Goal: Task Accomplishment & Management: Use online tool/utility

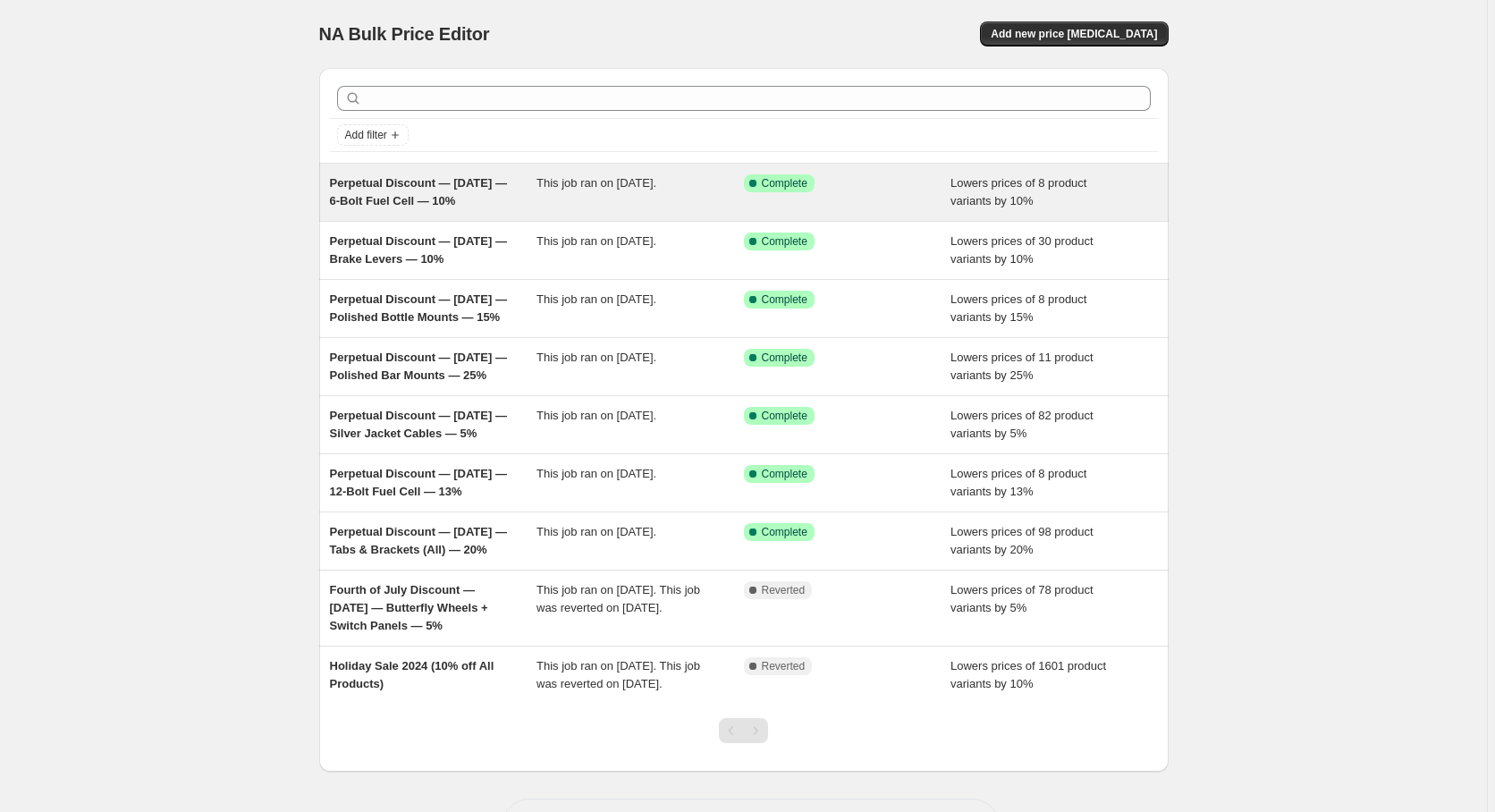
click at [381, 186] on span "Perpetual Discount — [DATE] — 6-Bolt Fuel Cell — 10%" at bounding box center [419, 192] width 177 height 32
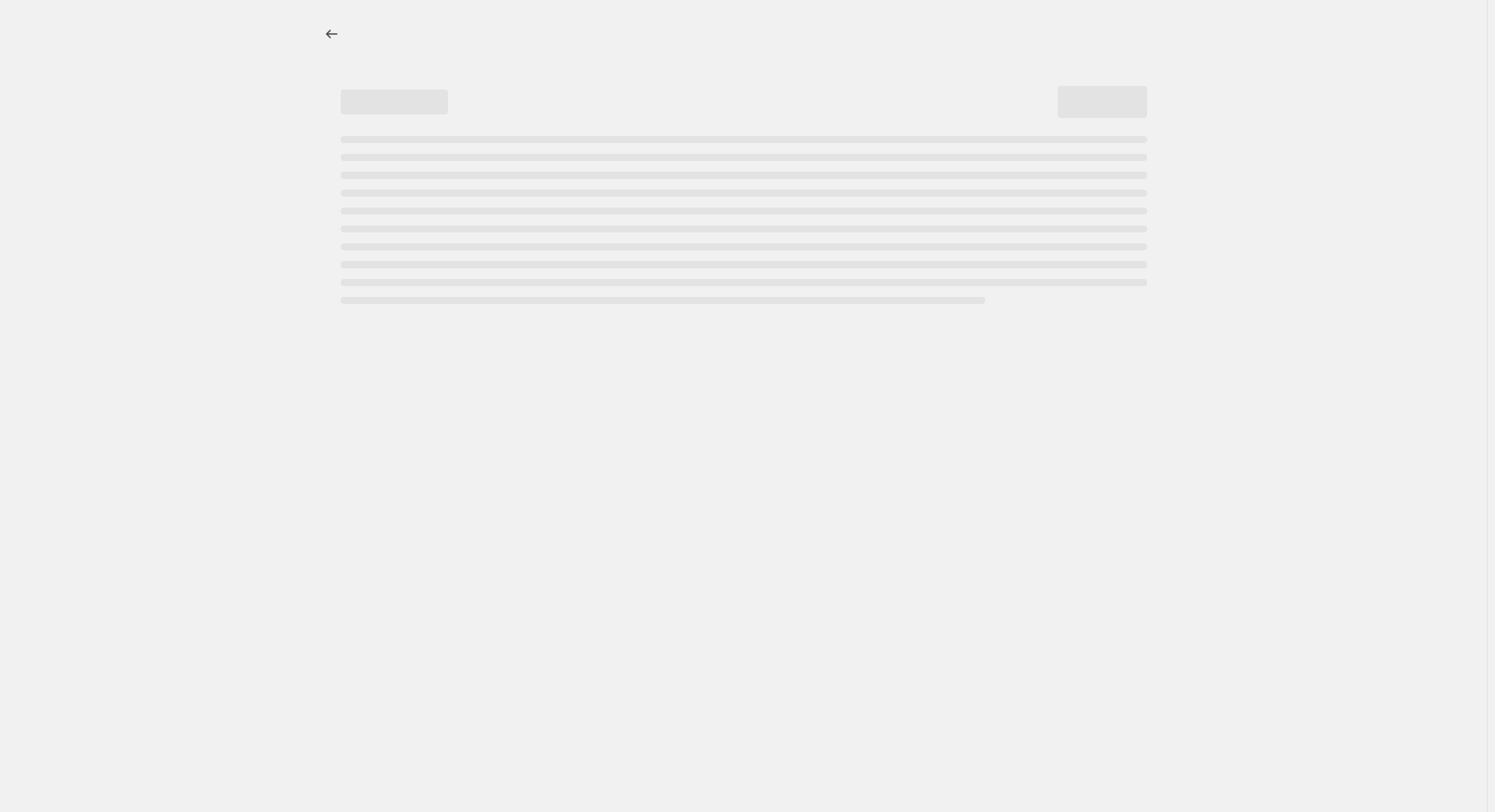
select select "percentage"
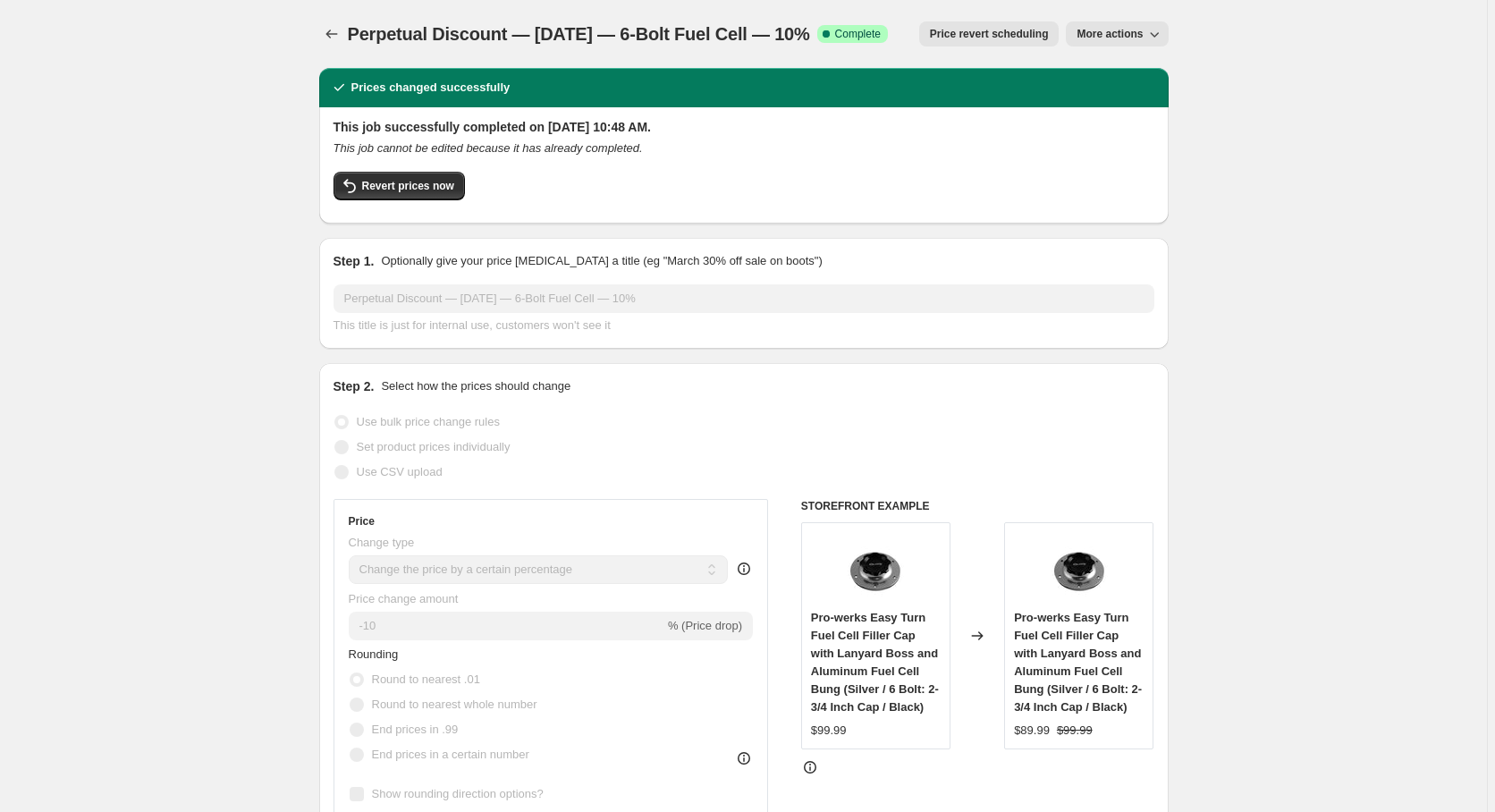
click at [1032, 36] on span "Price revert scheduling" at bounding box center [989, 34] width 118 height 14
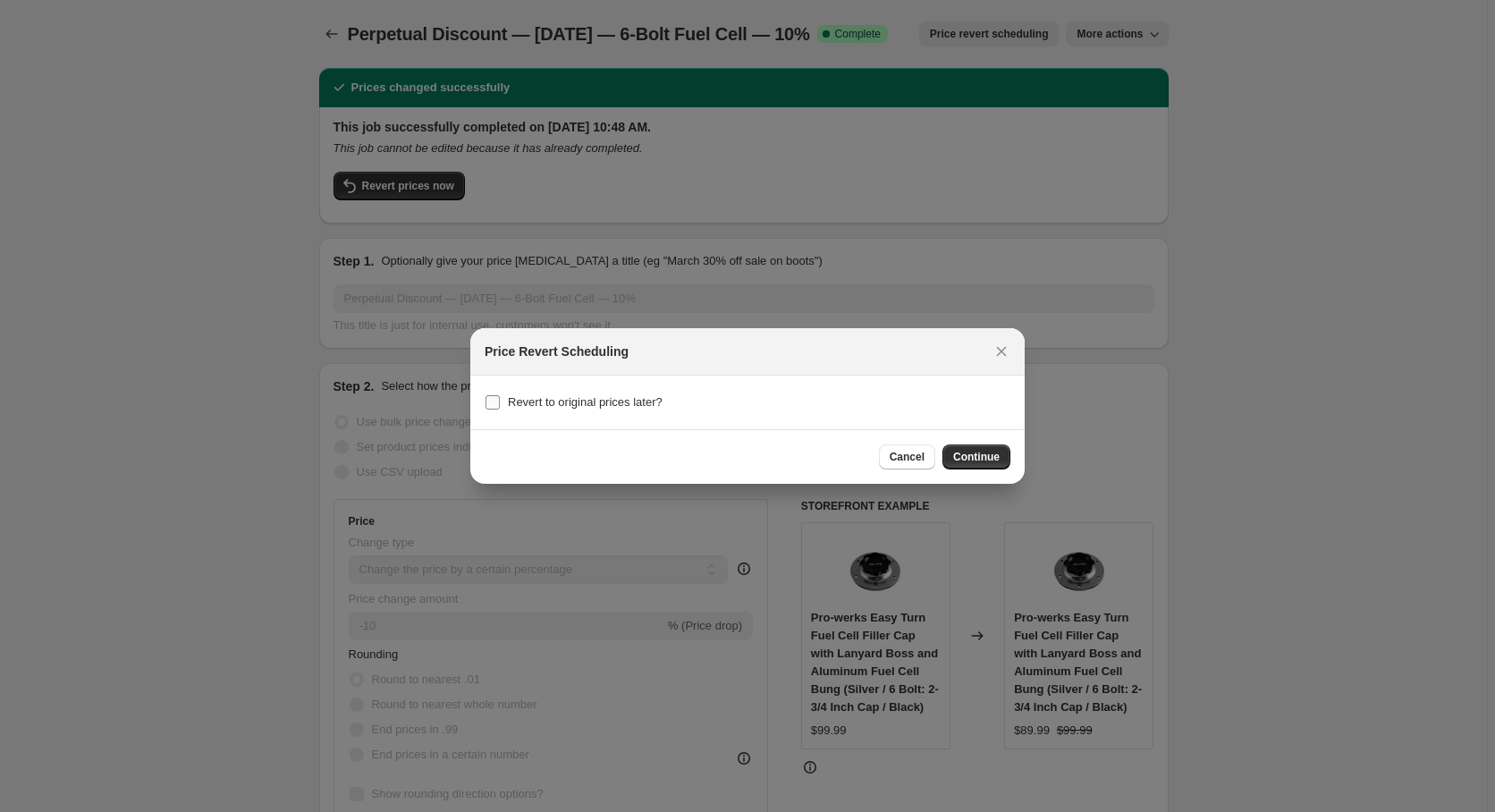
click at [494, 395] on input "Revert to original prices later?" at bounding box center [493, 402] width 14 height 14
checkbox input "true"
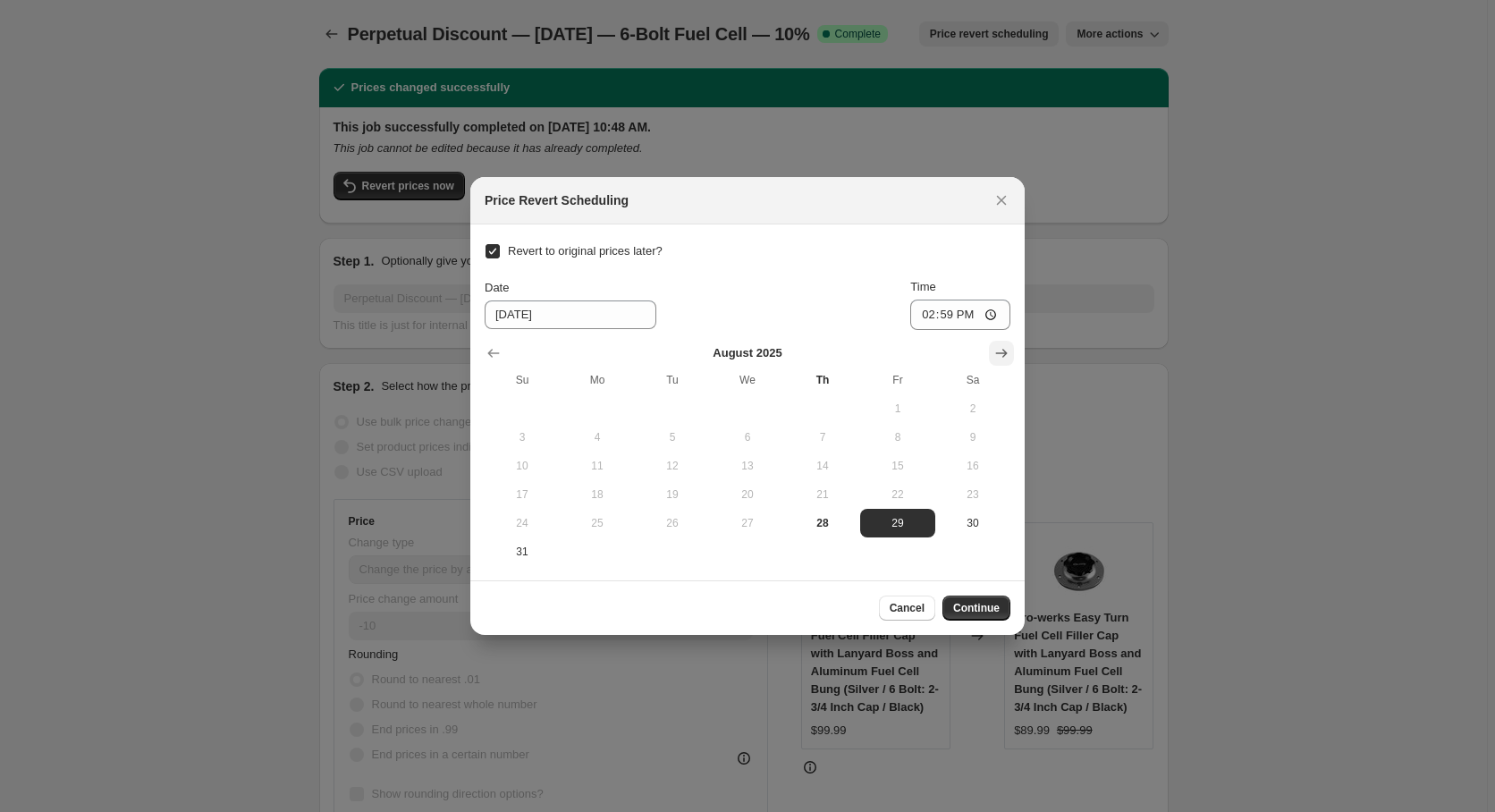
click at [1004, 352] on icon "Show next month, September 2025" at bounding box center [1001, 354] width 12 height 9
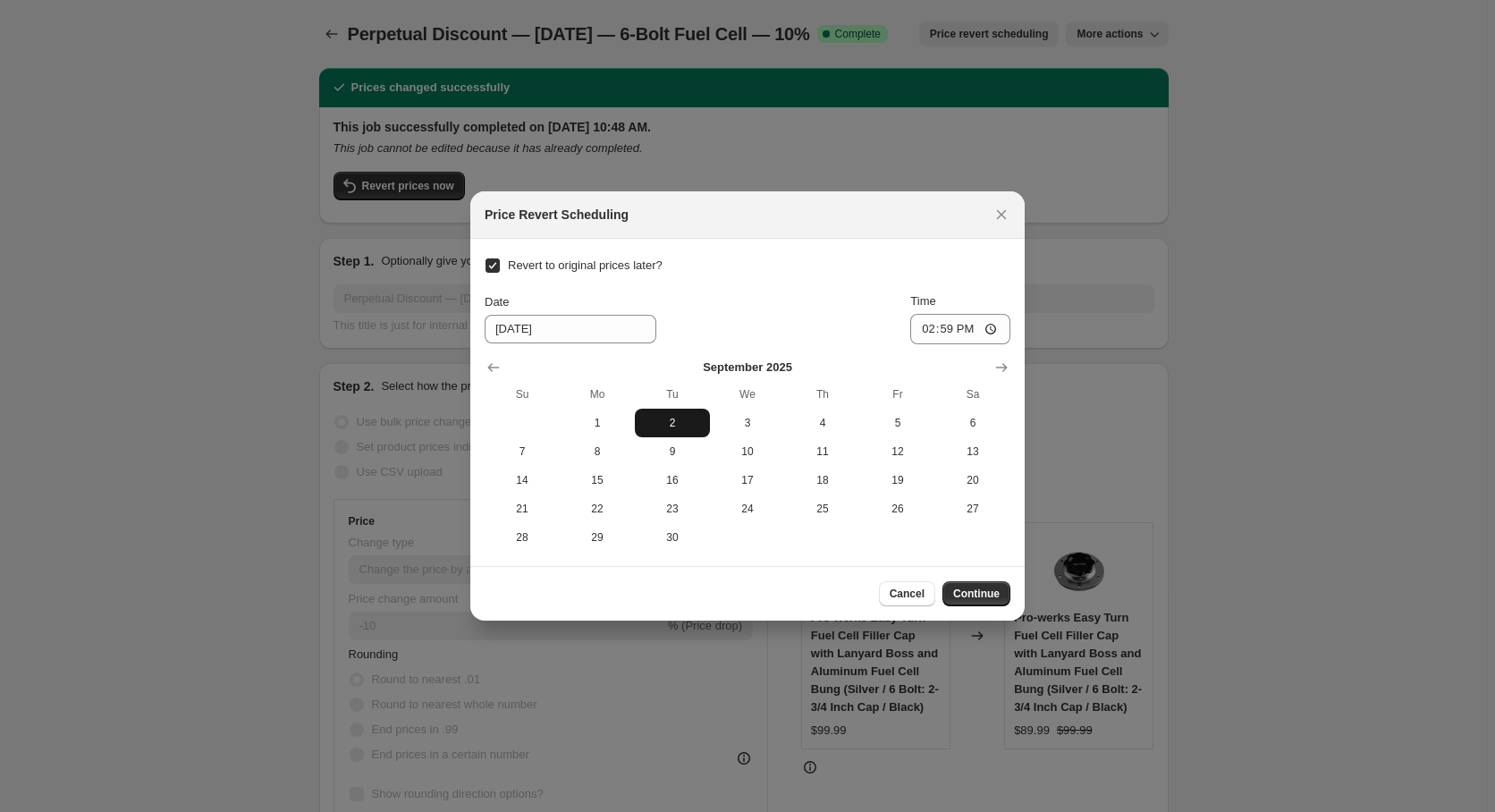
click at [667, 416] on span "2" at bounding box center [672, 423] width 61 height 14
type input "[DATE]"
click at [948, 332] on input "14:59" at bounding box center [960, 329] width 100 height 31
type input "00:00"
click at [979, 588] on span "Continue" at bounding box center [976, 593] width 46 height 14
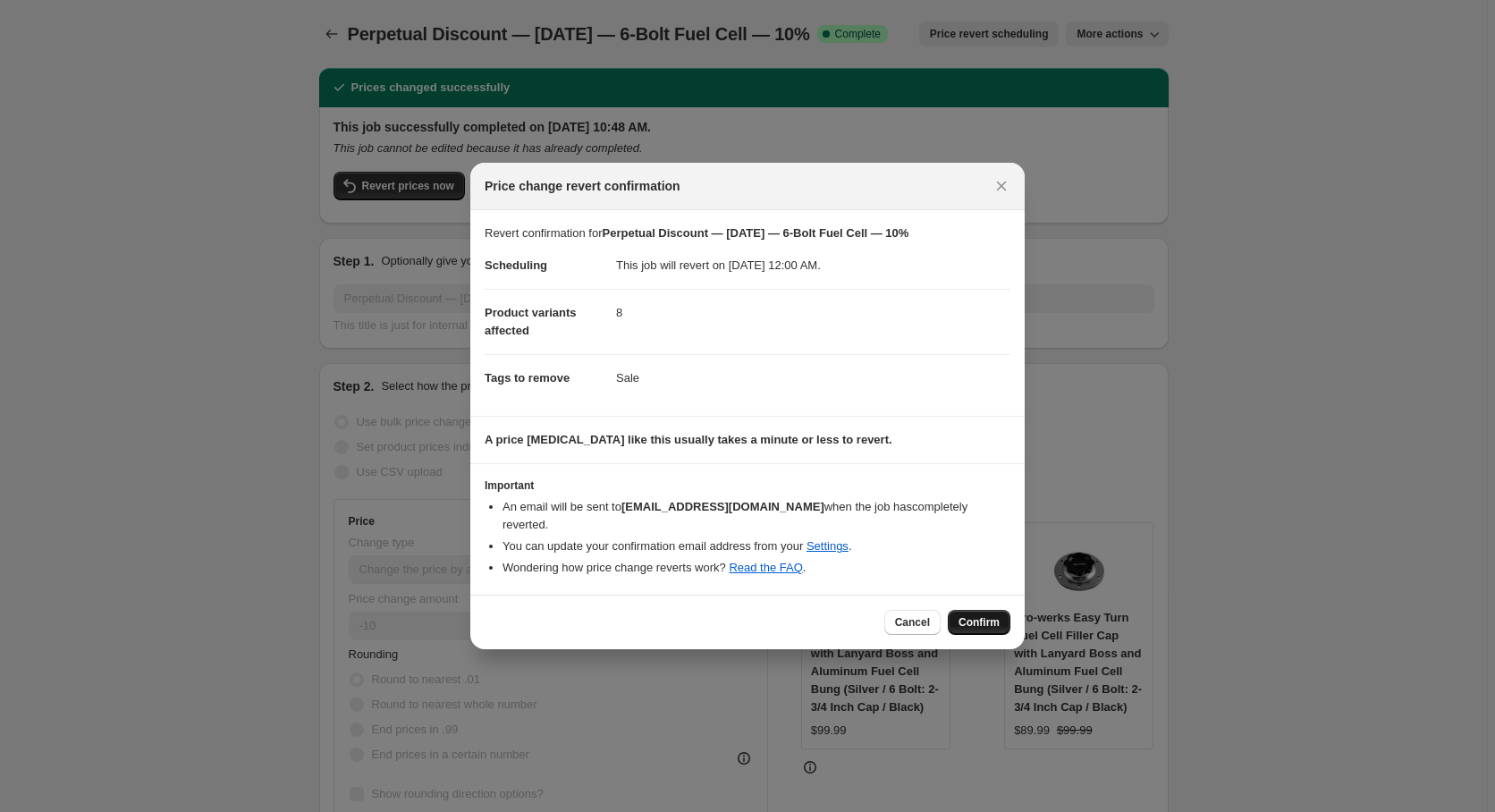
click at [978, 615] on span "Confirm" at bounding box center [979, 622] width 41 height 14
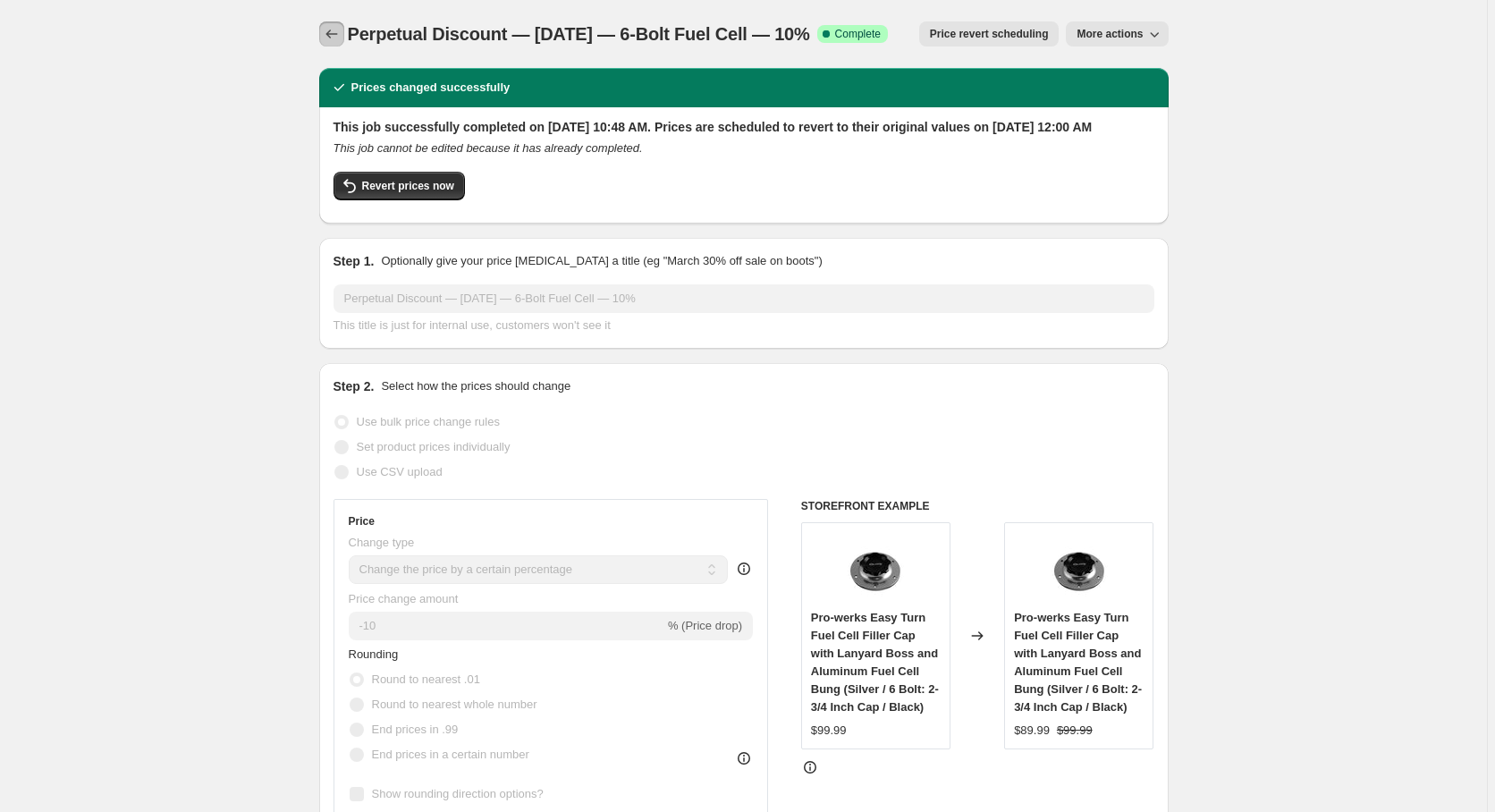
click at [336, 35] on icon "Price change jobs" at bounding box center [332, 34] width 18 height 18
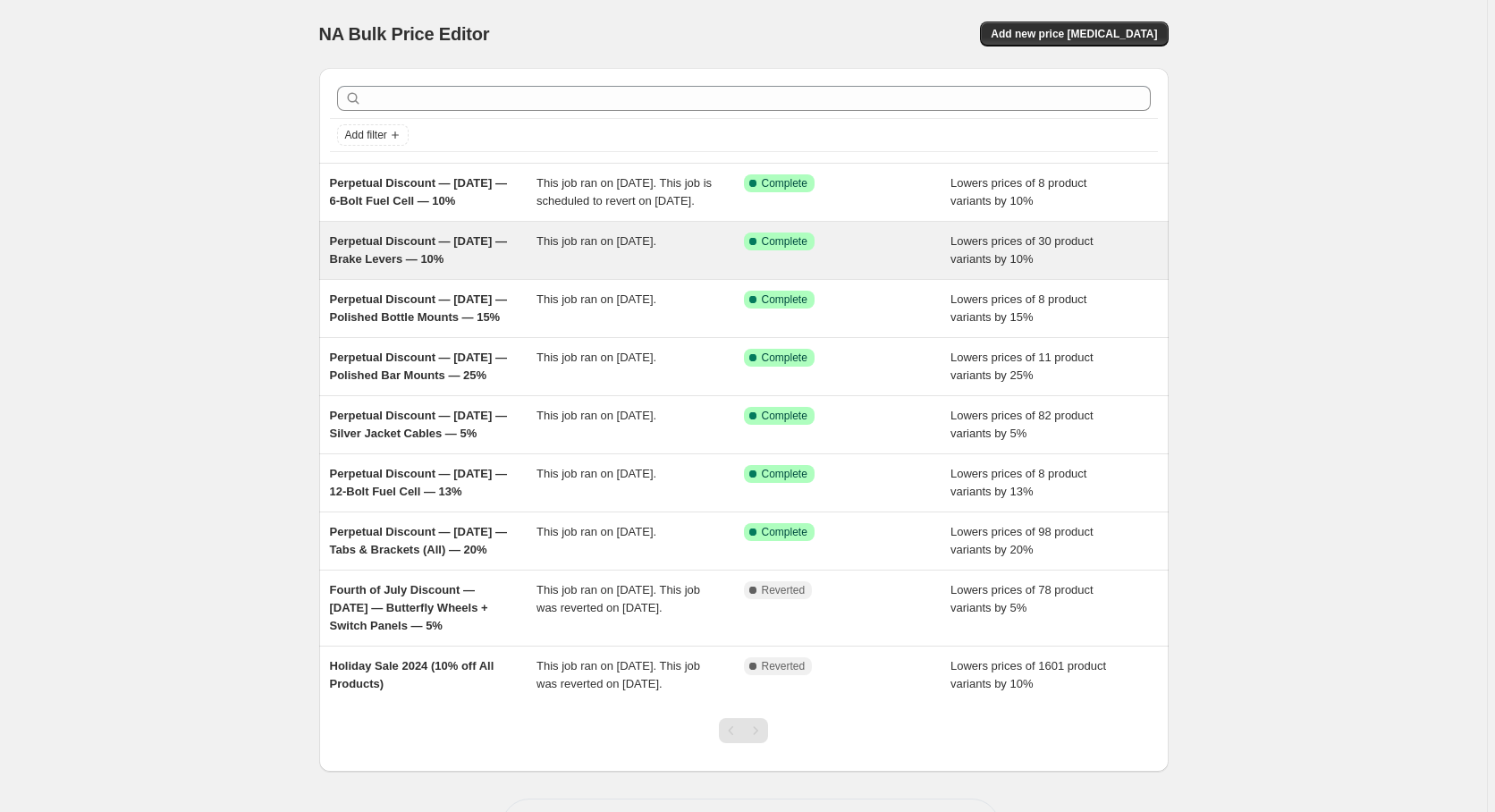
click at [887, 250] on div "Success Complete Complete" at bounding box center [834, 241] width 181 height 18
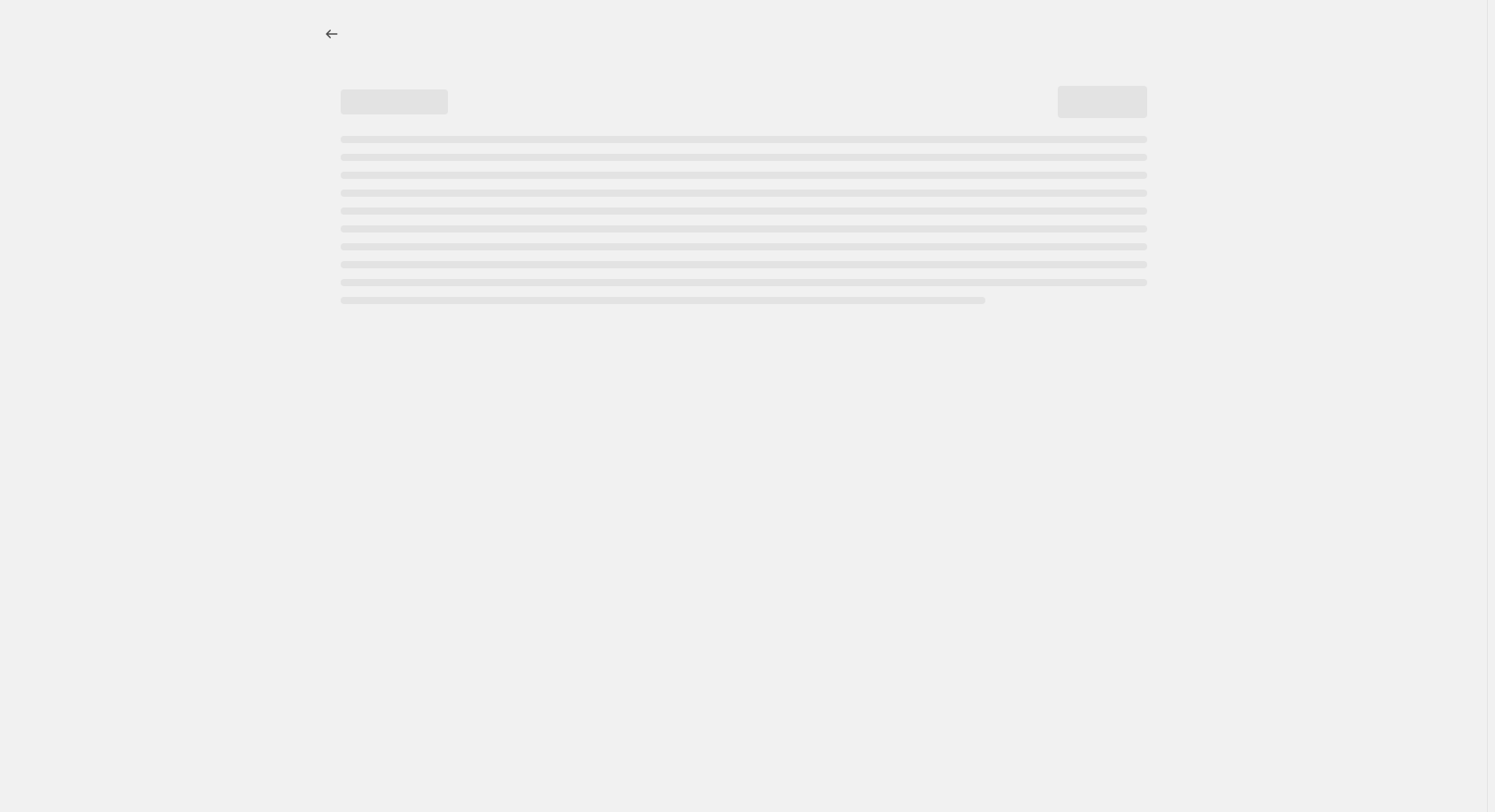
select select "percentage"
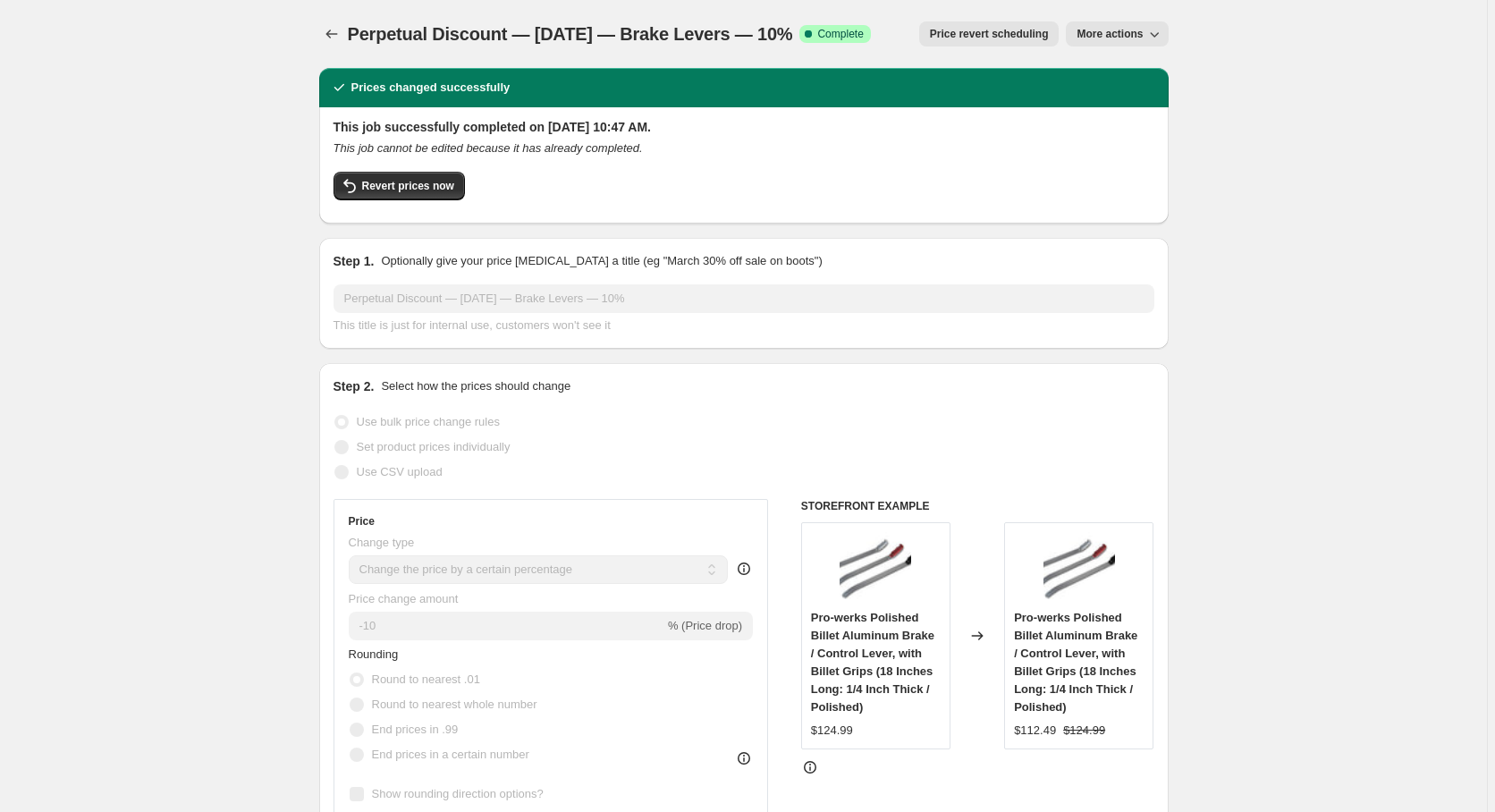
click at [1037, 33] on span "Price revert scheduling" at bounding box center [989, 34] width 118 height 14
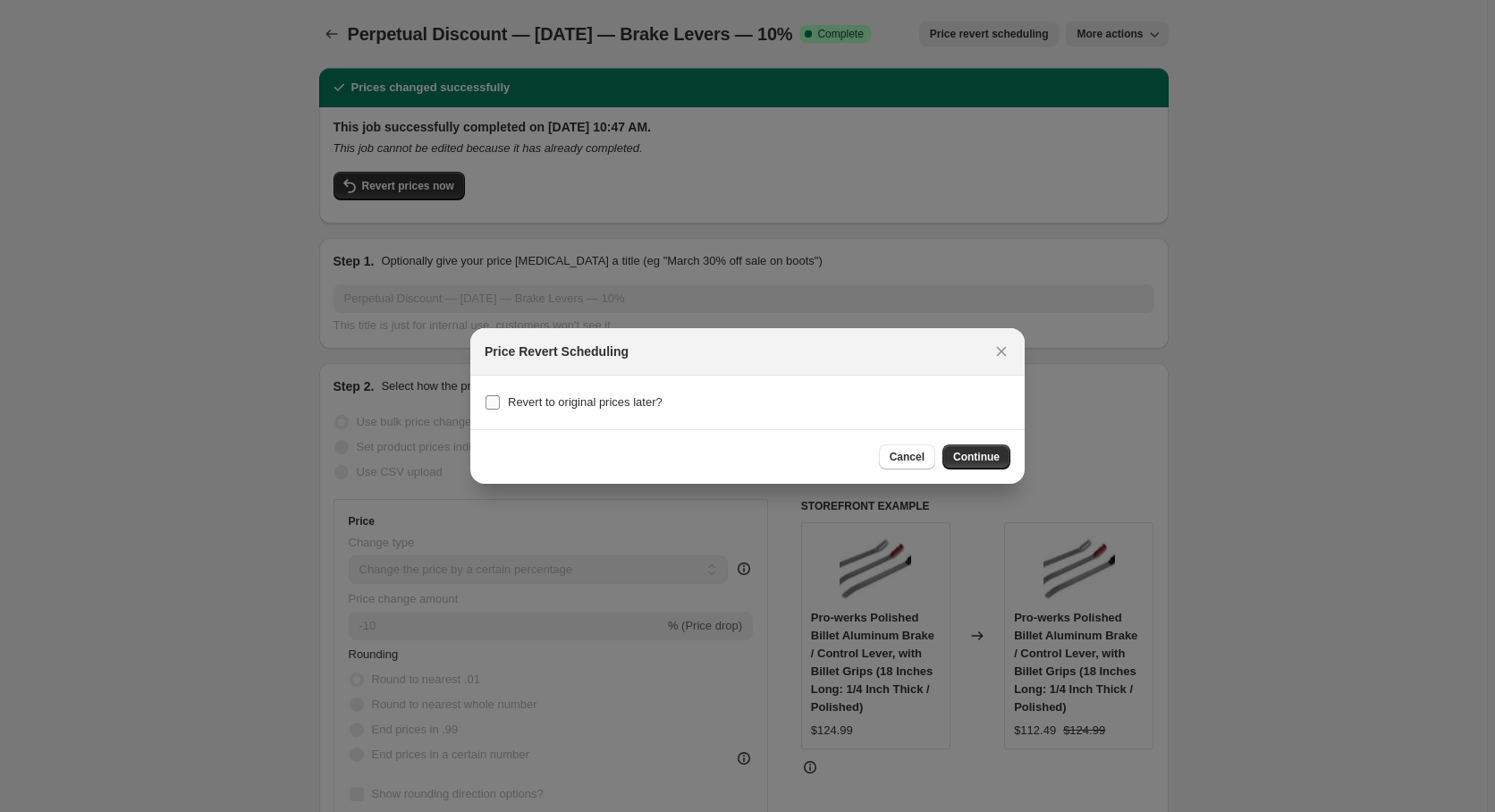
click at [488, 403] on input "Revert to original prices later?" at bounding box center [493, 402] width 14 height 14
checkbox input "true"
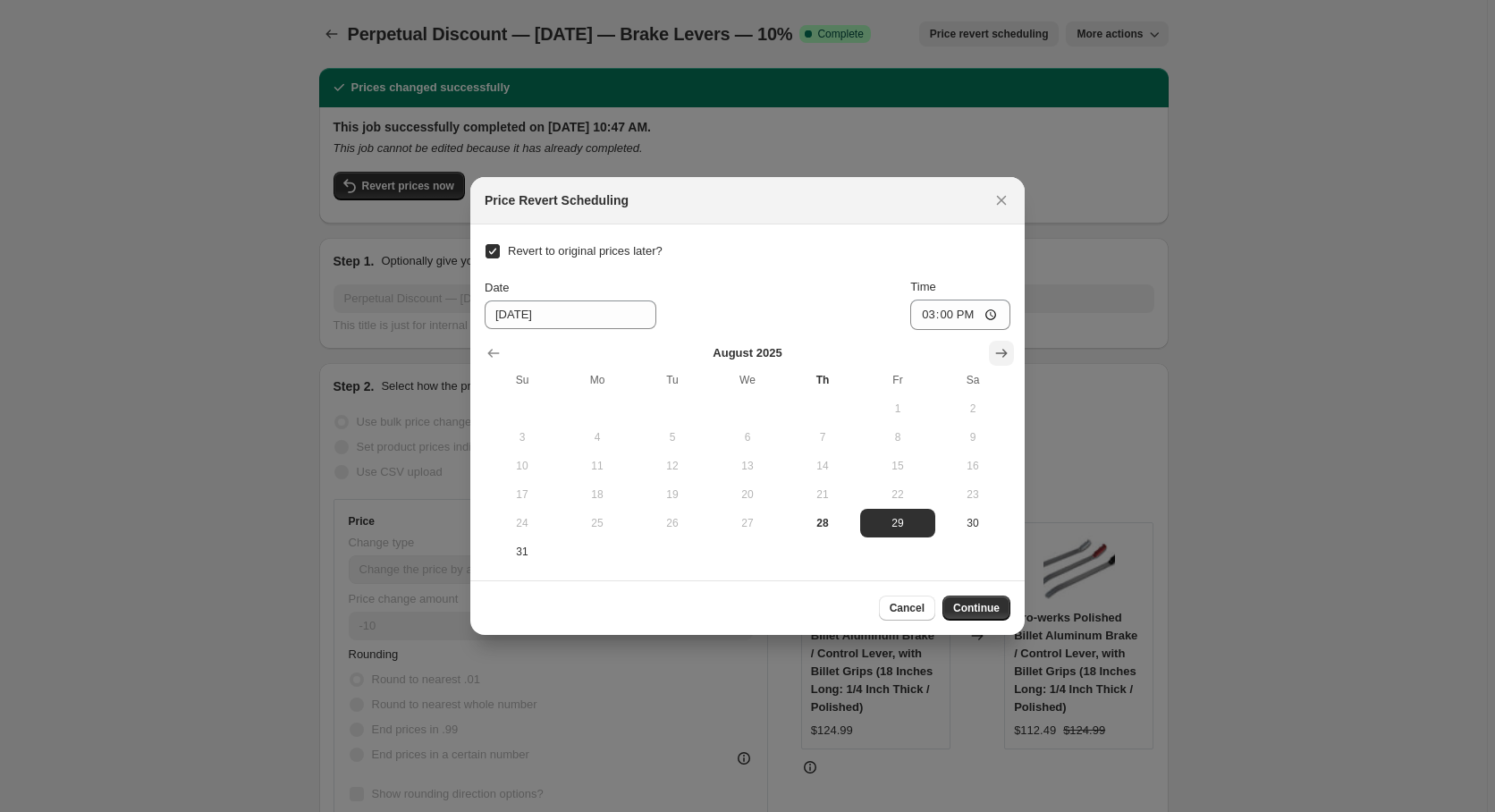
click at [1004, 353] on icon "Show next month, September 2025" at bounding box center [1001, 354] width 18 height 18
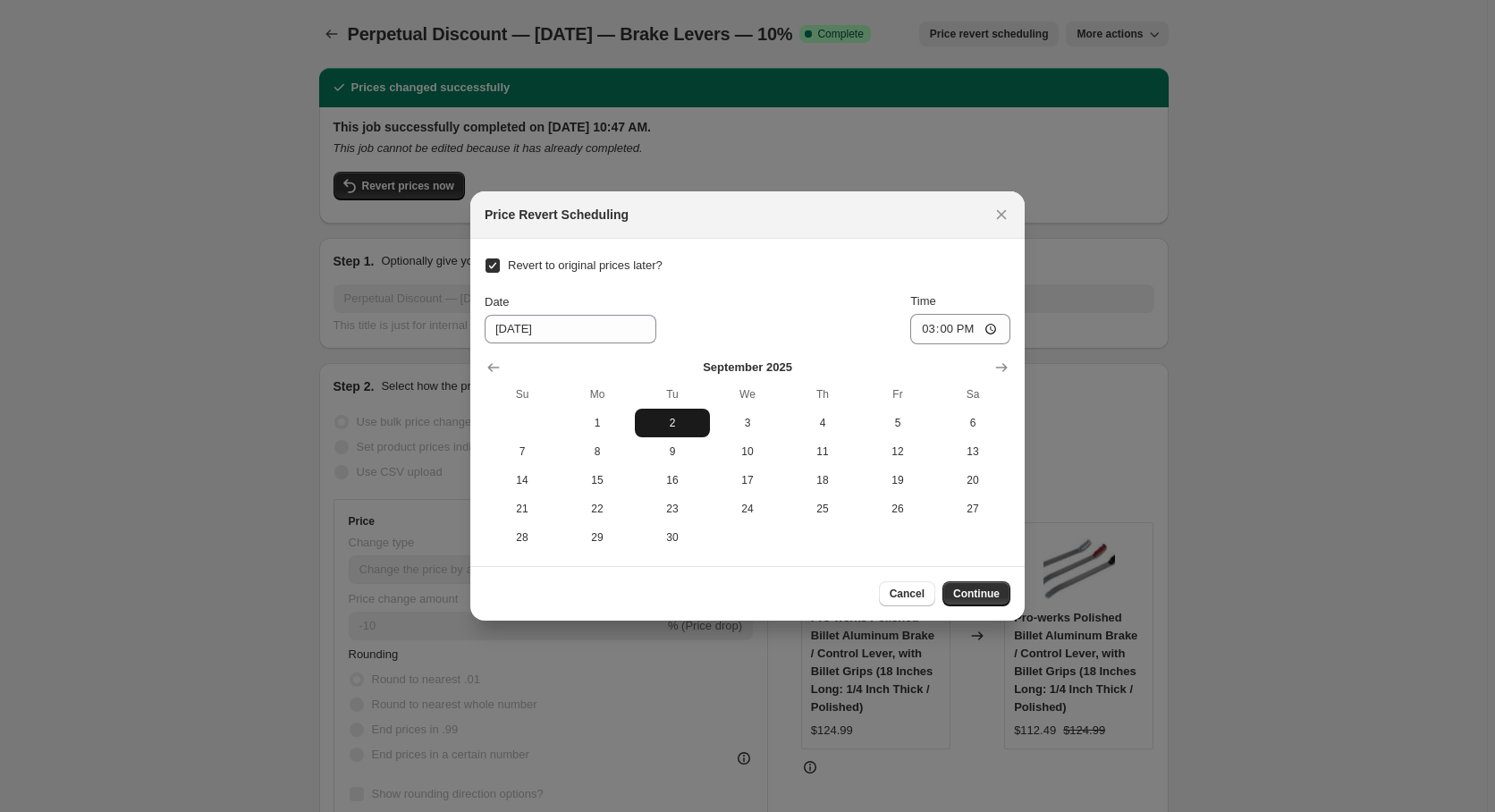
click at [676, 418] on span "2" at bounding box center [672, 423] width 61 height 14
type input "[DATE]"
click at [946, 328] on input "15:00" at bounding box center [960, 329] width 100 height 31
type input "00:00"
click at [984, 587] on span "Continue" at bounding box center [976, 593] width 46 height 14
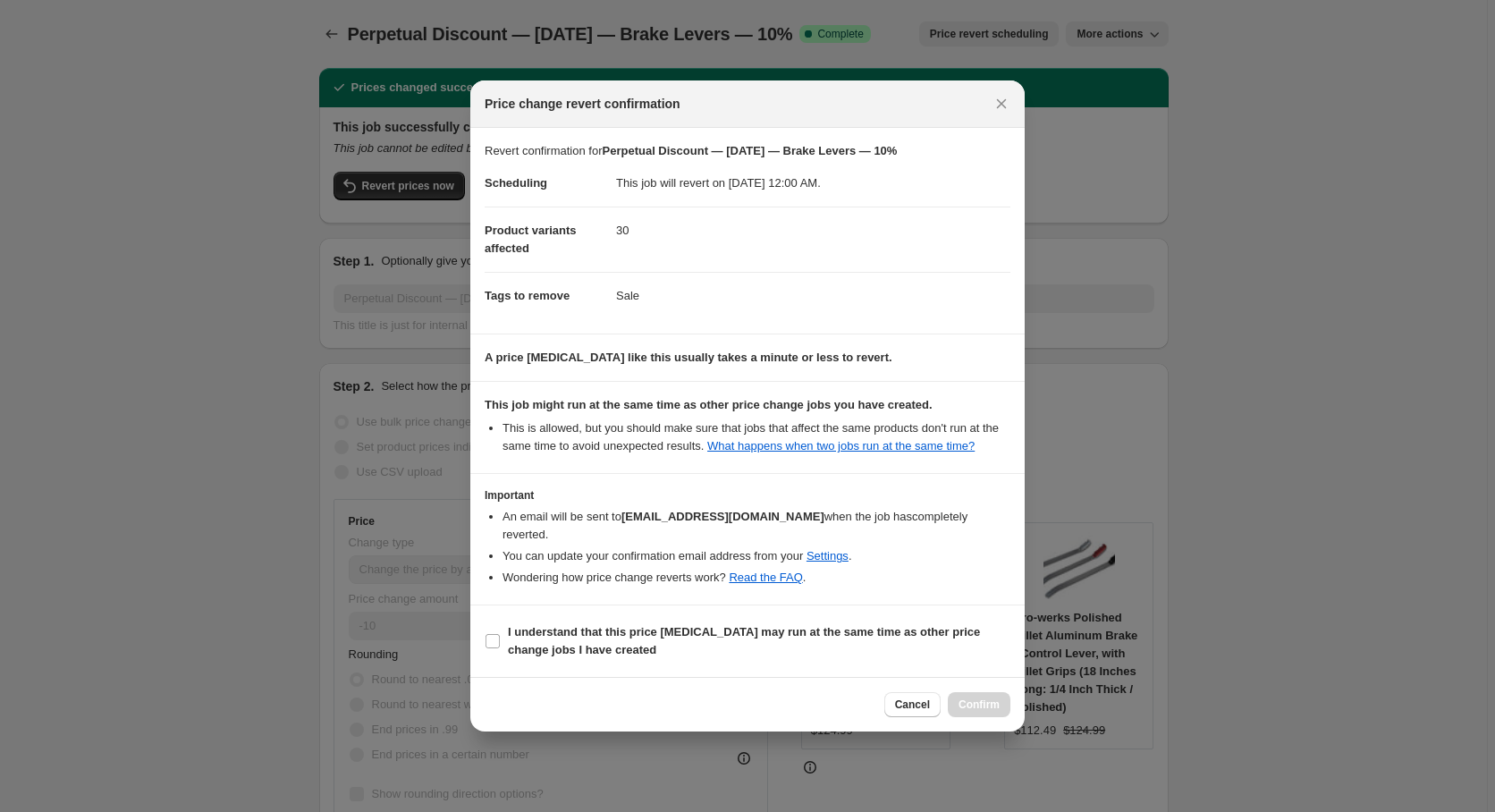
click at [684, 334] on section "Revert confirmation for Perpetual Discount — [DATE] — Brake Levers — 10% Schedu…" at bounding box center [747, 230] width 554 height 205
click at [489, 634] on input "I understand that this price [MEDICAL_DATA] may run at the same time as other p…" at bounding box center [493, 641] width 14 height 14
checkbox input "true"
click at [968, 697] on span "Confirm" at bounding box center [979, 704] width 41 height 14
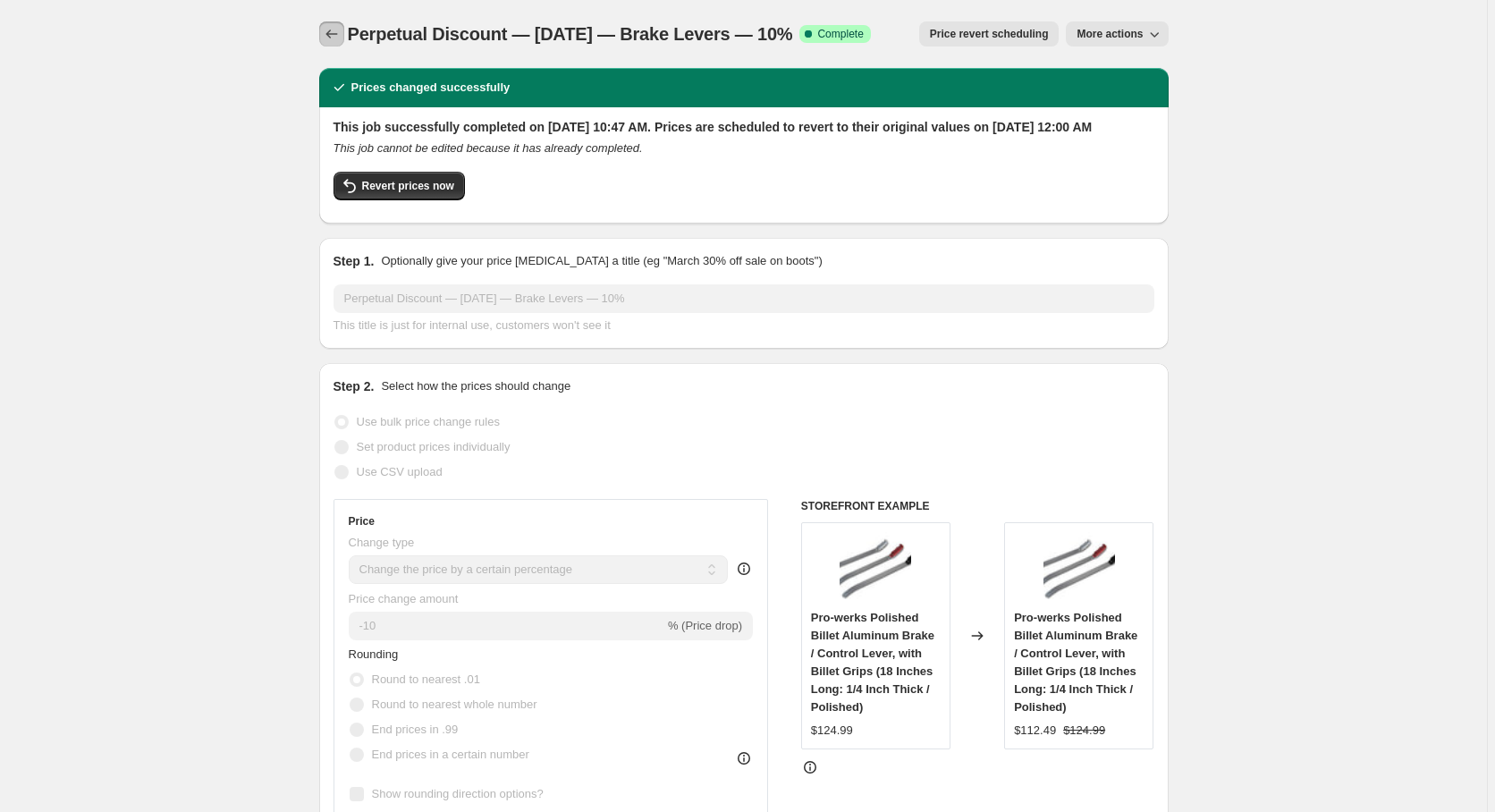
click at [335, 35] on icon "Price change jobs" at bounding box center [332, 34] width 18 height 18
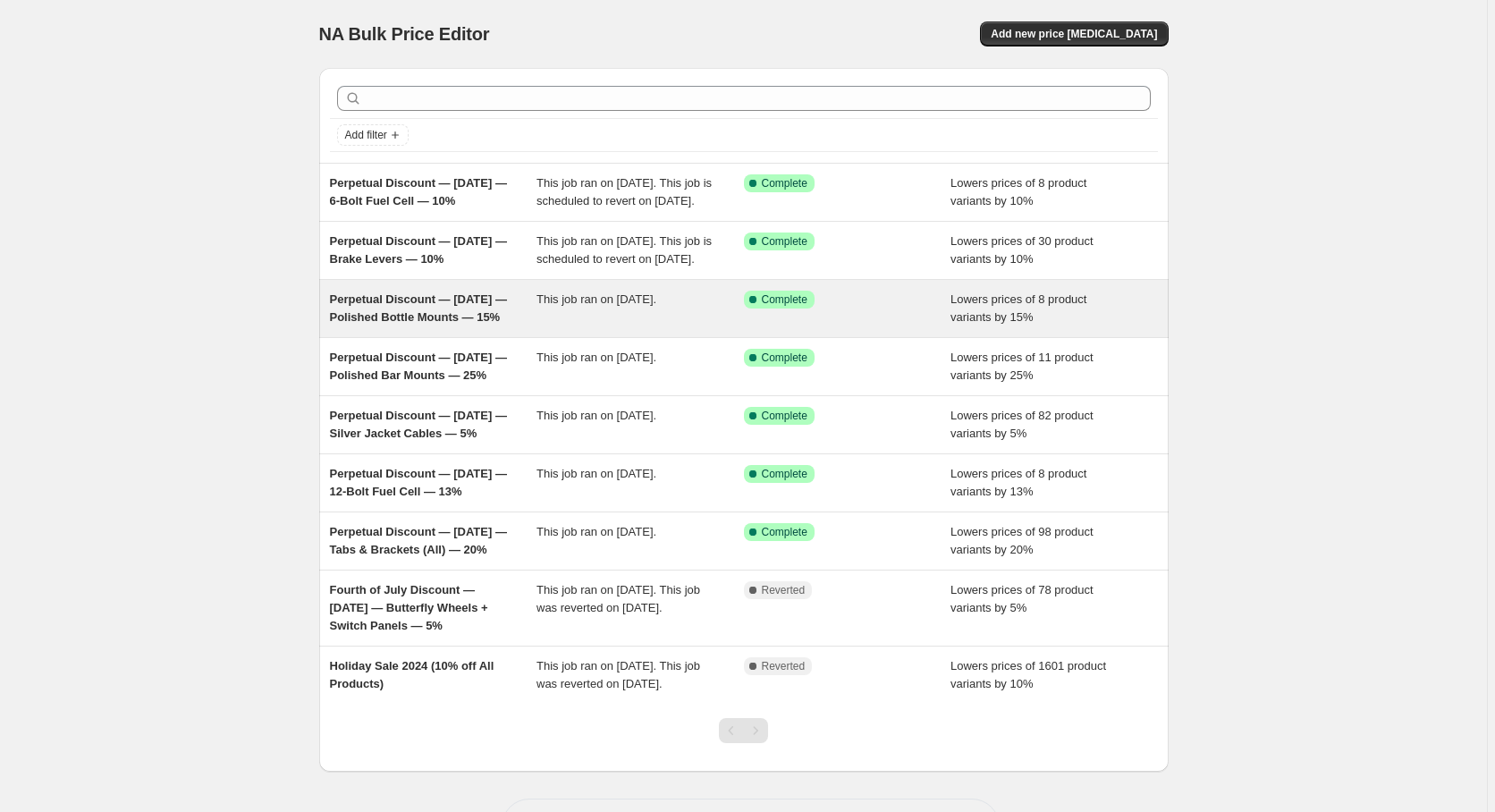
click at [485, 324] on span "Perpetual Discount — [DATE] — Polished Bottle Mounts — 15%" at bounding box center [419, 307] width 177 height 32
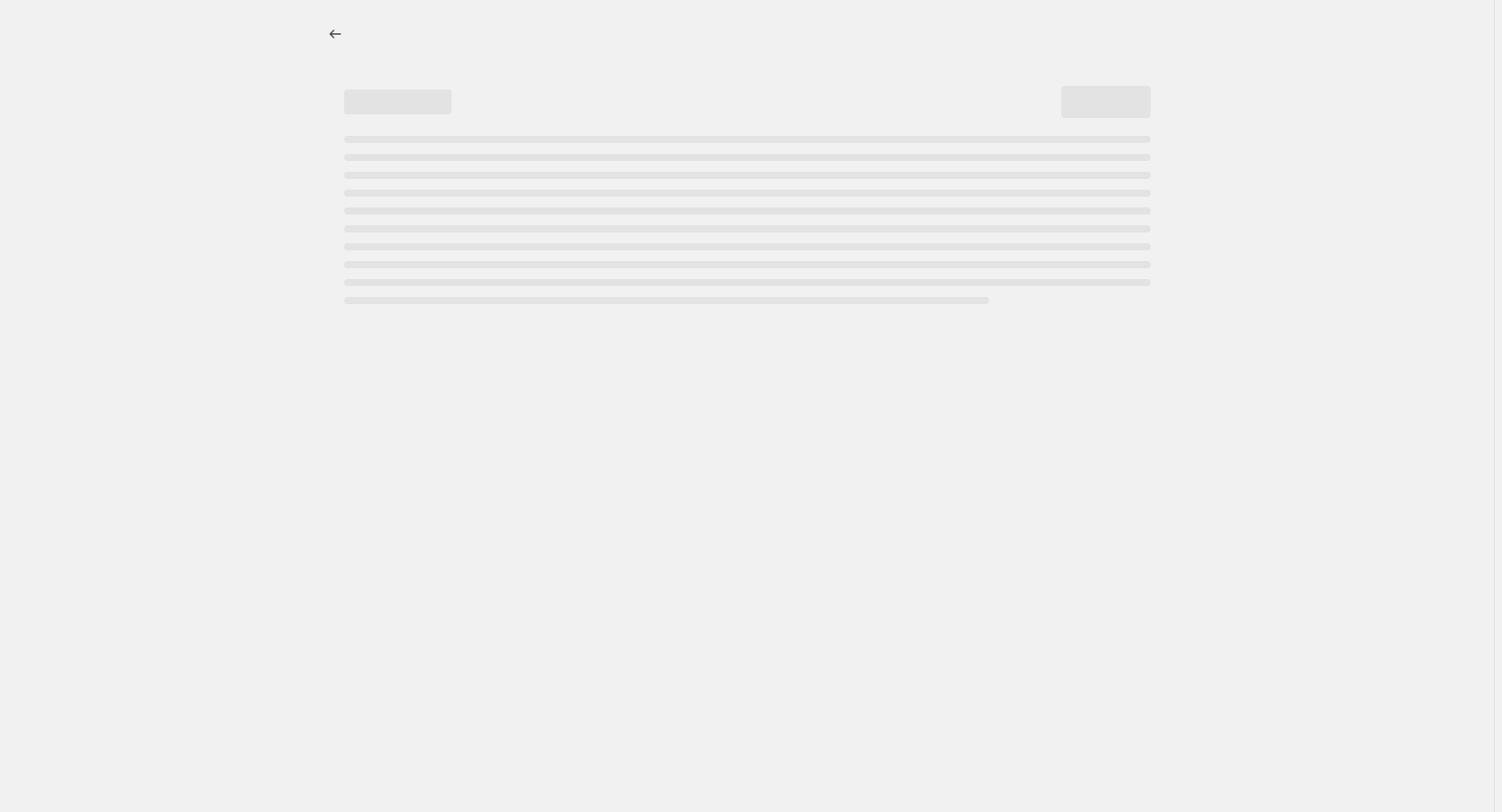
select select "percentage"
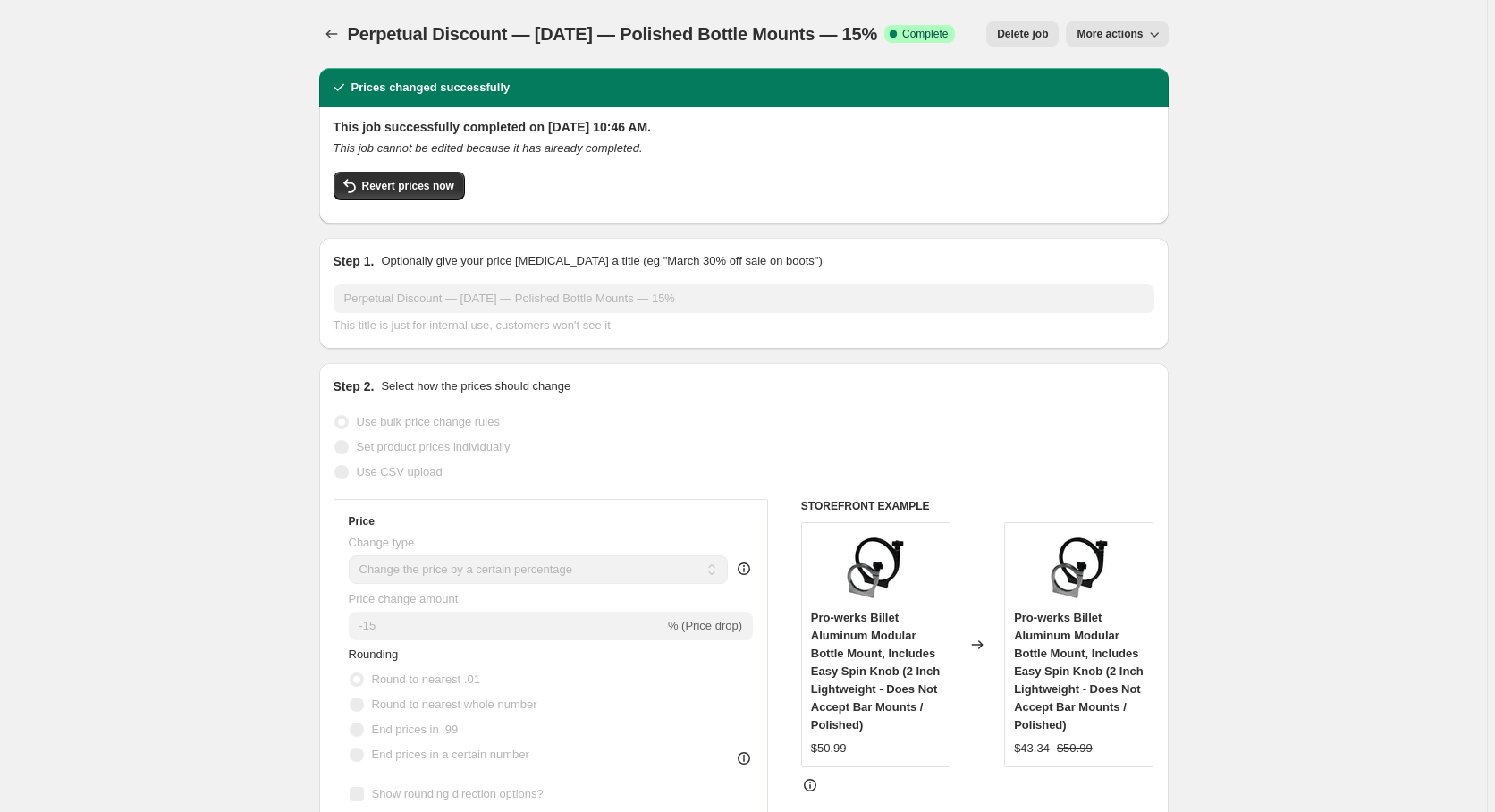
click at [1140, 39] on span "More actions" at bounding box center [1109, 34] width 66 height 14
click at [1140, 73] on span "Price revert scheduling" at bounding box center [1142, 71] width 118 height 14
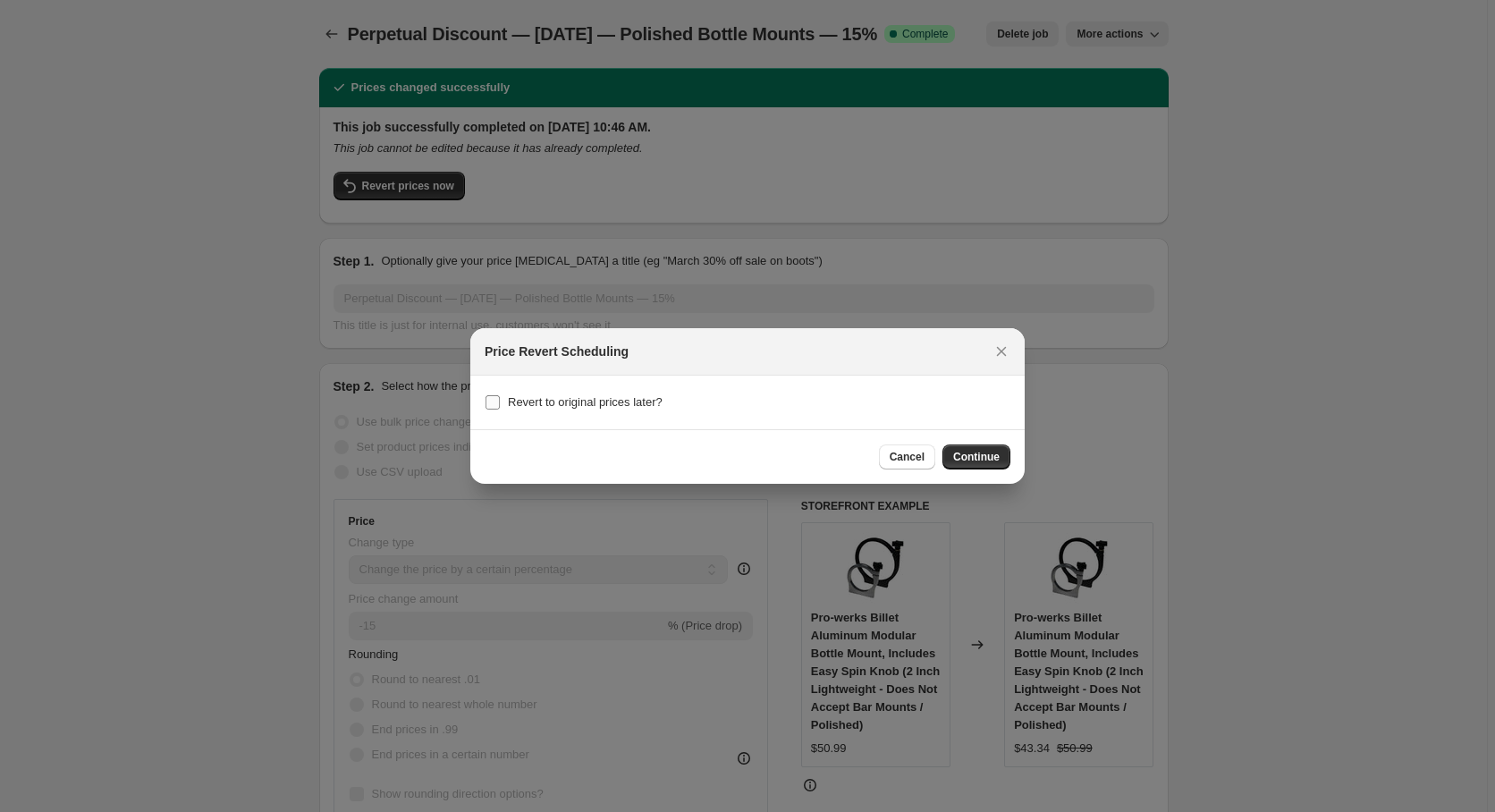
click at [492, 402] on input "Revert to original prices later?" at bounding box center [493, 402] width 14 height 14
checkbox input "true"
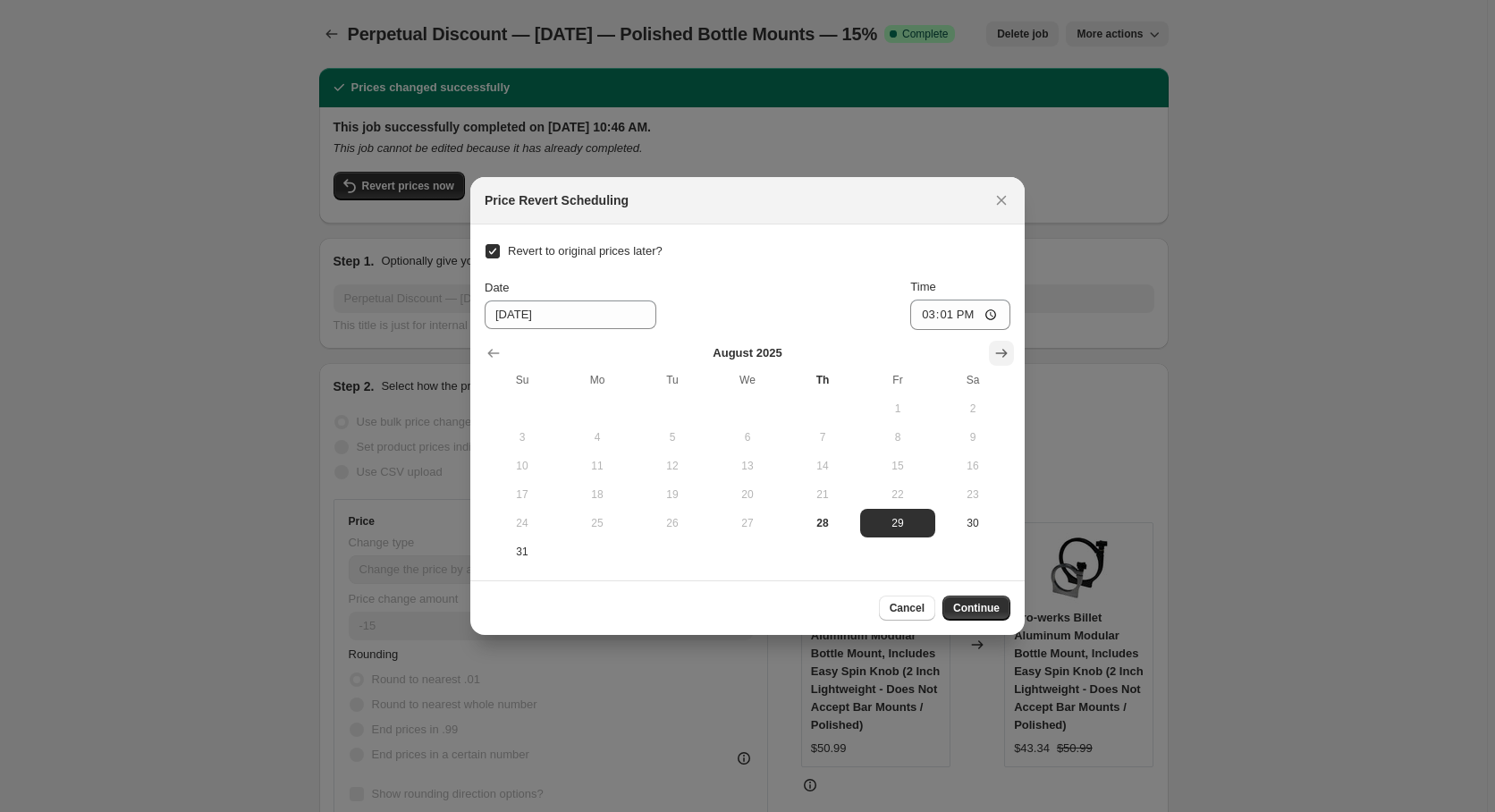
click at [1013, 352] on button "Show next month, September 2025" at bounding box center [1001, 354] width 25 height 25
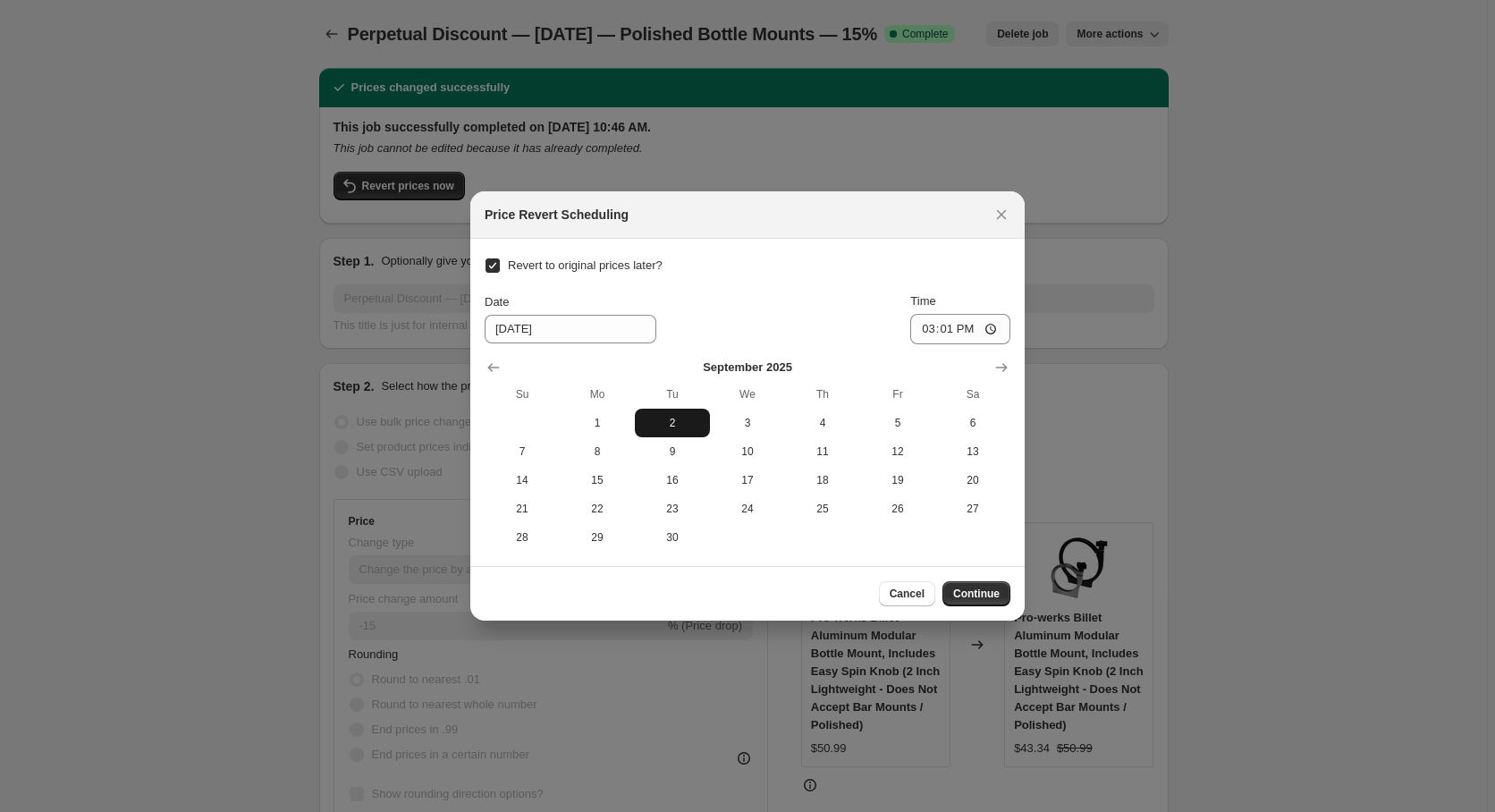
click at [663, 426] on span "2" at bounding box center [672, 423] width 61 height 14
type input "[DATE]"
click at [949, 326] on input "15:01" at bounding box center [960, 329] width 100 height 31
click at [968, 331] on input "00:01" at bounding box center [960, 329] width 100 height 31
type input "00:00"
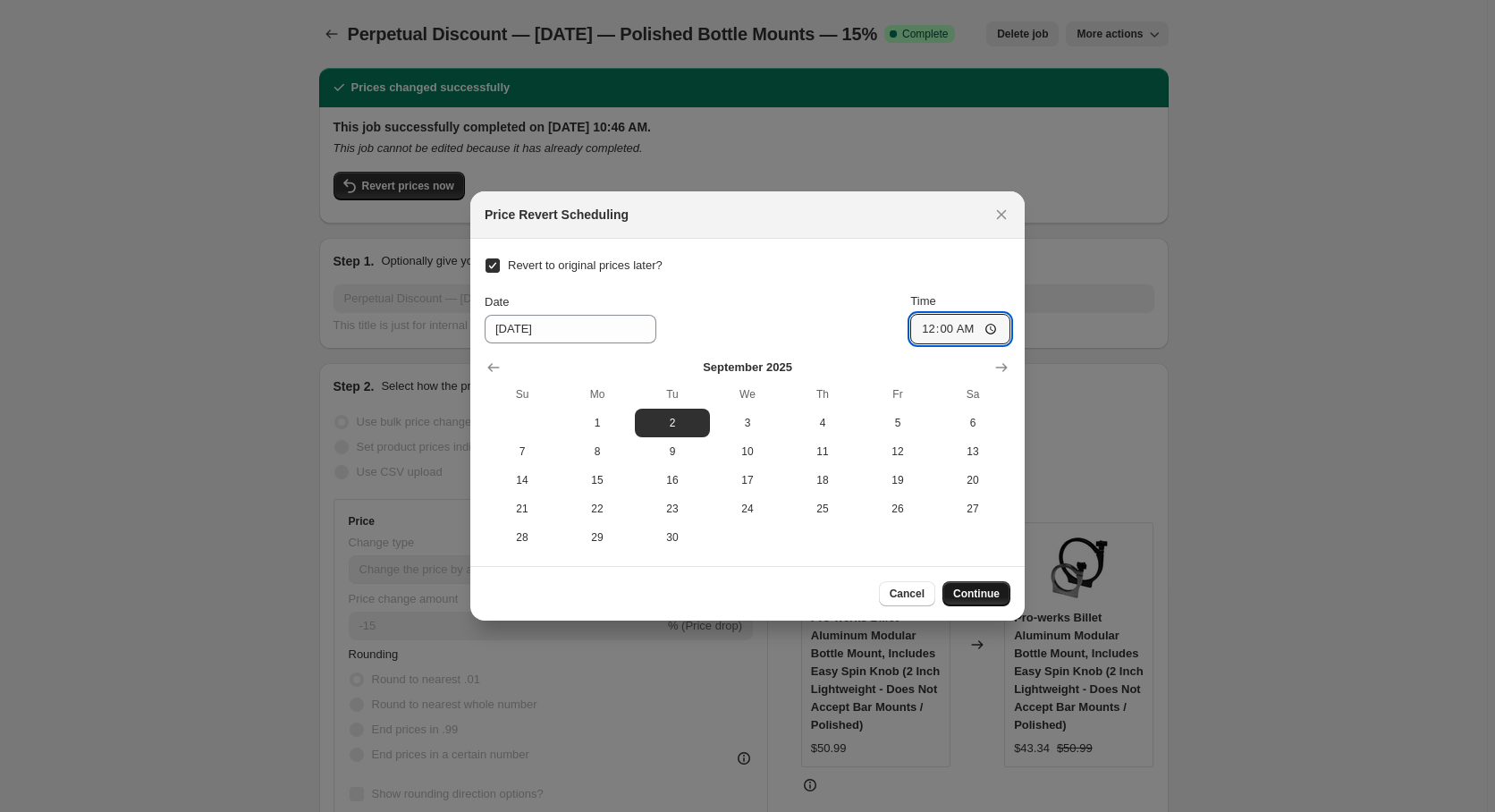
click at [969, 589] on span "Continue" at bounding box center [976, 593] width 46 height 14
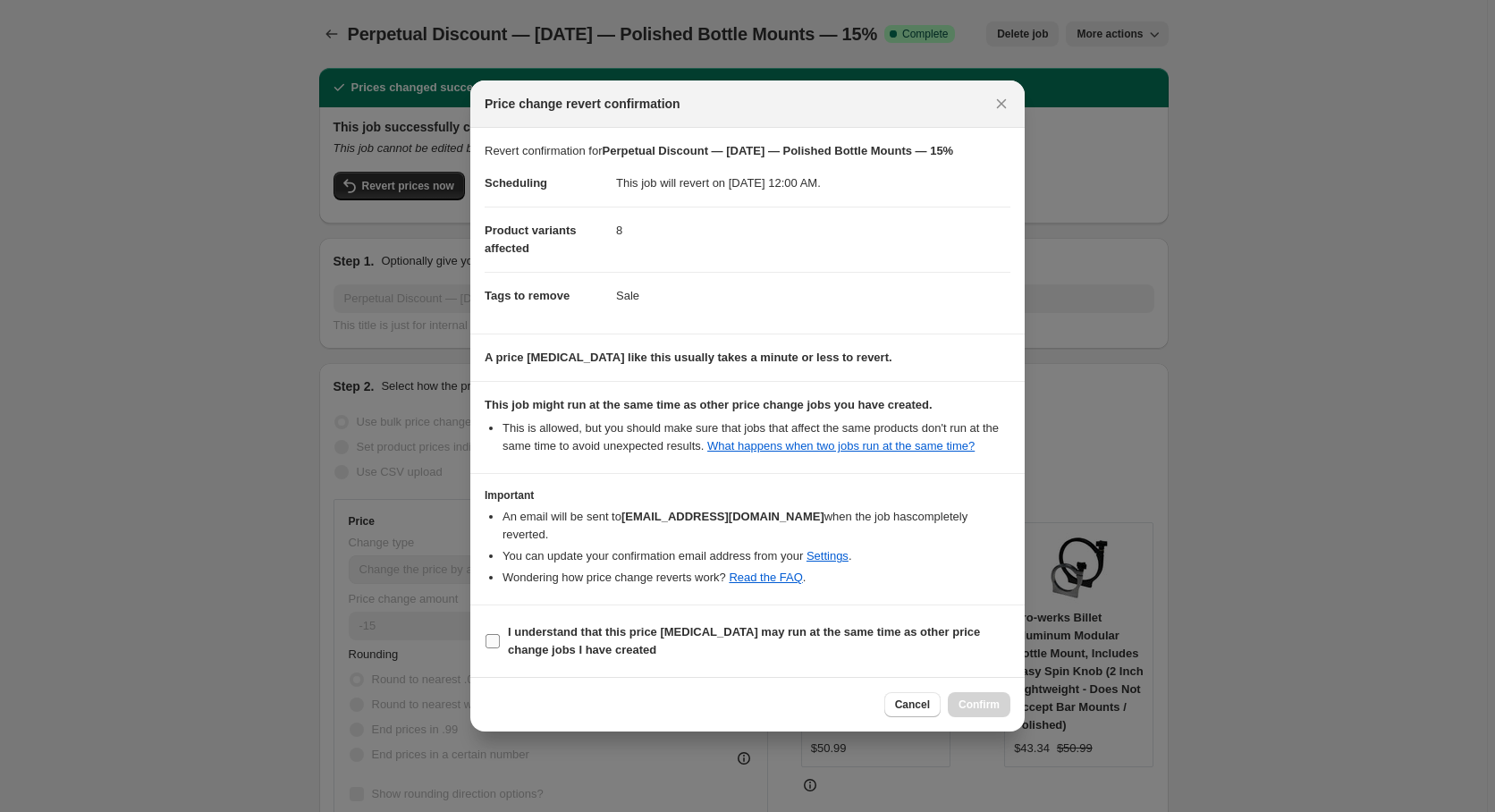
click at [581, 628] on b "I understand that this price [MEDICAL_DATA] may run at the same time as other p…" at bounding box center [744, 640] width 472 height 32
click at [500, 634] on input "I understand that this price [MEDICAL_DATA] may run at the same time as other p…" at bounding box center [493, 641] width 14 height 14
checkbox input "true"
click at [999, 701] on button "Confirm" at bounding box center [979, 704] width 62 height 25
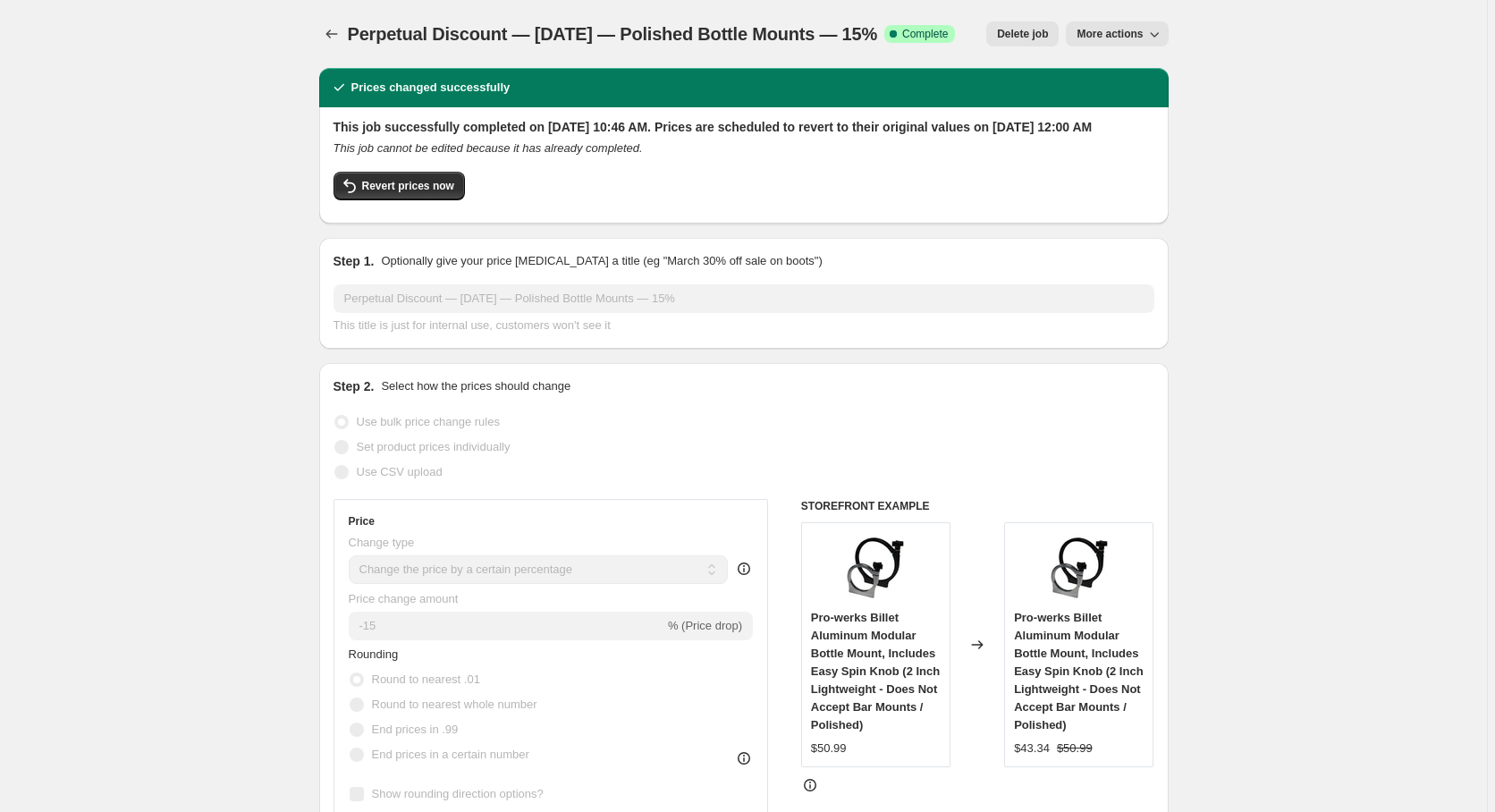
click at [325, 24] on div at bounding box center [334, 34] width 29 height 25
click at [342, 43] on button "Price change jobs" at bounding box center [332, 34] width 25 height 25
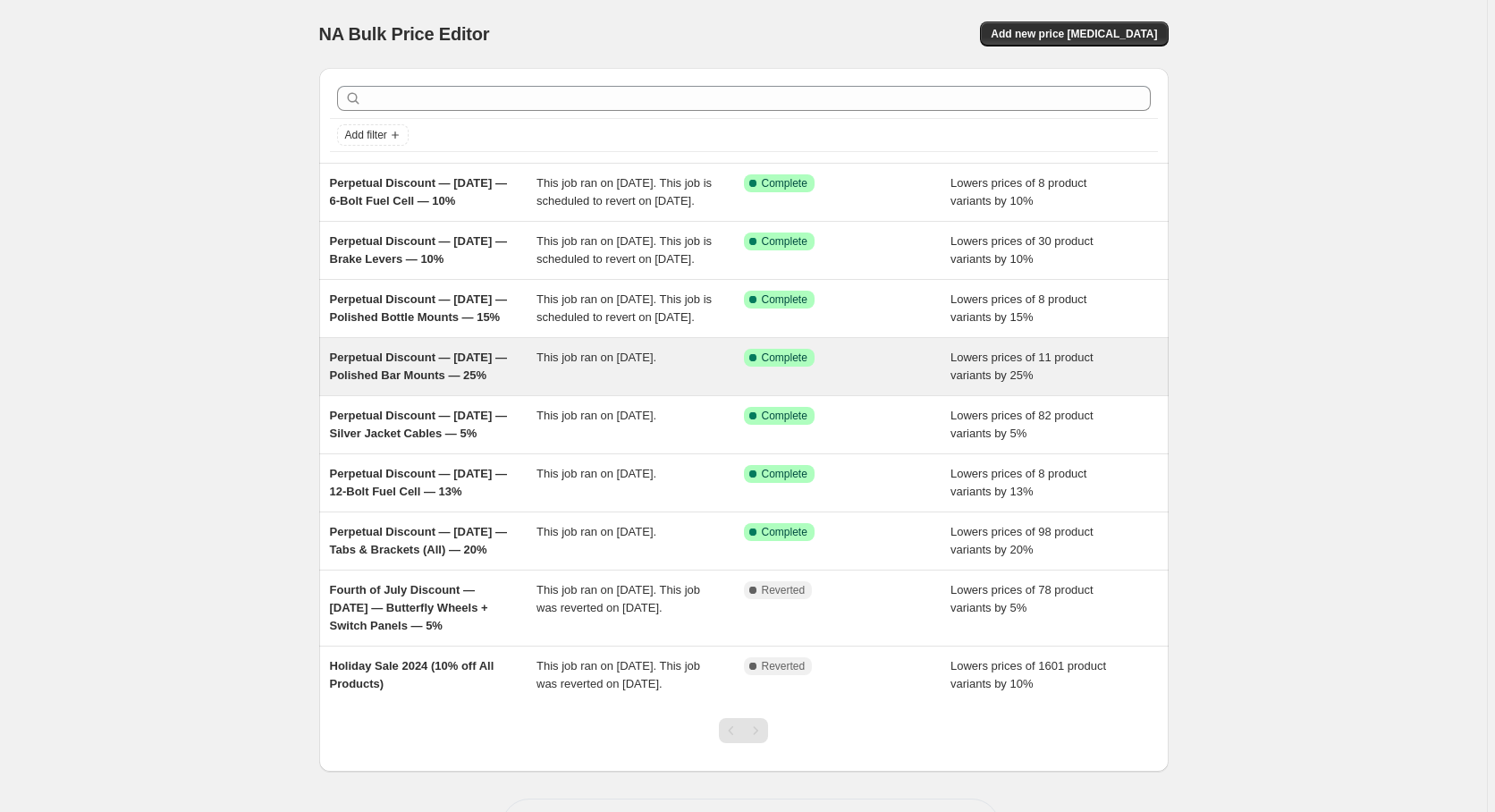
click at [408, 382] on span "Perpetual Discount — [DATE] — Polished Bar Mounts — 25%" at bounding box center [419, 366] width 177 height 32
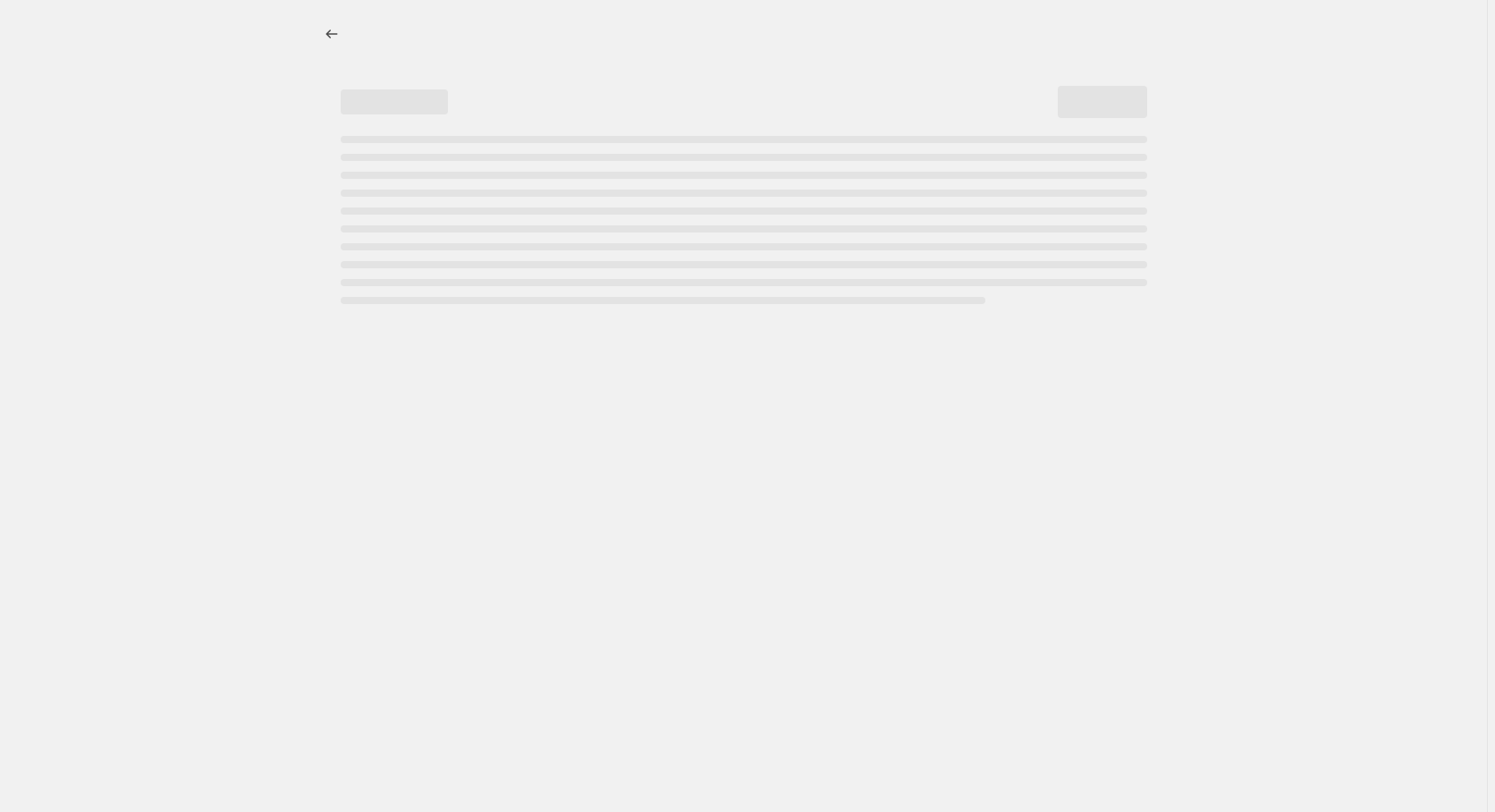
select select "percentage"
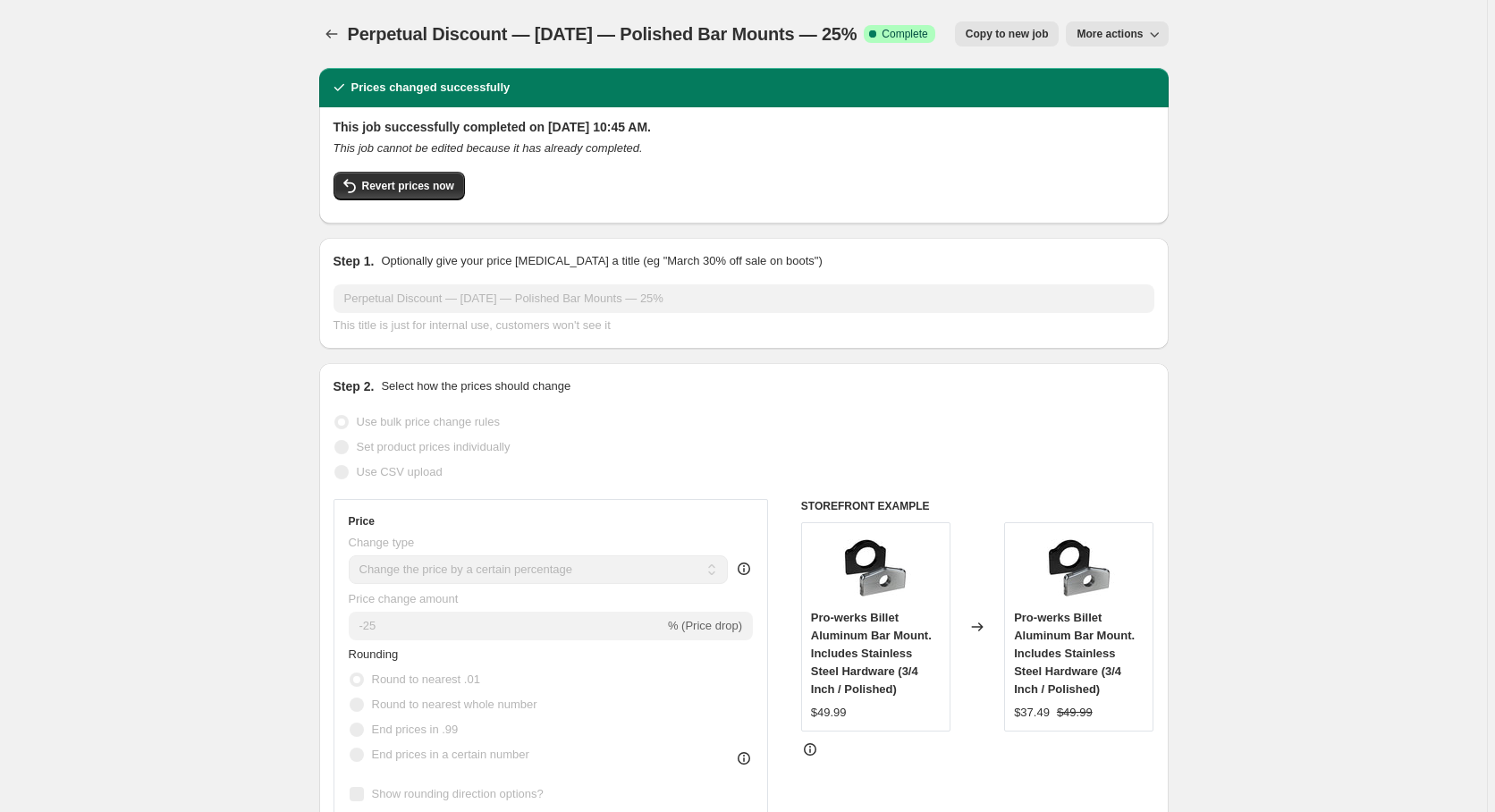
click at [1121, 33] on span "More actions" at bounding box center [1109, 34] width 66 height 14
click at [1123, 62] on span "Price revert scheduling" at bounding box center [1142, 71] width 118 height 18
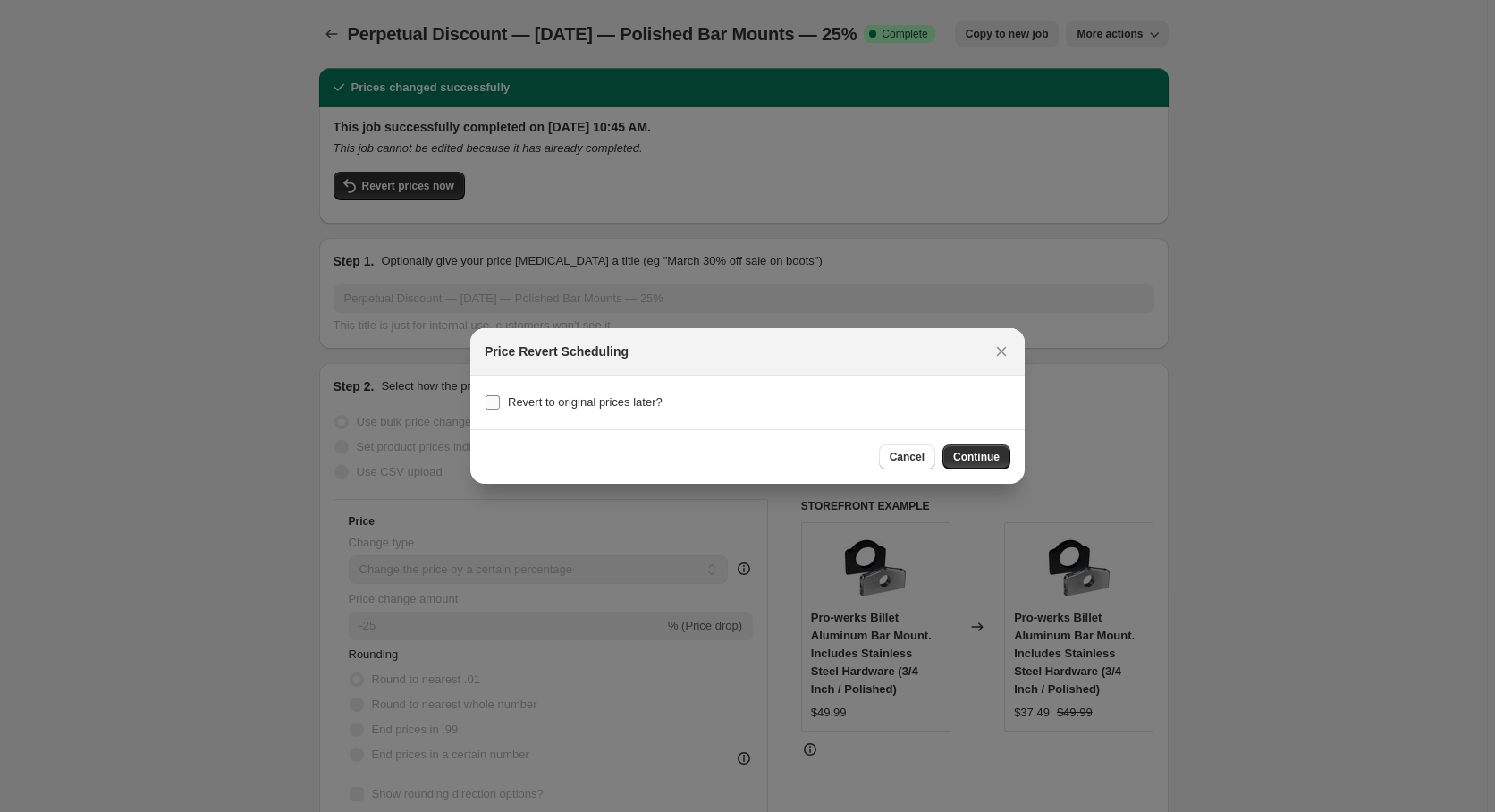
click at [507, 405] on label "Revert to original prices later?" at bounding box center [573, 402] width 178 height 25
click at [500, 405] on input "Revert to original prices later?" at bounding box center [493, 402] width 14 height 14
checkbox input "true"
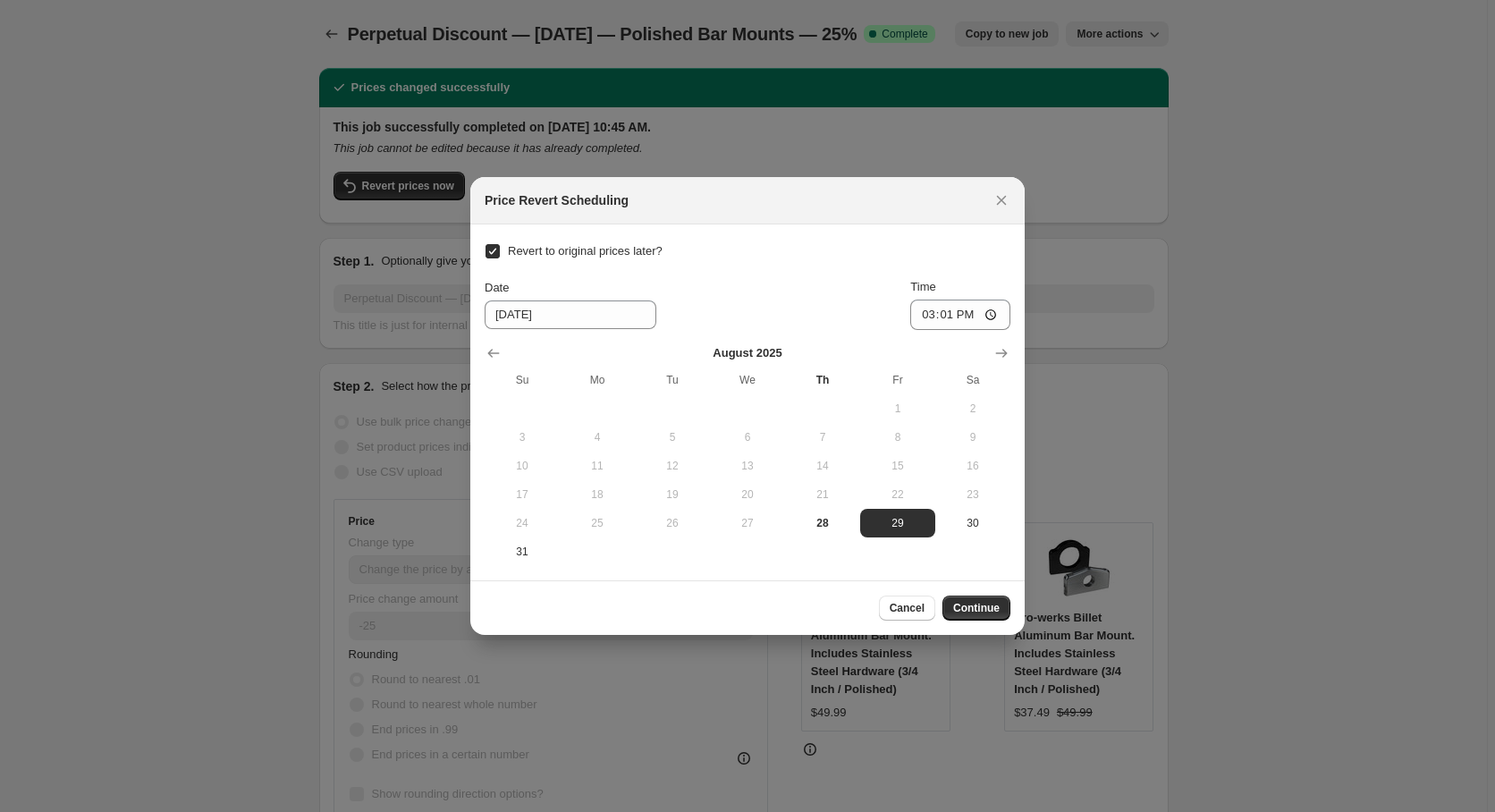
drag, startPoint x: 992, startPoint y: 352, endPoint x: 979, endPoint y: 354, distance: 13.2
click at [992, 352] on icon "Show next month, September 2025" at bounding box center [1001, 354] width 18 height 18
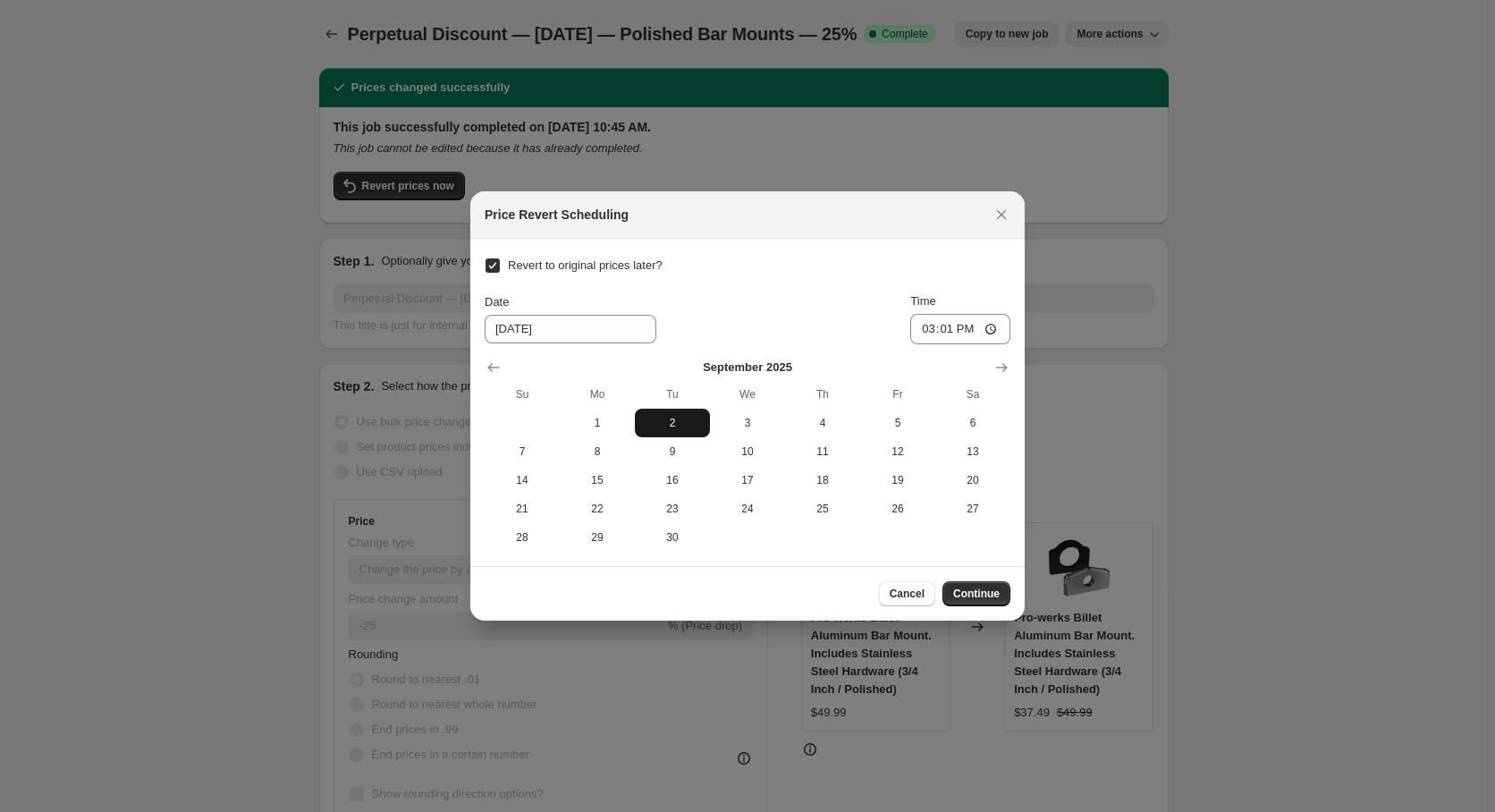
click at [676, 411] on button "2" at bounding box center [672, 423] width 75 height 29
type input "[DATE]"
click at [939, 332] on input "15:01" at bounding box center [960, 329] width 100 height 31
type input "12:00"
click at [990, 327] on input "12:00" at bounding box center [960, 329] width 100 height 31
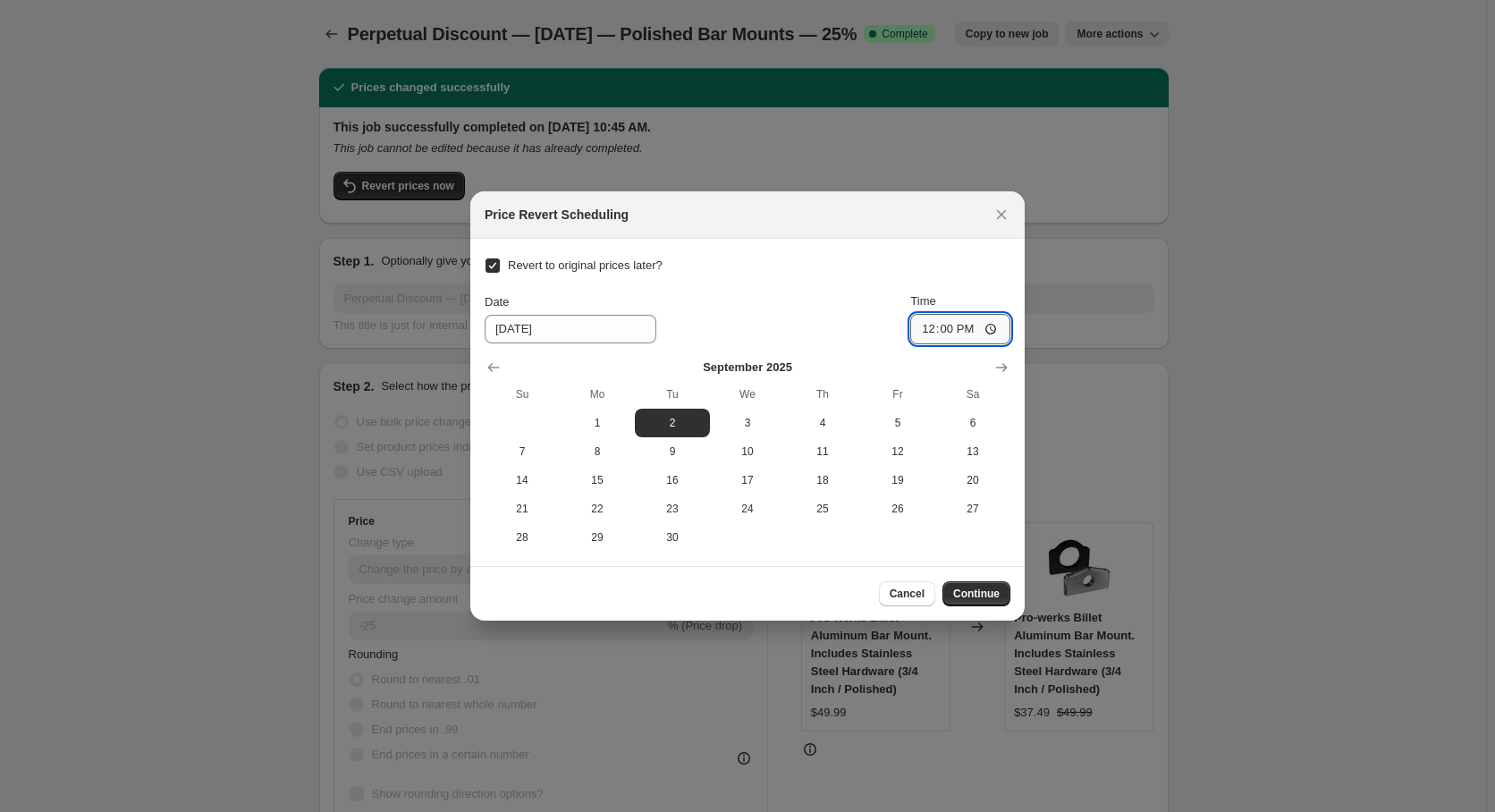
type input "00:00"
click at [996, 602] on button "Continue" at bounding box center [976, 594] width 68 height 25
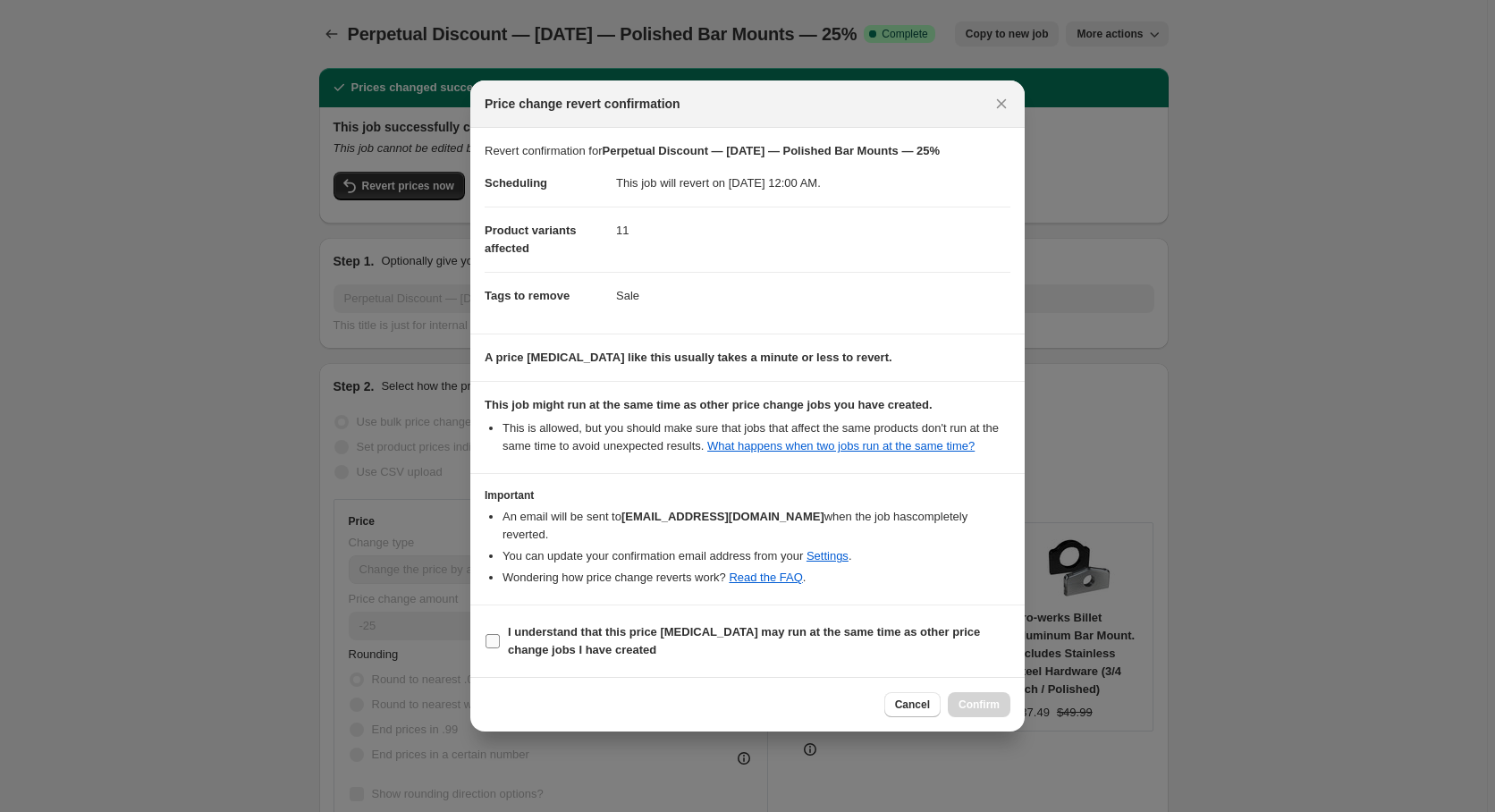
click at [491, 638] on input "I understand that this price [MEDICAL_DATA] may run at the same time as other p…" at bounding box center [493, 641] width 14 height 14
checkbox input "true"
click at [1009, 694] on button "Confirm" at bounding box center [979, 704] width 62 height 25
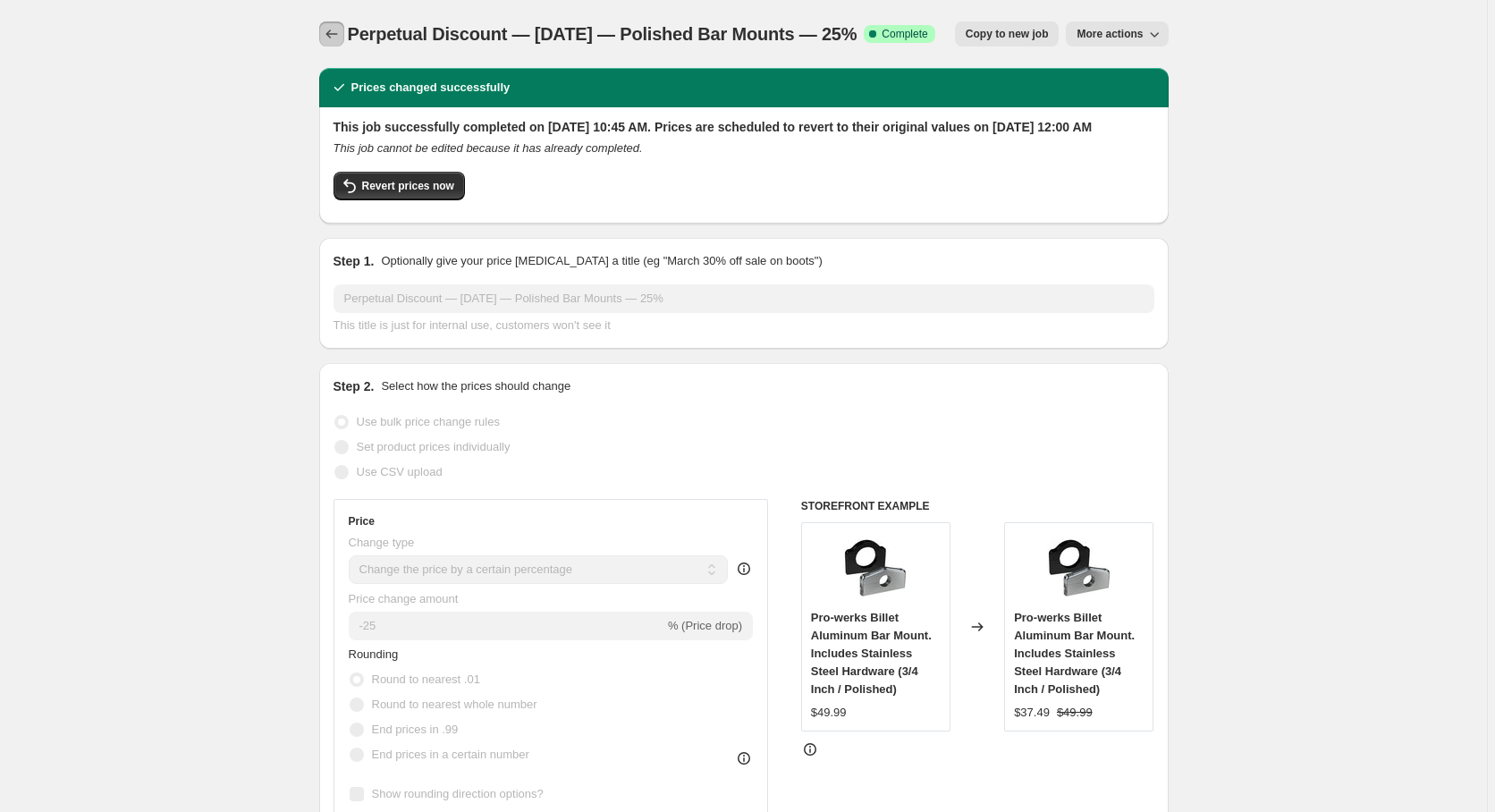
click at [326, 42] on icon "Price change jobs" at bounding box center [332, 34] width 18 height 18
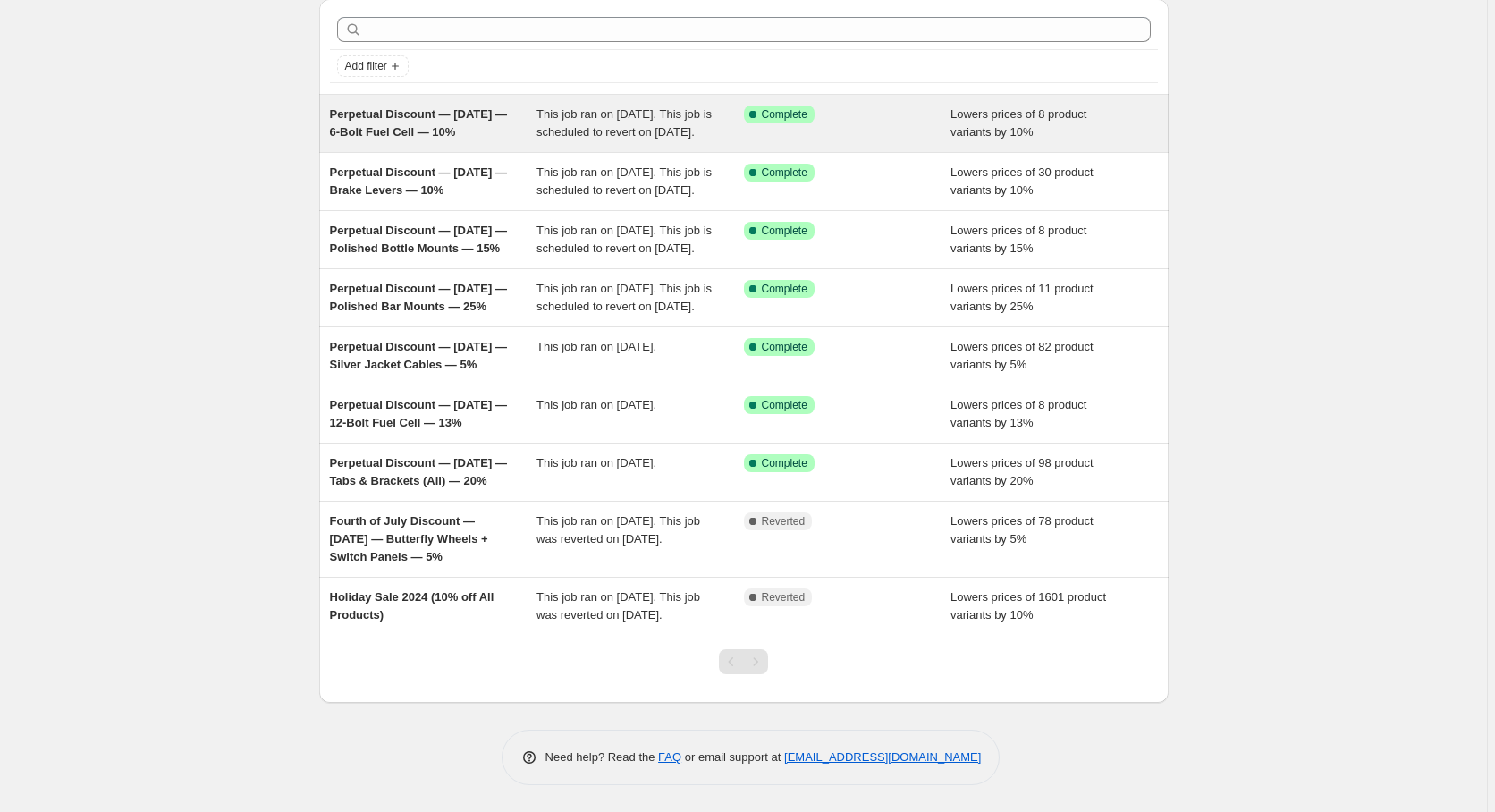
scroll to position [158, 0]
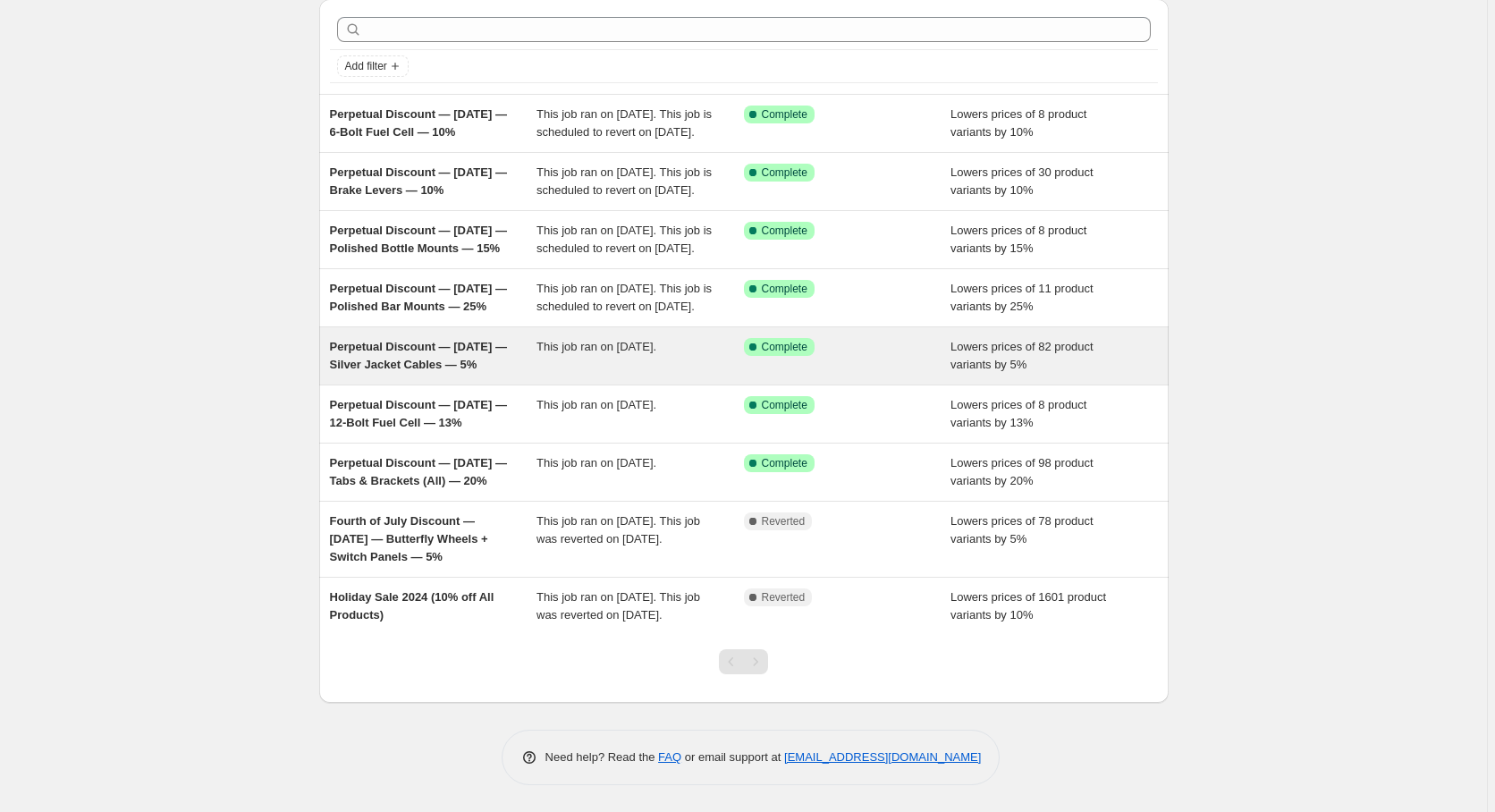
click at [593, 340] on span "This job ran on [DATE]." at bounding box center [596, 346] width 119 height 14
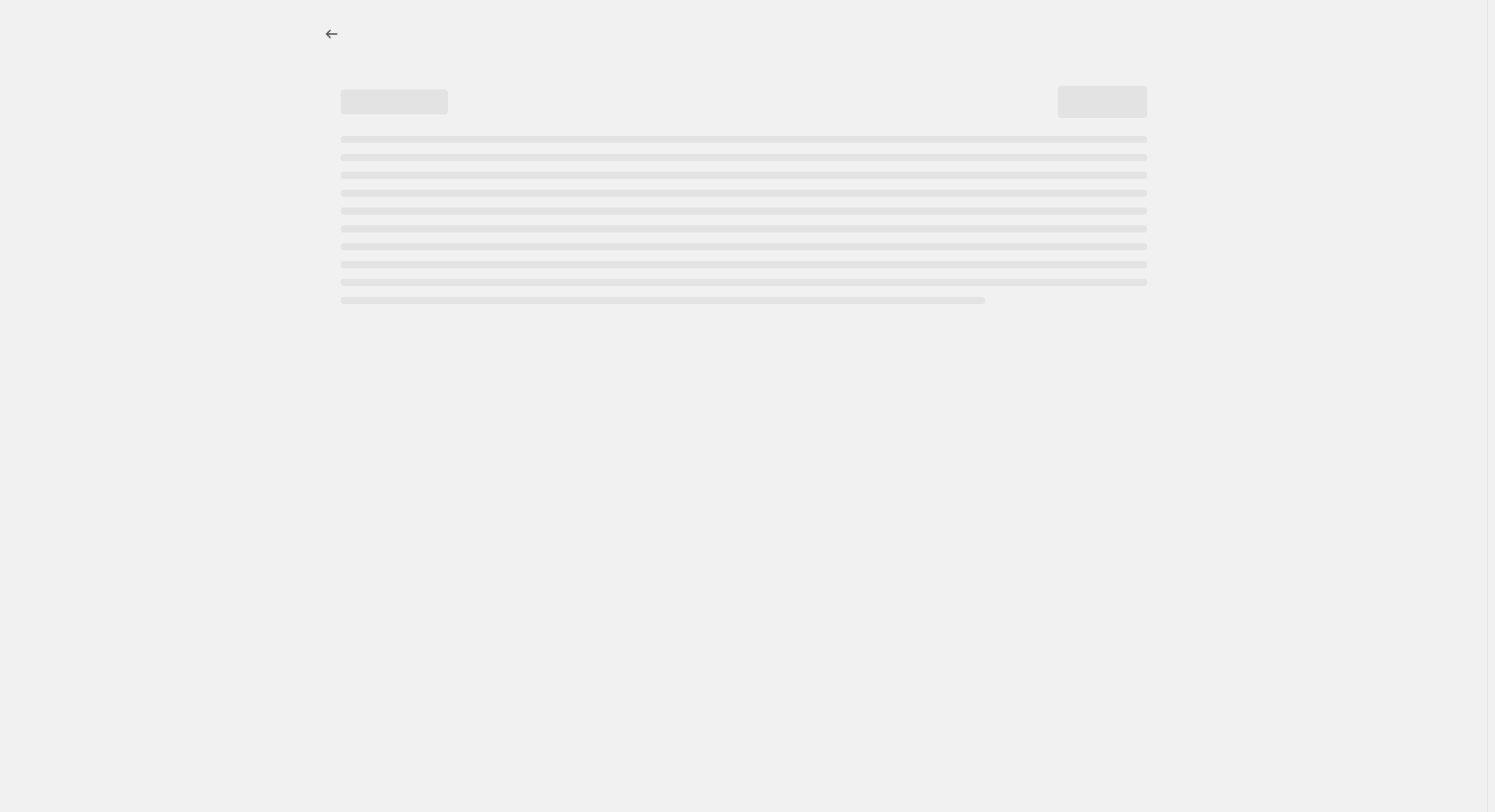
select select "percentage"
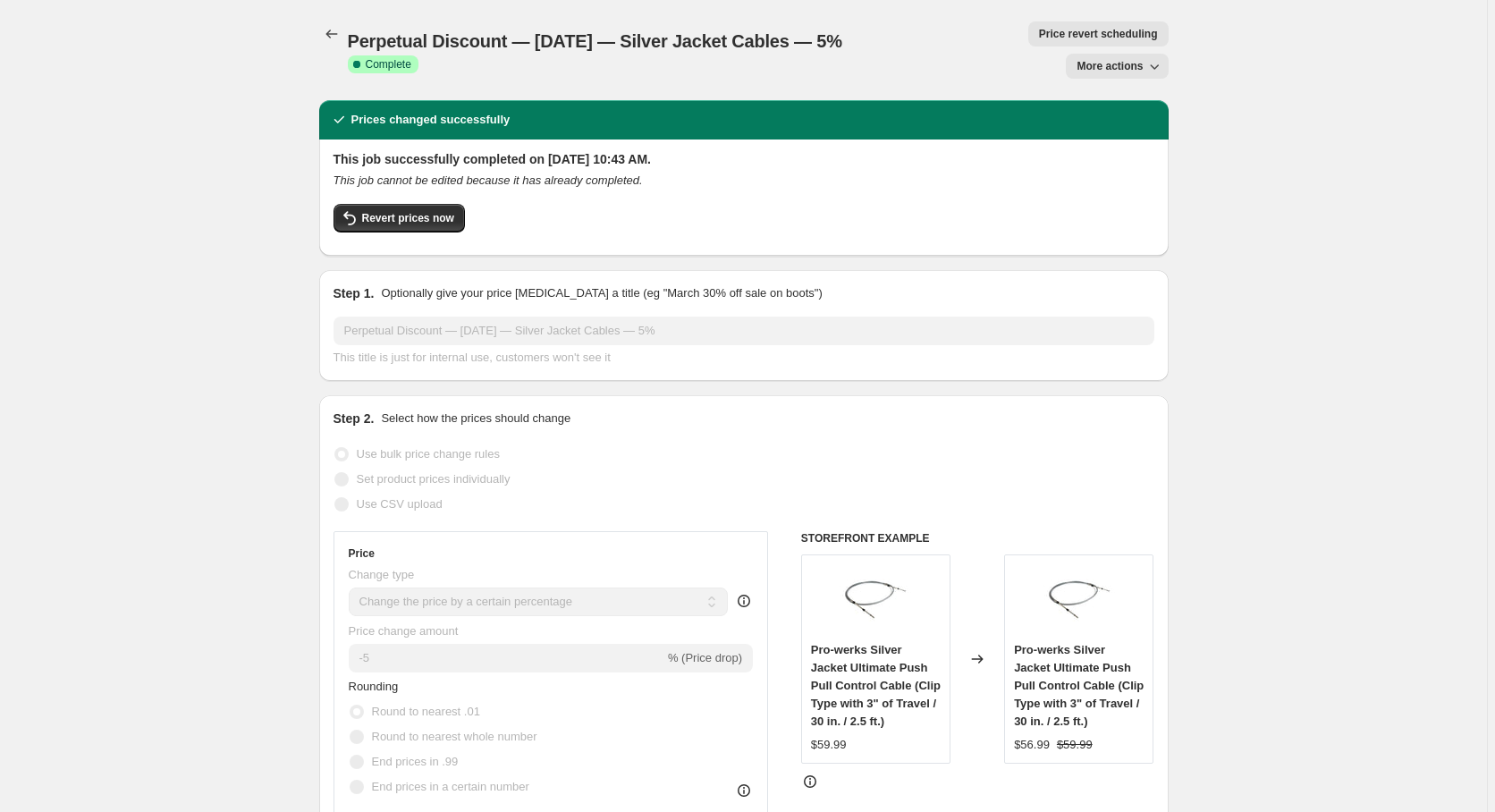
click at [1152, 57] on icon "button" at bounding box center [1154, 66] width 18 height 18
click at [1028, 41] on button "Price revert scheduling" at bounding box center [1098, 34] width 140 height 25
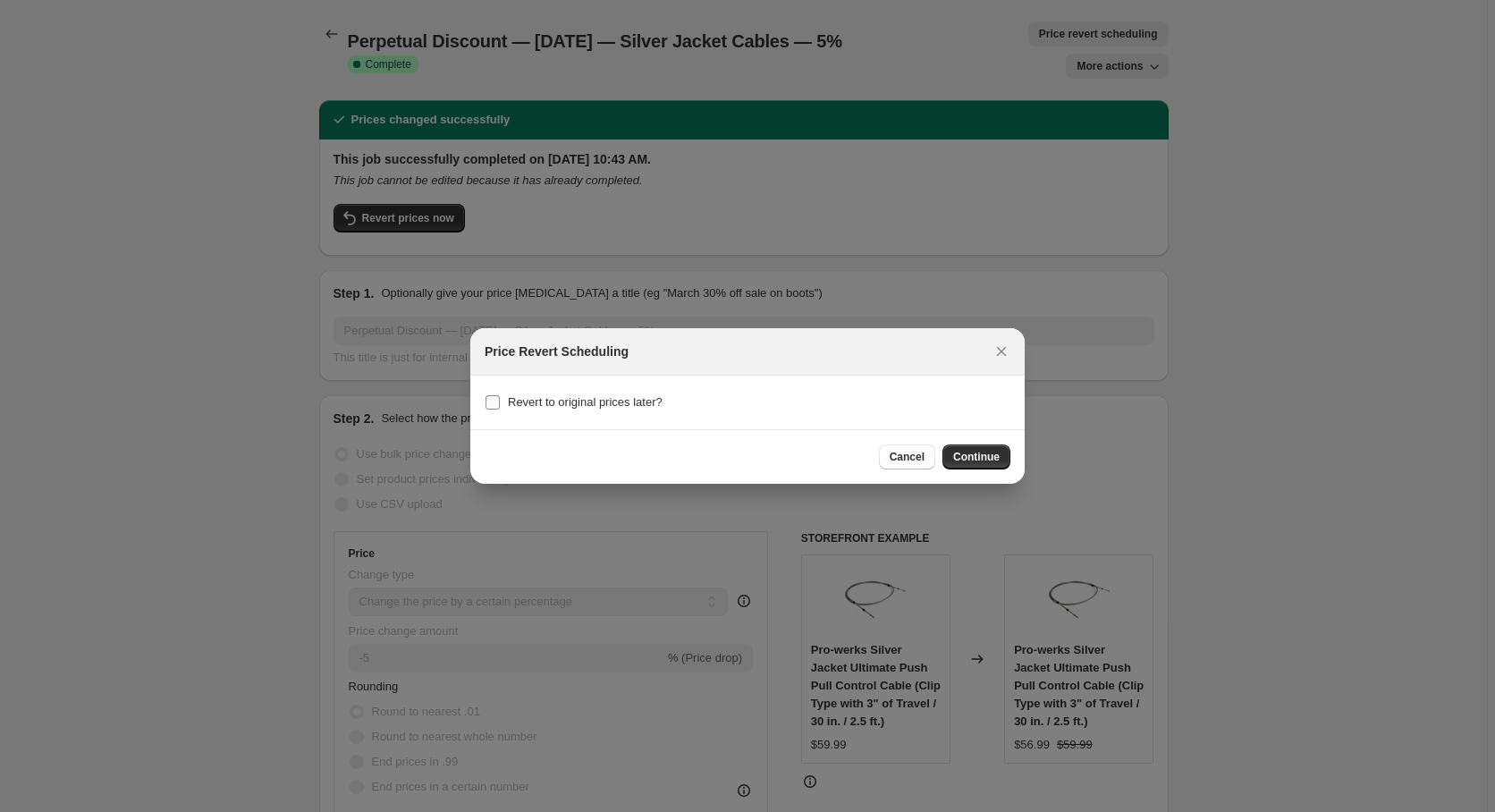
click at [544, 411] on span "Revert to original prices later?" at bounding box center [585, 402] width 155 height 18
click at [500, 410] on input "Revert to original prices later?" at bounding box center [493, 402] width 14 height 14
checkbox input "true"
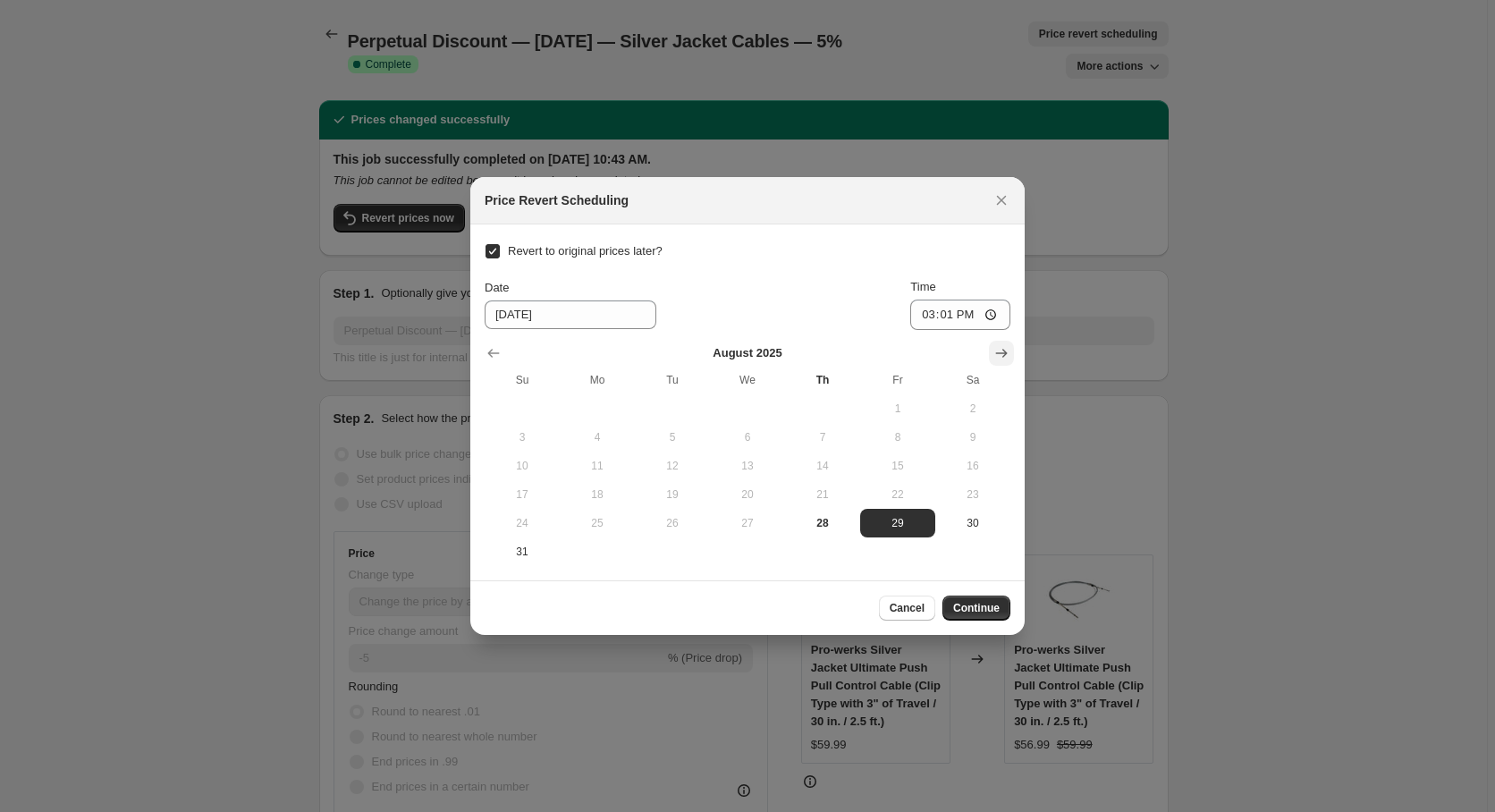
click at [1008, 349] on icon "Show next month, September 2025" at bounding box center [1001, 354] width 18 height 18
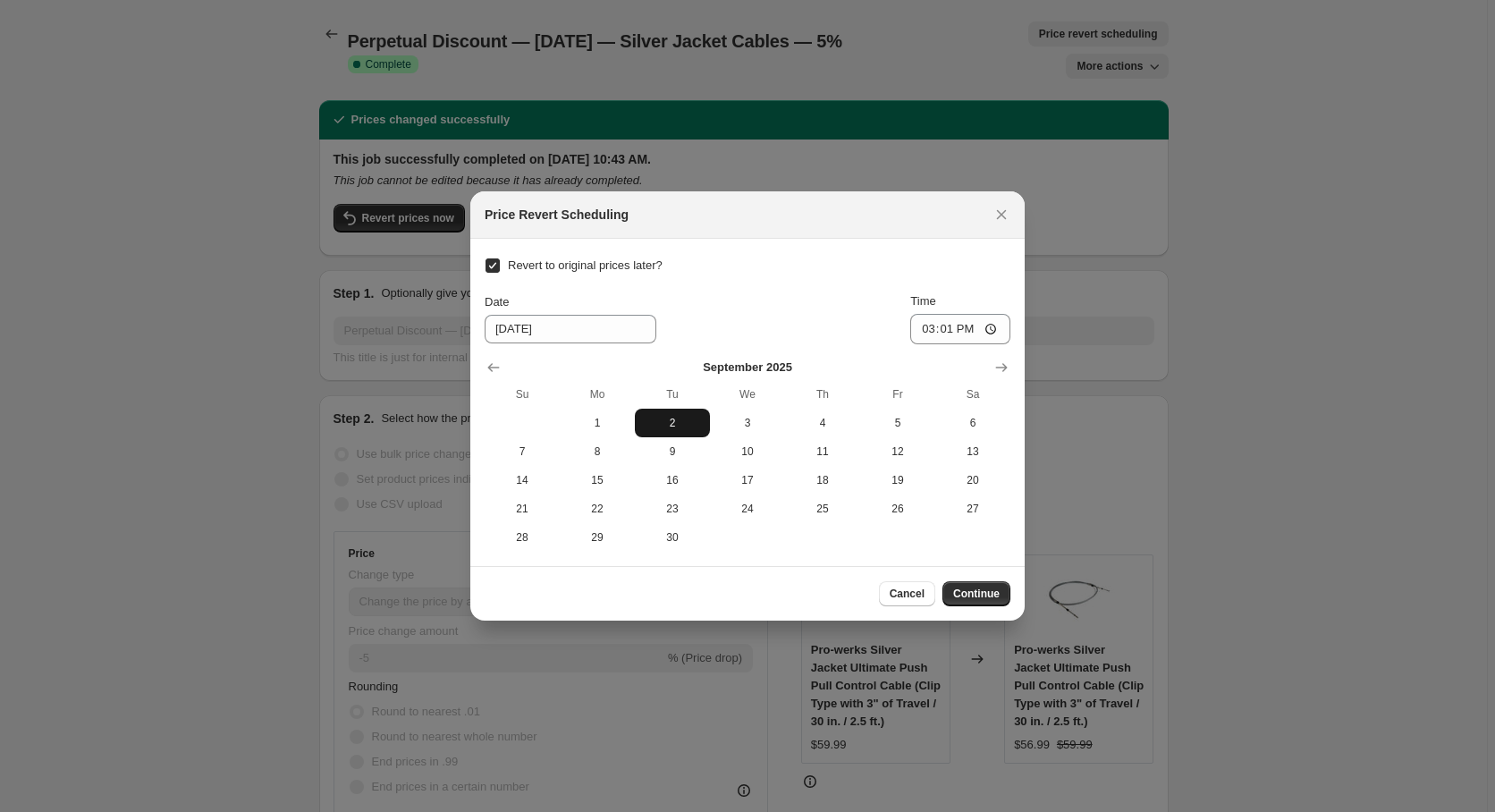
click at [685, 418] on span "2" at bounding box center [672, 423] width 61 height 14
type input "[DATE]"
click at [943, 329] on input "15:01" at bounding box center [960, 329] width 100 height 31
type input "00:00"
click at [979, 589] on span "Continue" at bounding box center [976, 593] width 46 height 14
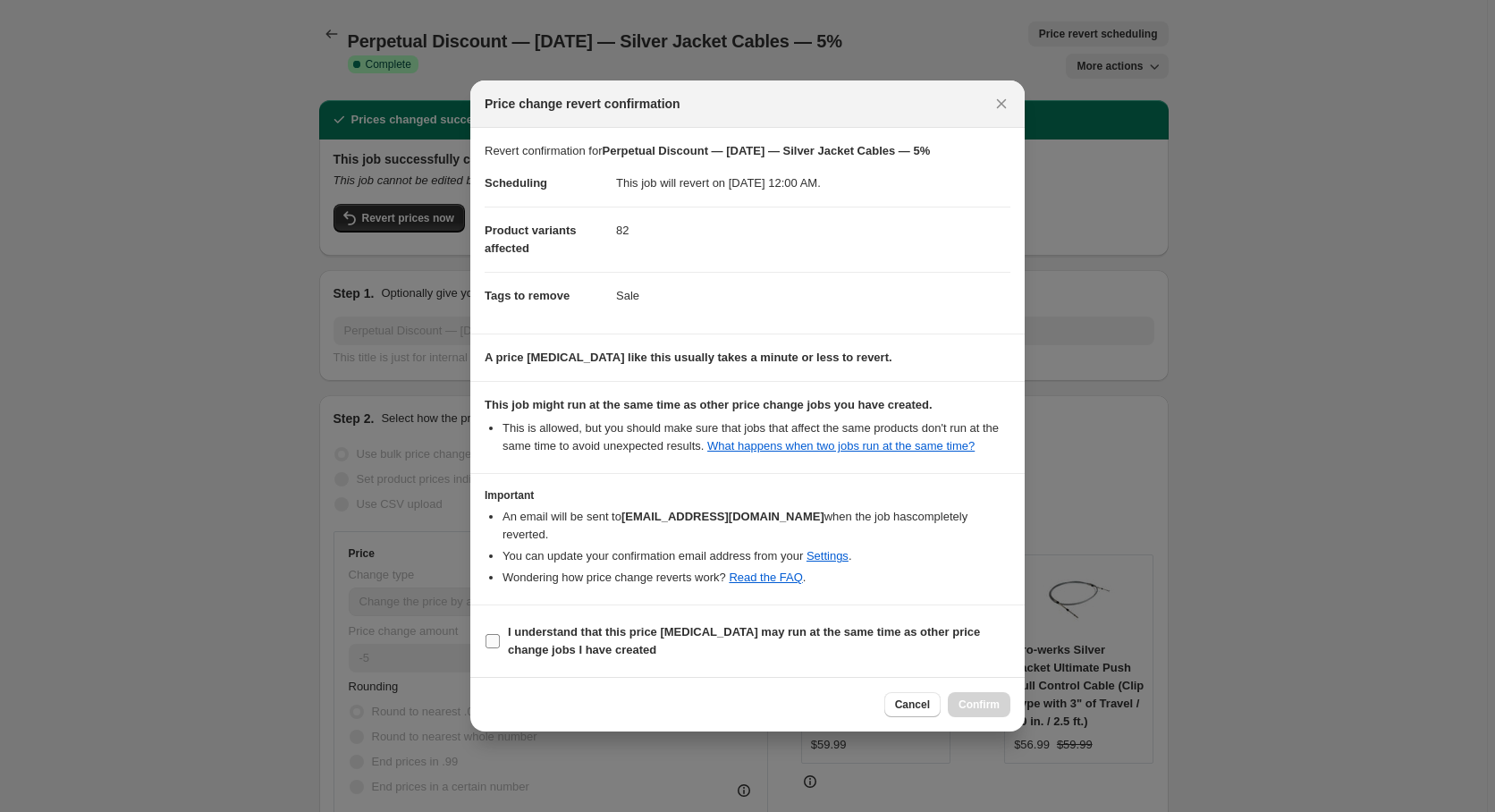
click at [510, 635] on span "I understand that this price [MEDICAL_DATA] may run at the same time as other p…" at bounding box center [760, 641] width 503 height 36
click at [500, 635] on input "I understand that this price [MEDICAL_DATA] may run at the same time as other p…" at bounding box center [493, 641] width 14 height 14
checkbox input "true"
click at [972, 692] on button "Confirm" at bounding box center [979, 704] width 62 height 25
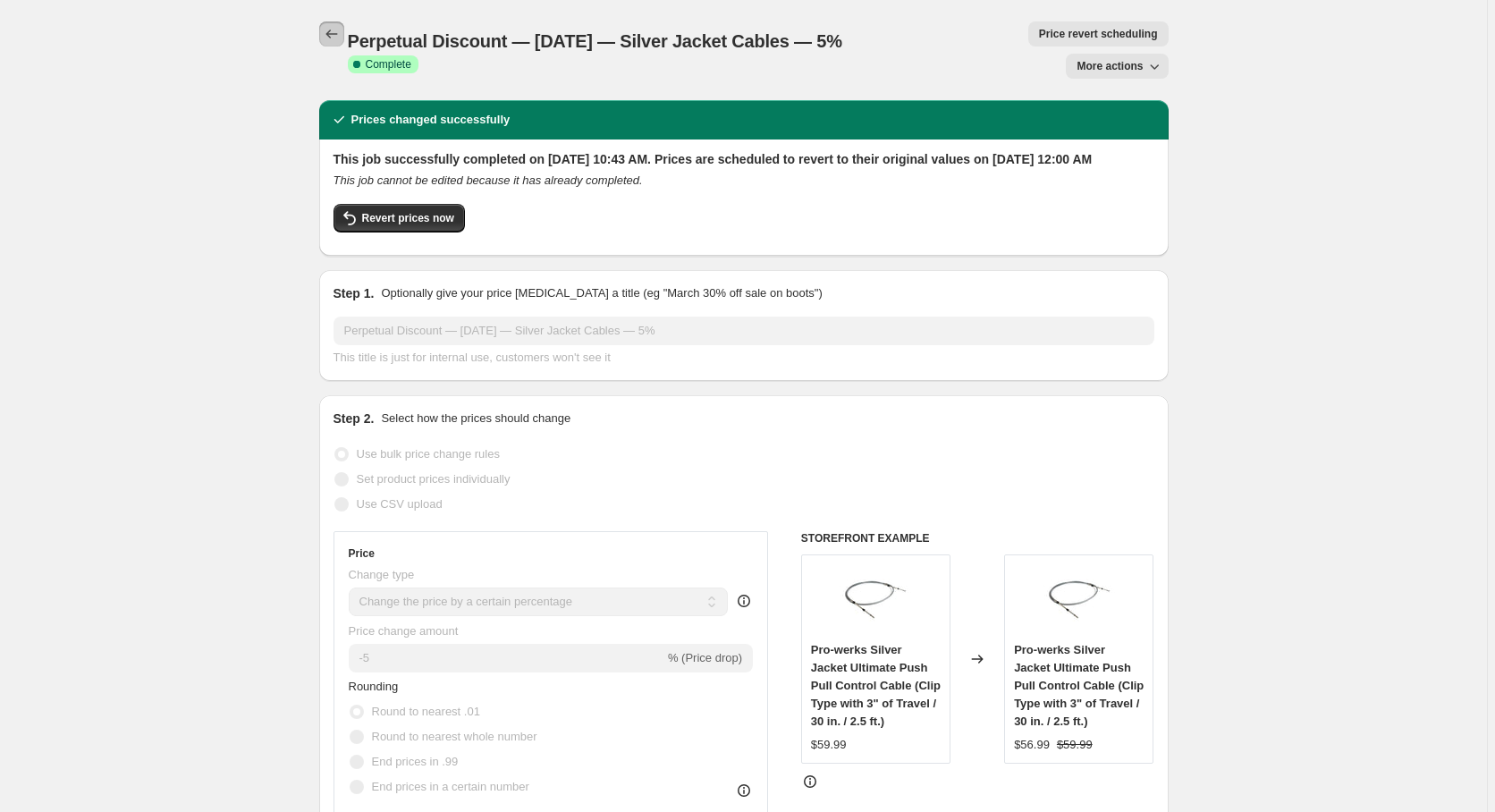
click at [330, 40] on icon "Price change jobs" at bounding box center [332, 34] width 18 height 18
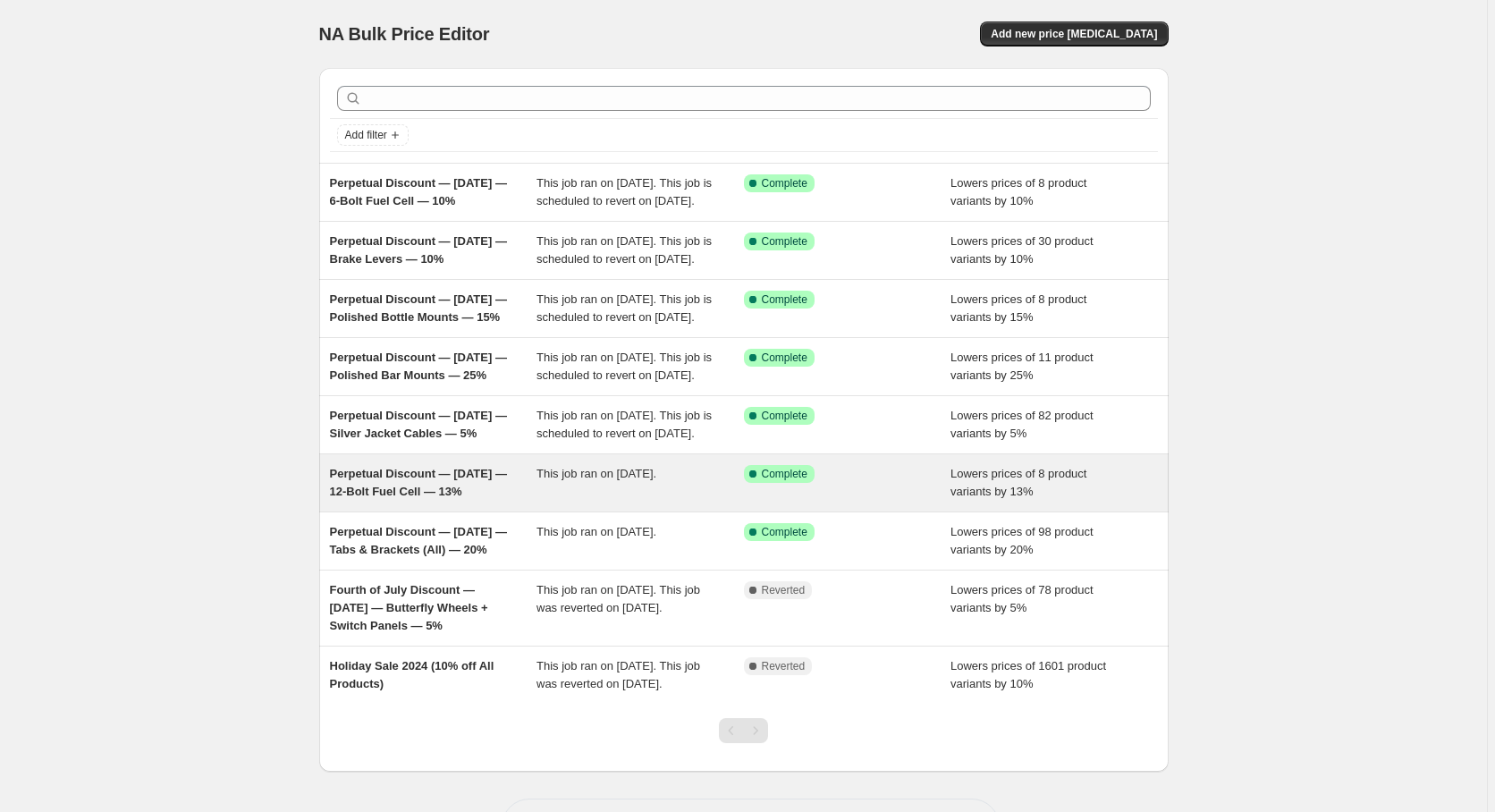
click at [632, 480] on span "This job ran on [DATE]." at bounding box center [596, 473] width 119 height 14
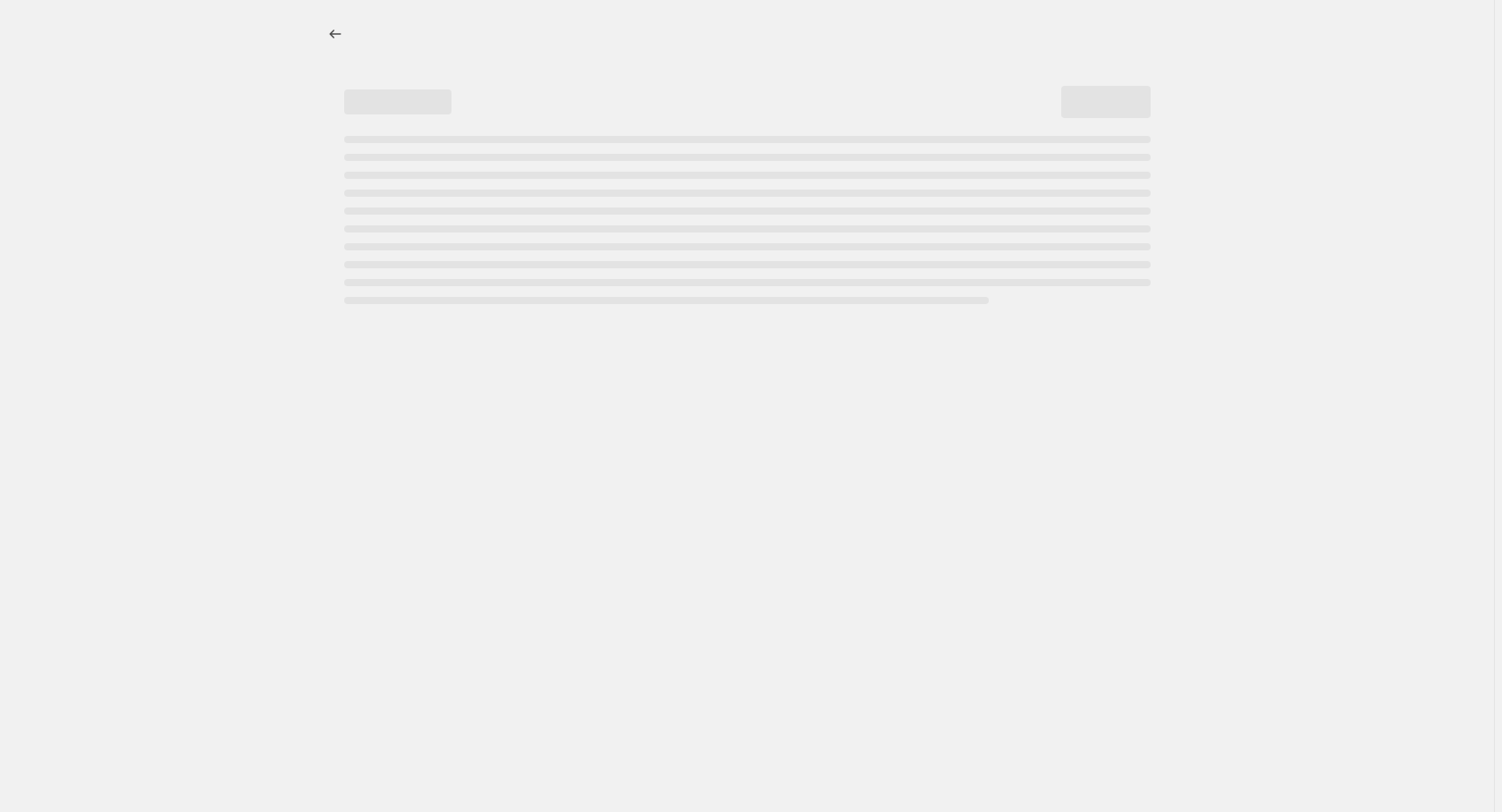
select select "percentage"
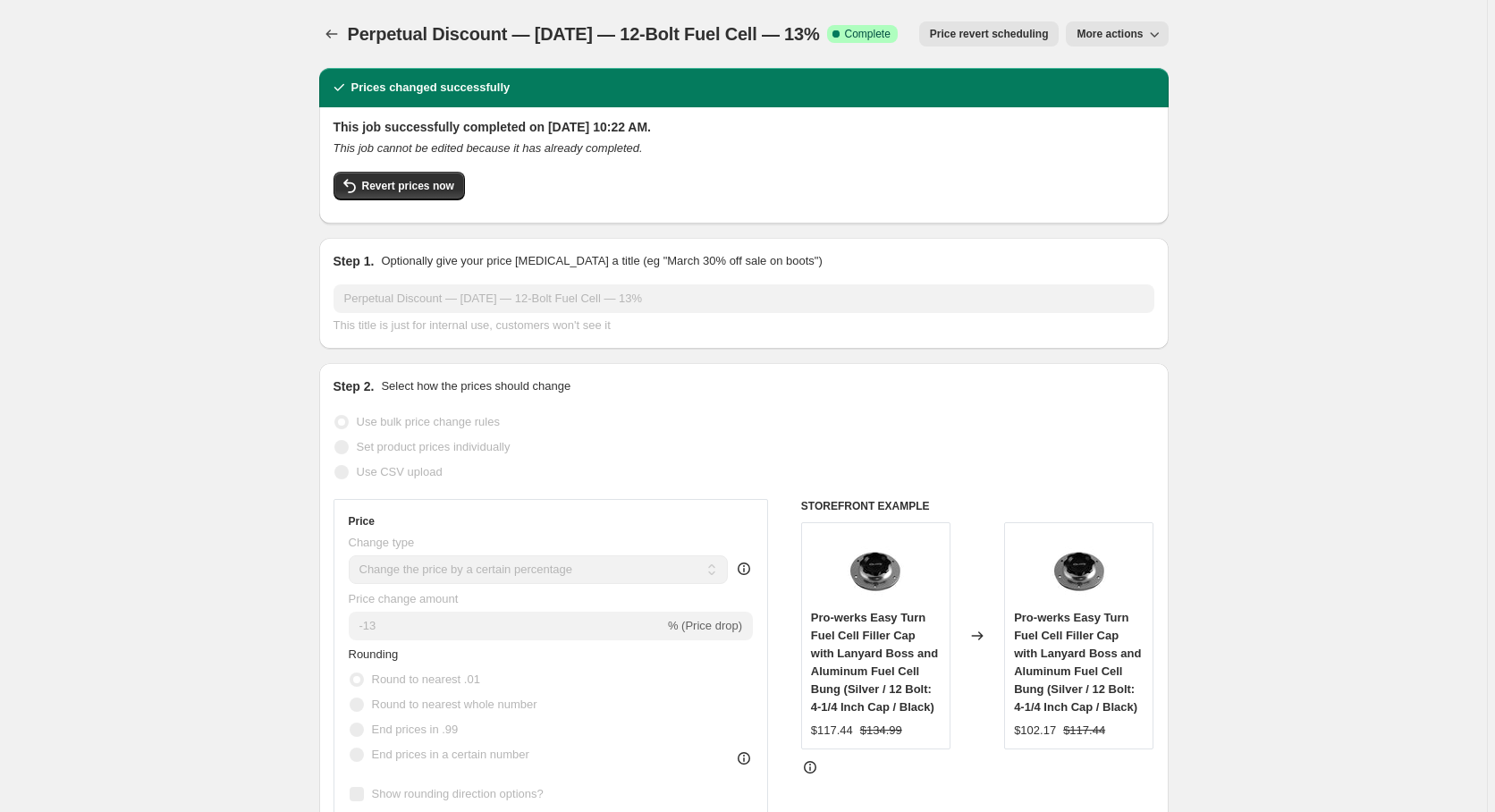
click at [1043, 39] on span "Price revert scheduling" at bounding box center [989, 34] width 118 height 14
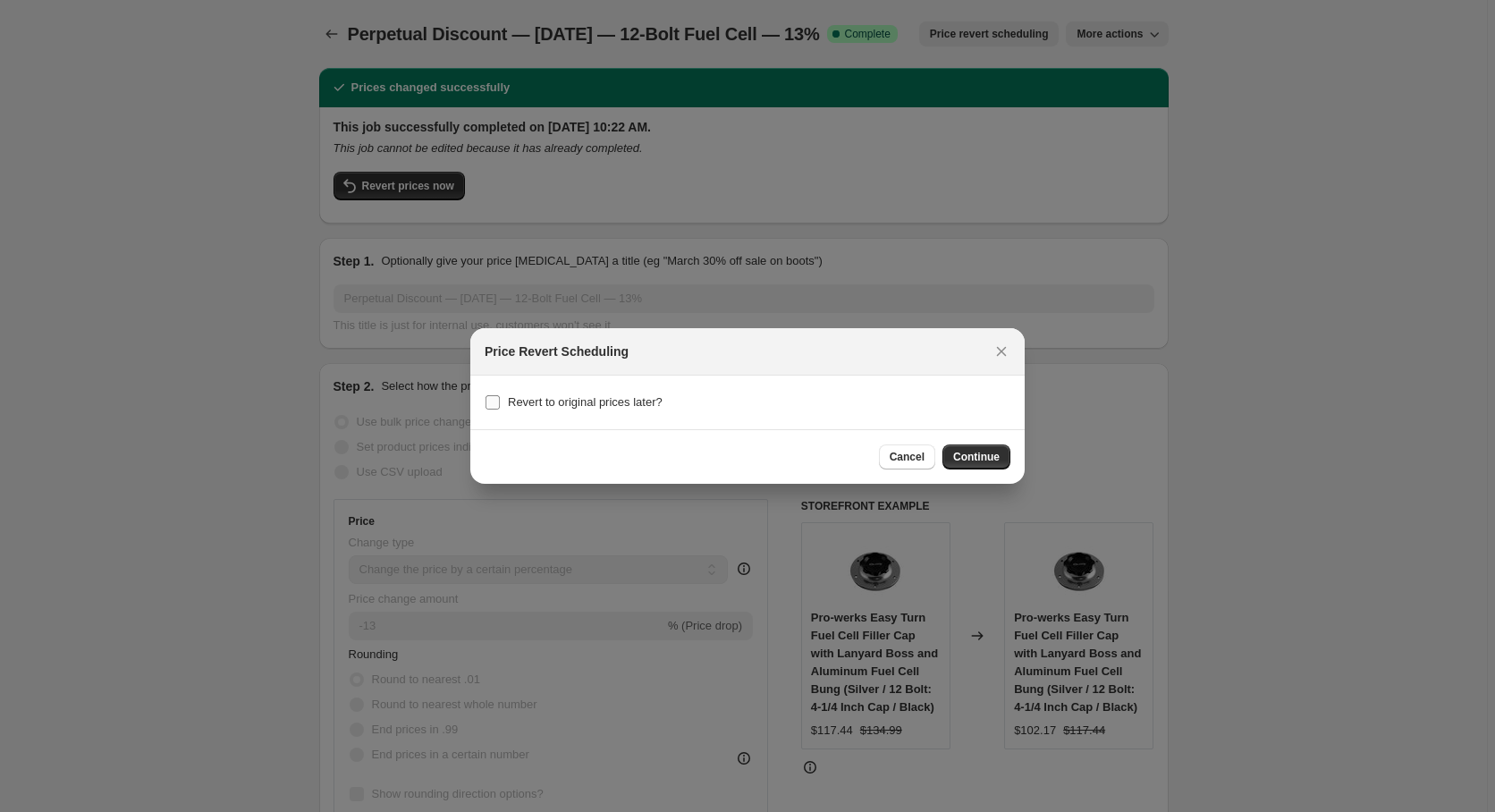
click at [566, 402] on span "Revert to original prices later?" at bounding box center [585, 401] width 155 height 14
click at [500, 402] on input "Revert to original prices later?" at bounding box center [493, 402] width 14 height 14
checkbox input "true"
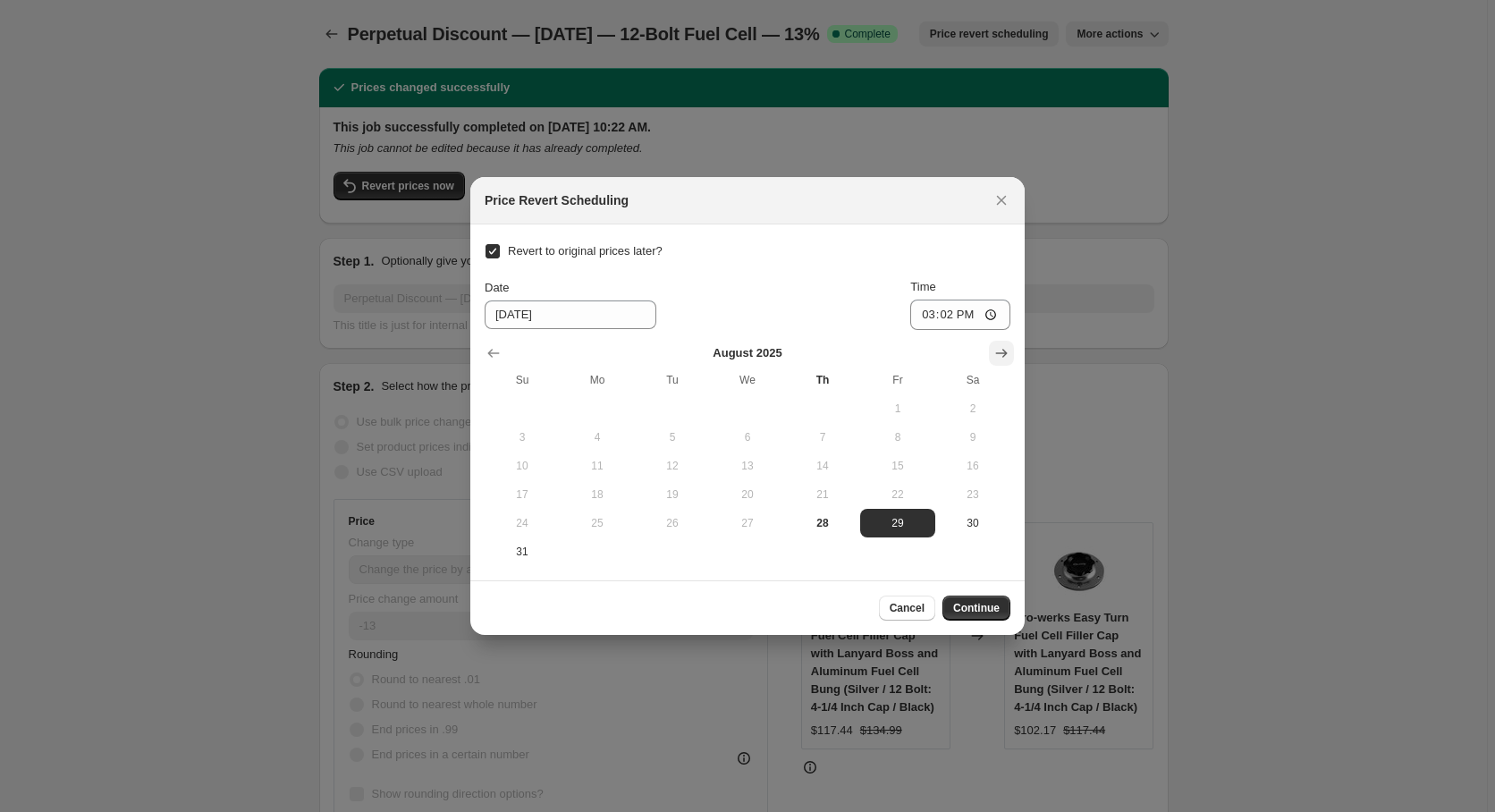
click at [998, 352] on icon "Show next month, September 2025" at bounding box center [1001, 354] width 12 height 9
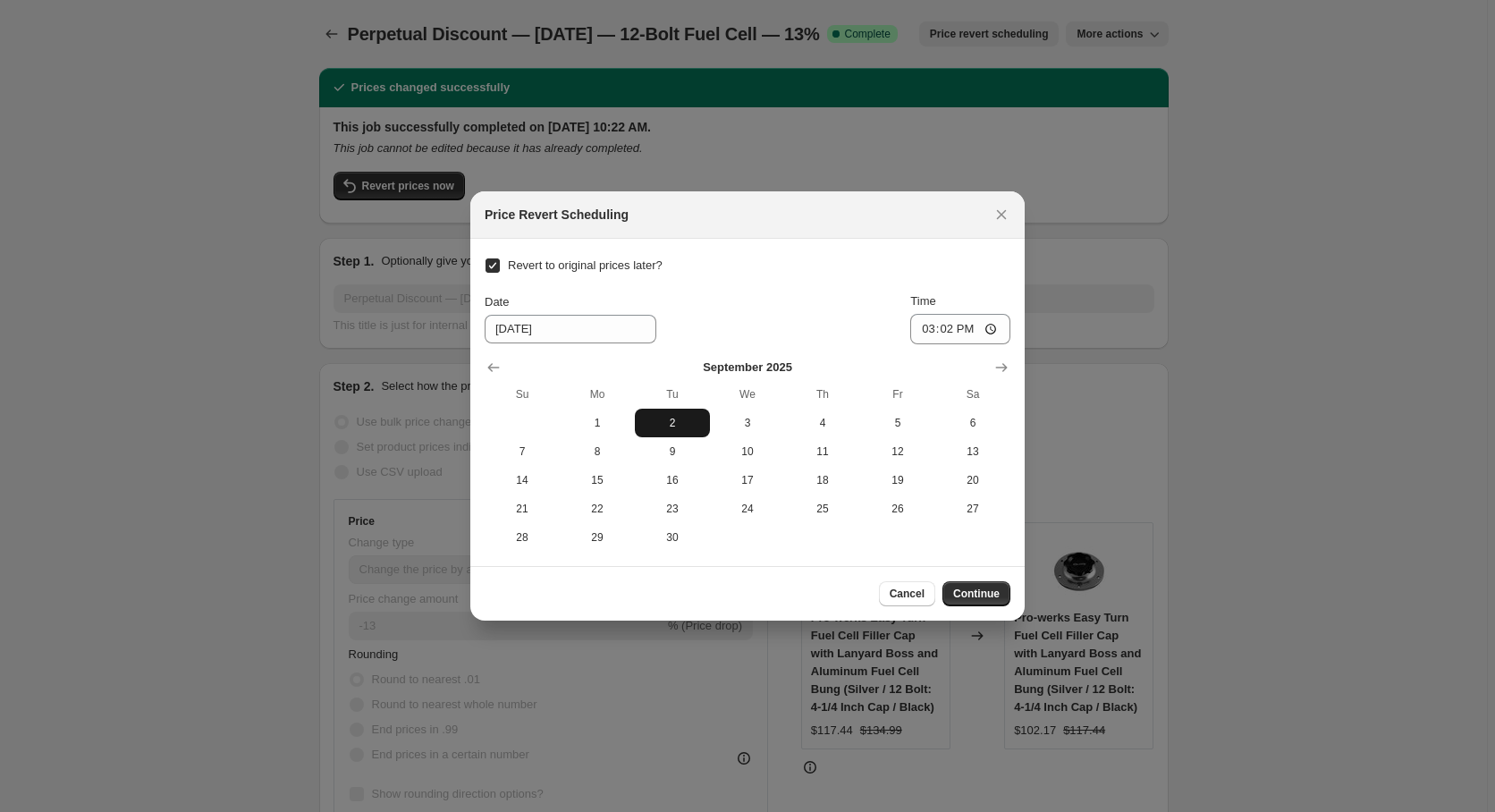
click at [646, 431] on button "2" at bounding box center [672, 423] width 75 height 29
type input "[DATE]"
click at [940, 330] on input "15:02" at bounding box center [960, 329] width 100 height 31
type input "00:00"
click at [1000, 587] on button "Continue" at bounding box center [976, 594] width 68 height 25
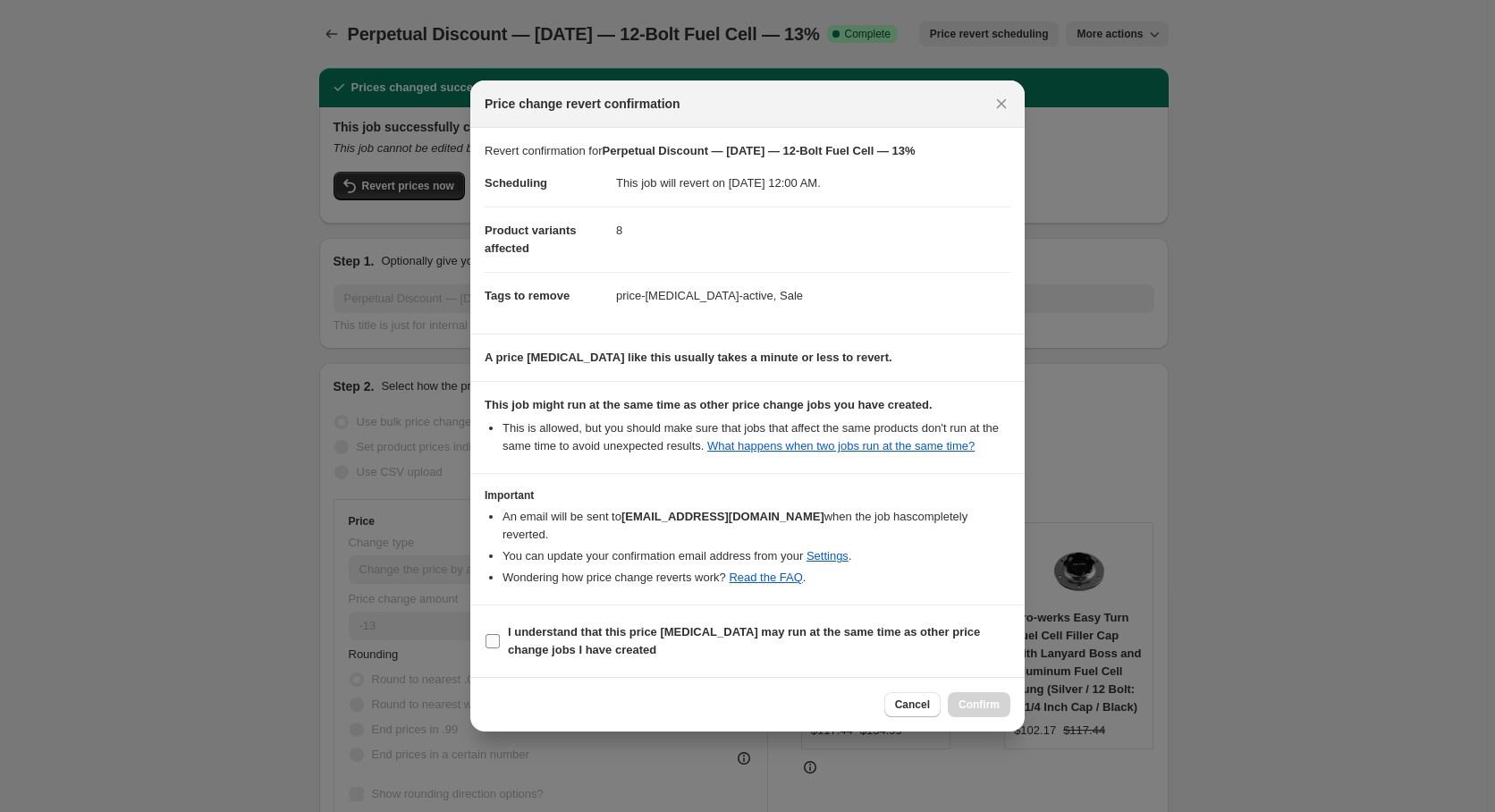
click at [509, 635] on span "I understand that this price [MEDICAL_DATA] may run at the same time as other p…" at bounding box center [760, 641] width 503 height 36
click at [500, 635] on input "I understand that this price [MEDICAL_DATA] may run at the same time as other p…" at bounding box center [493, 641] width 14 height 14
checkbox input "true"
click at [989, 692] on button "Confirm" at bounding box center [979, 704] width 62 height 25
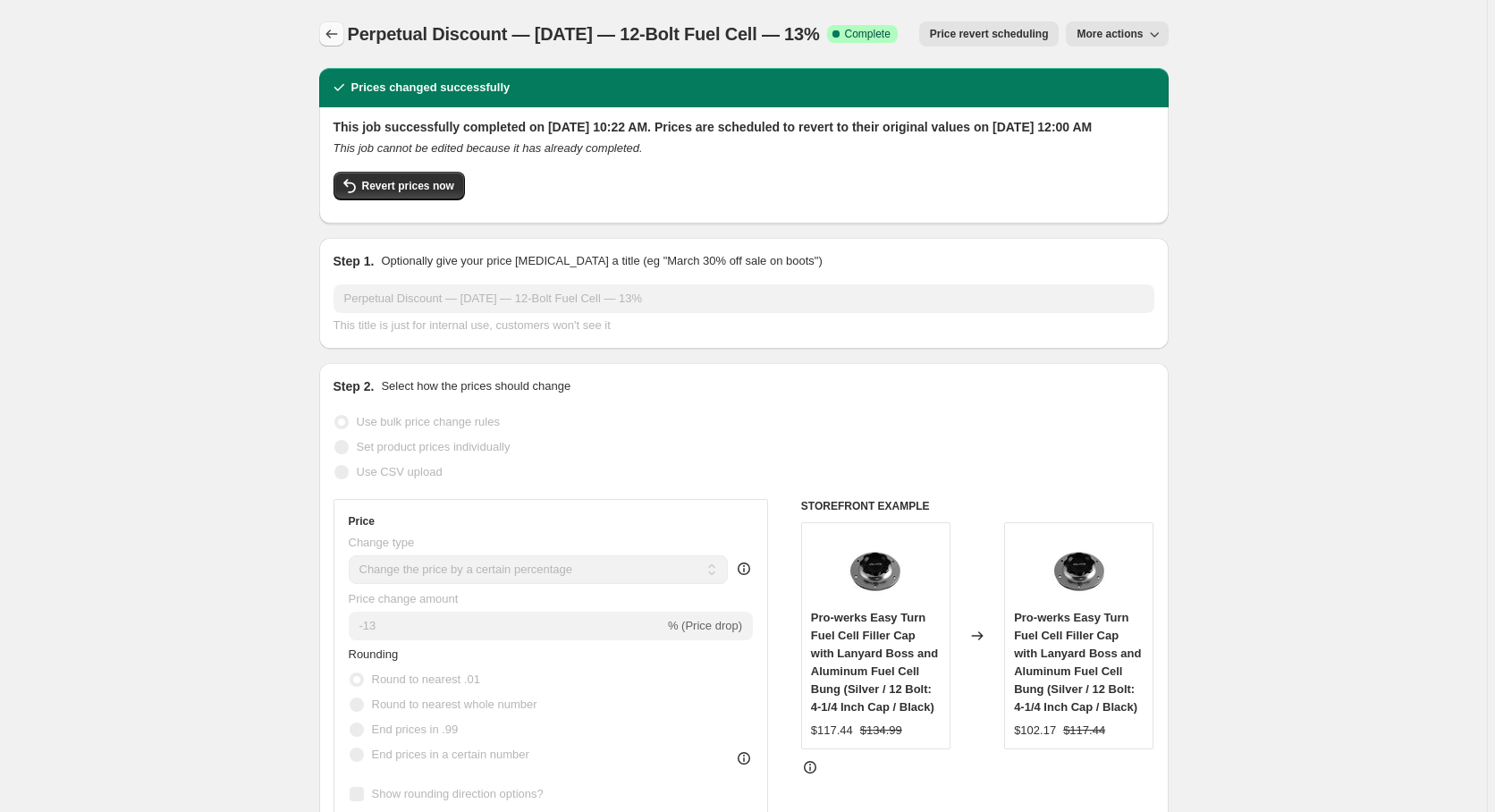
click at [341, 28] on icon "Price change jobs" at bounding box center [332, 34] width 18 height 18
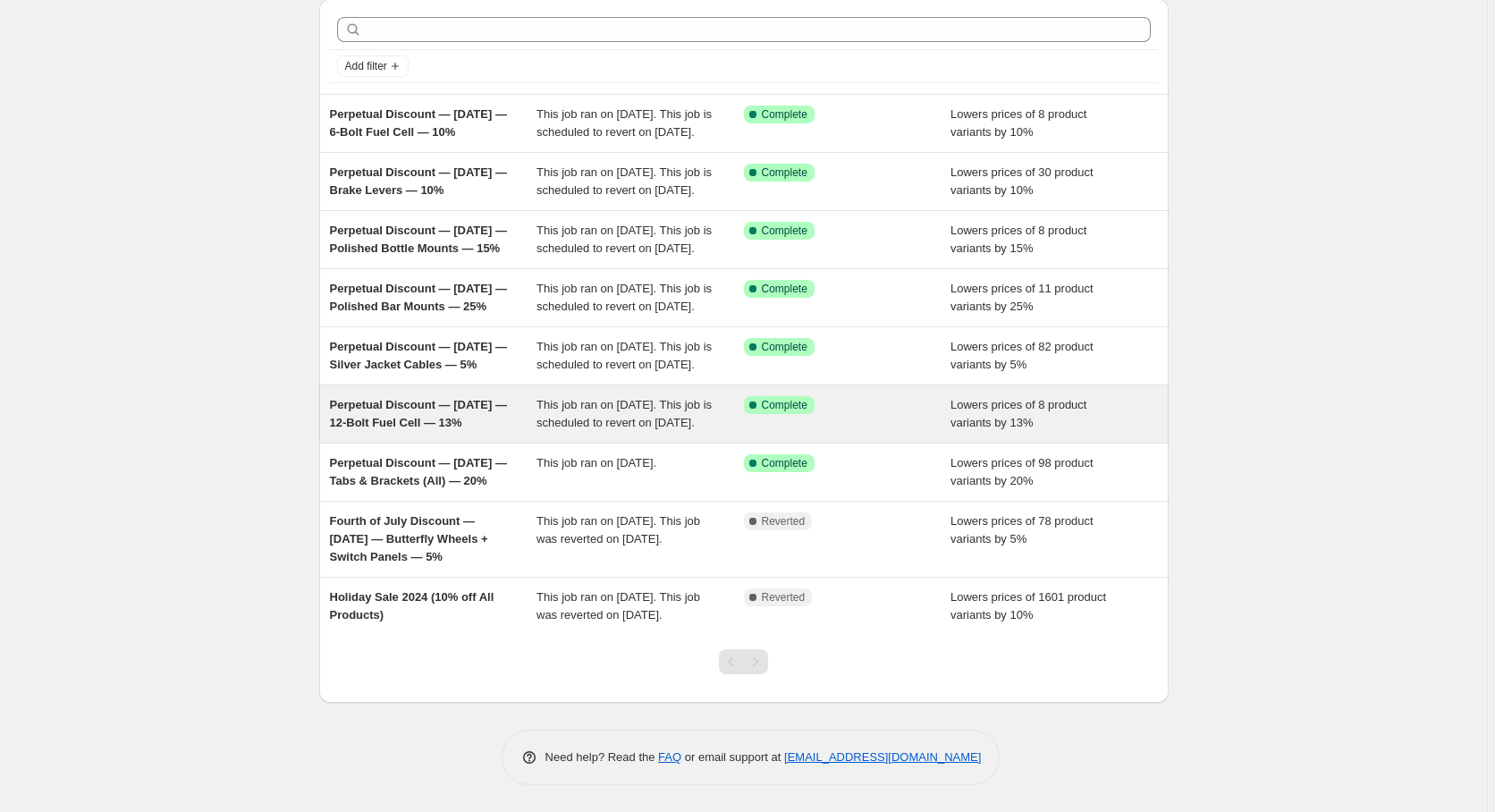
scroll to position [183, 0]
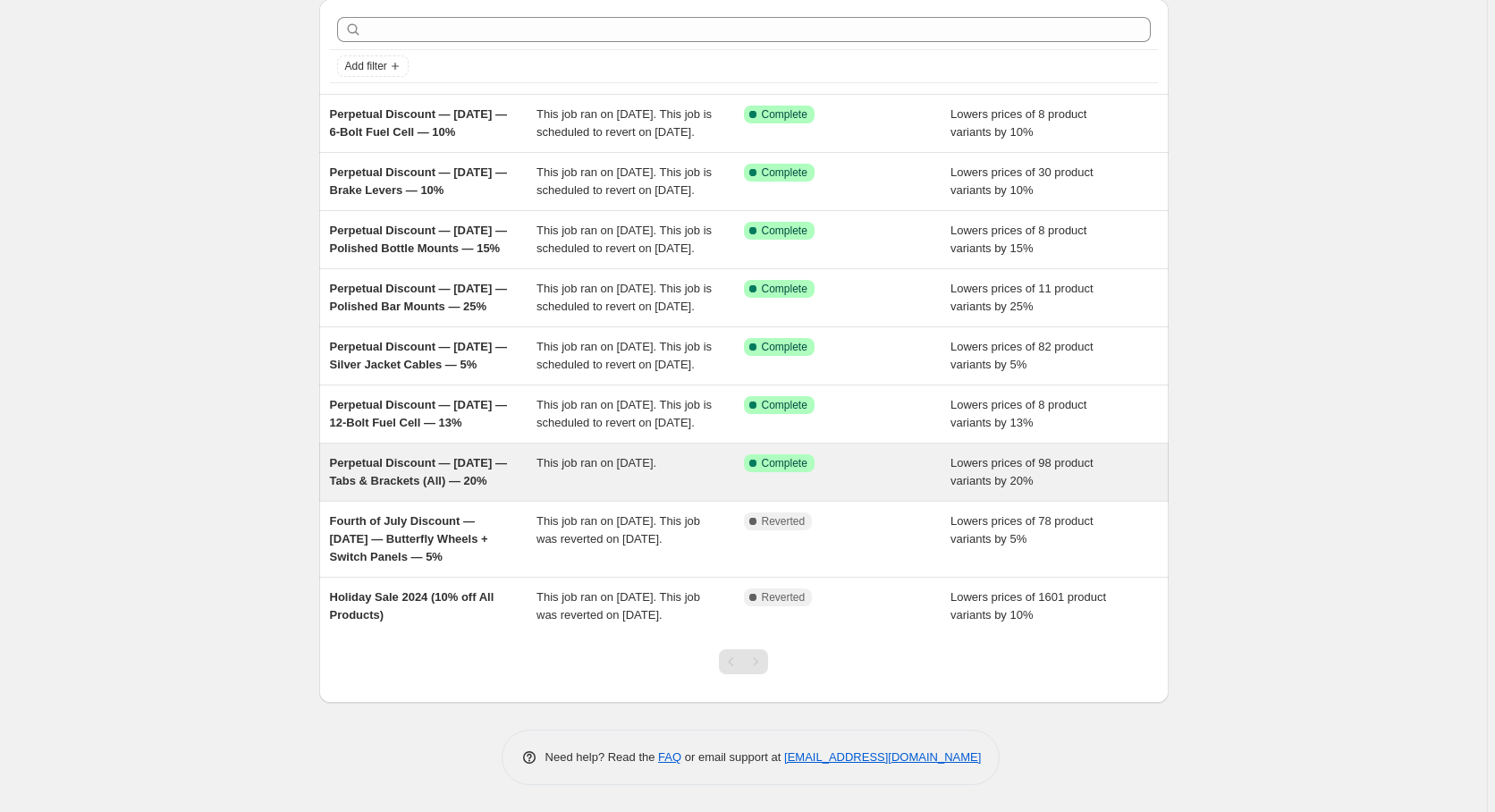
click at [624, 473] on div "This job ran on [DATE]." at bounding box center [639, 472] width 207 height 36
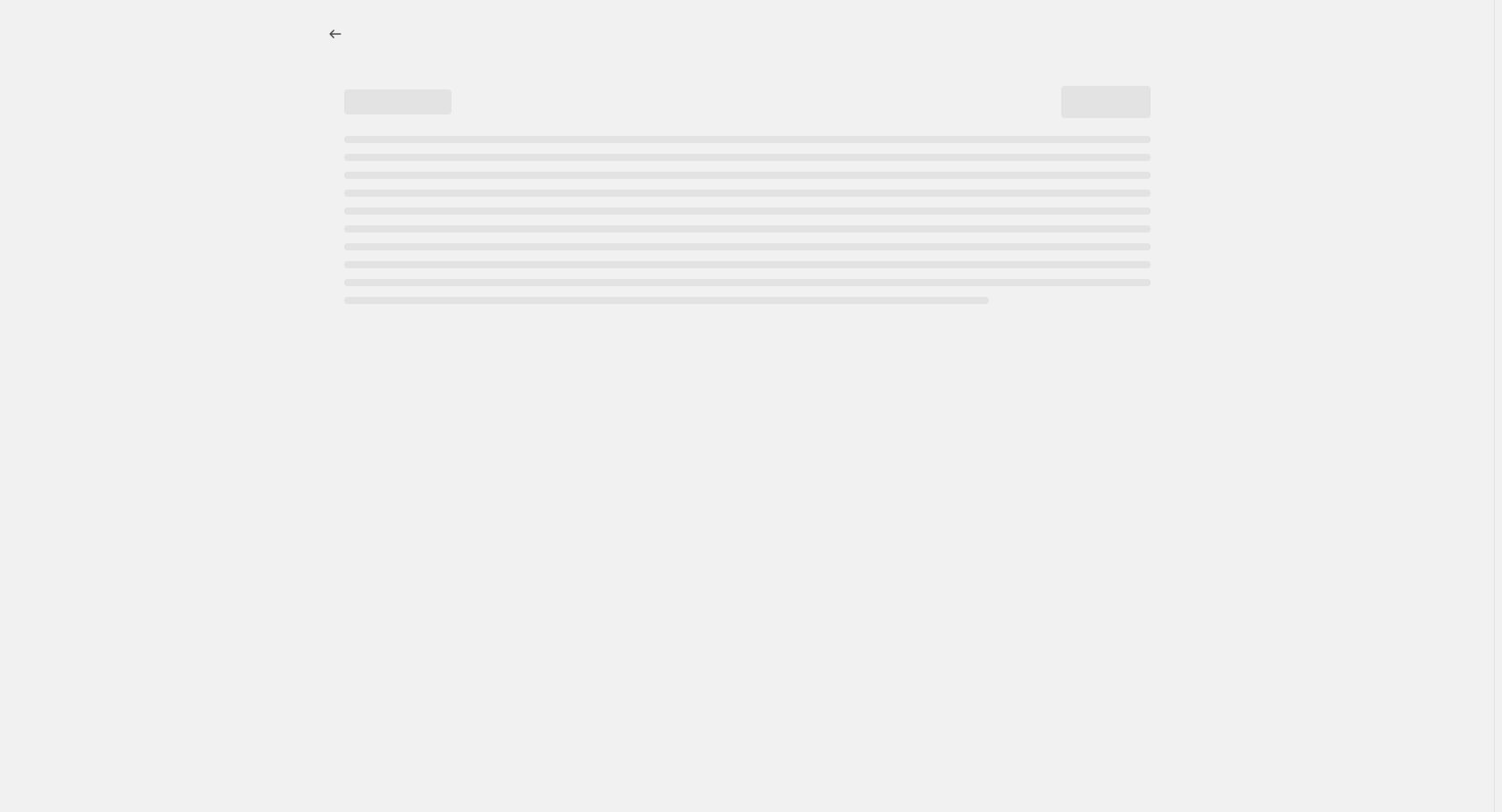
select select "percentage"
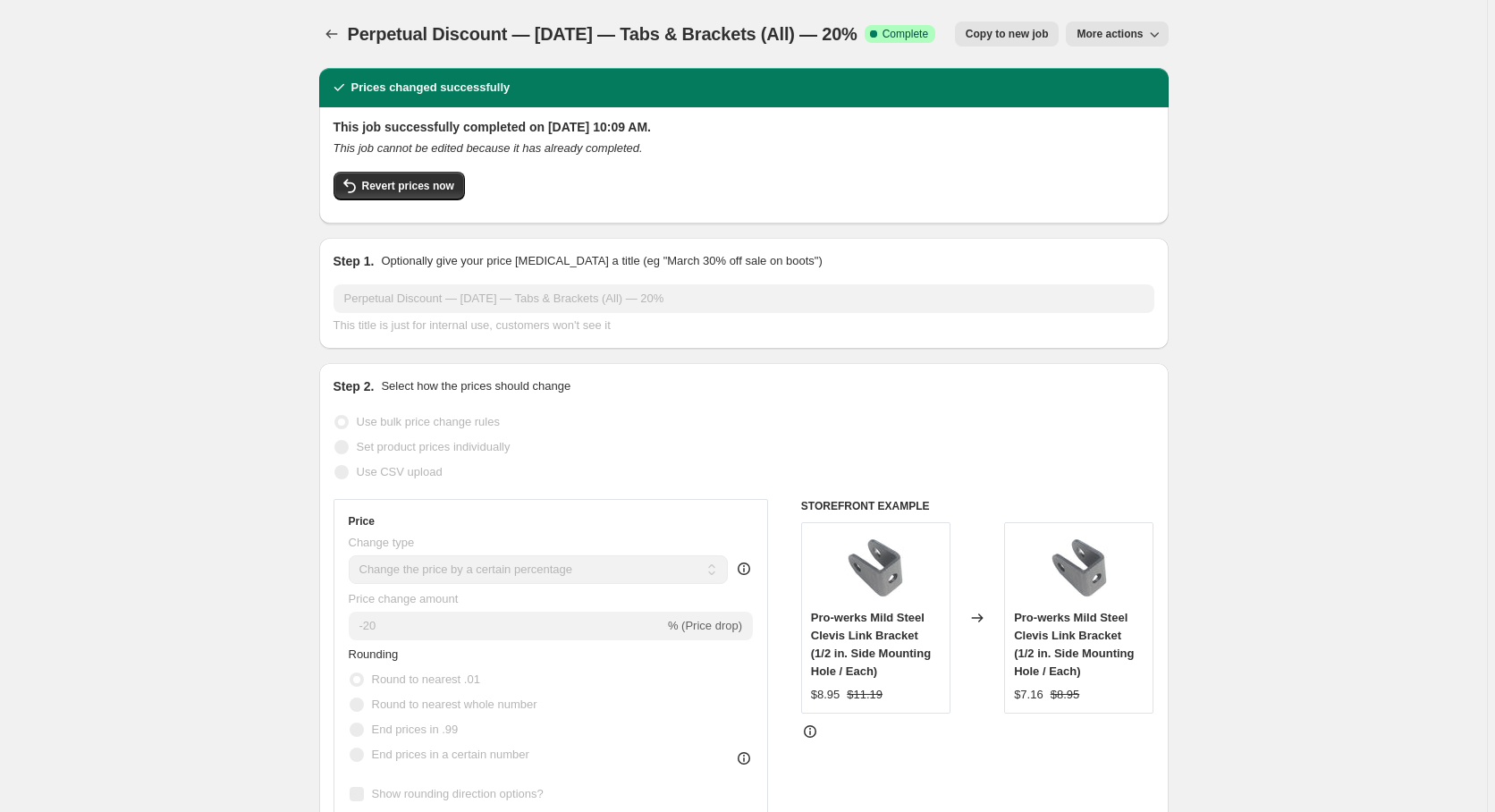
click at [1151, 33] on icon "button" at bounding box center [1154, 34] width 18 height 18
click at [1142, 59] on button "Price revert scheduling" at bounding box center [1142, 71] width 128 height 29
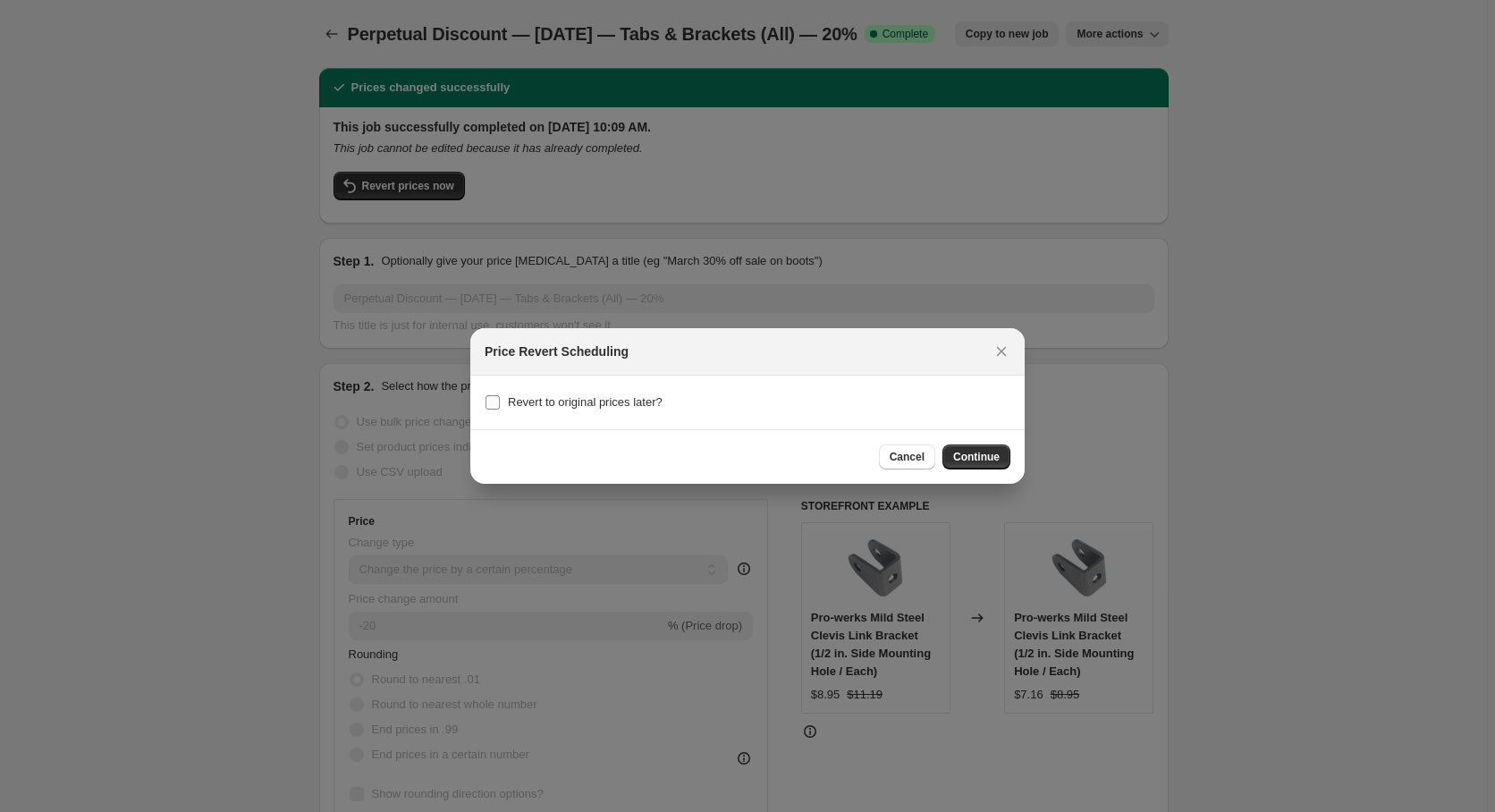
click at [644, 401] on span "Revert to original prices later?" at bounding box center [585, 401] width 155 height 14
click at [500, 401] on input "Revert to original prices later?" at bounding box center [493, 402] width 14 height 14
checkbox input "true"
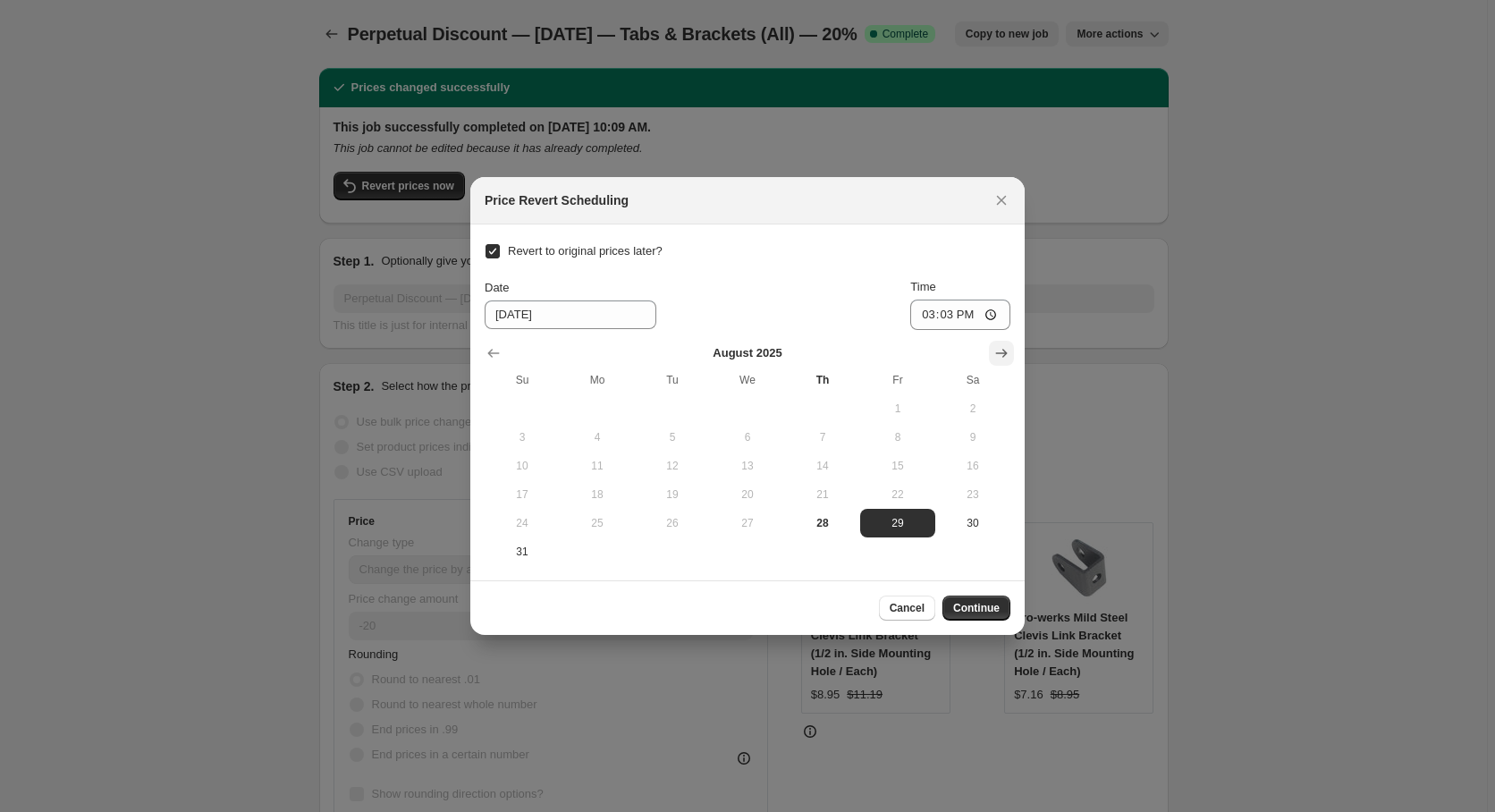
click at [999, 353] on icon "Show next month, September 2025" at bounding box center [1001, 354] width 18 height 18
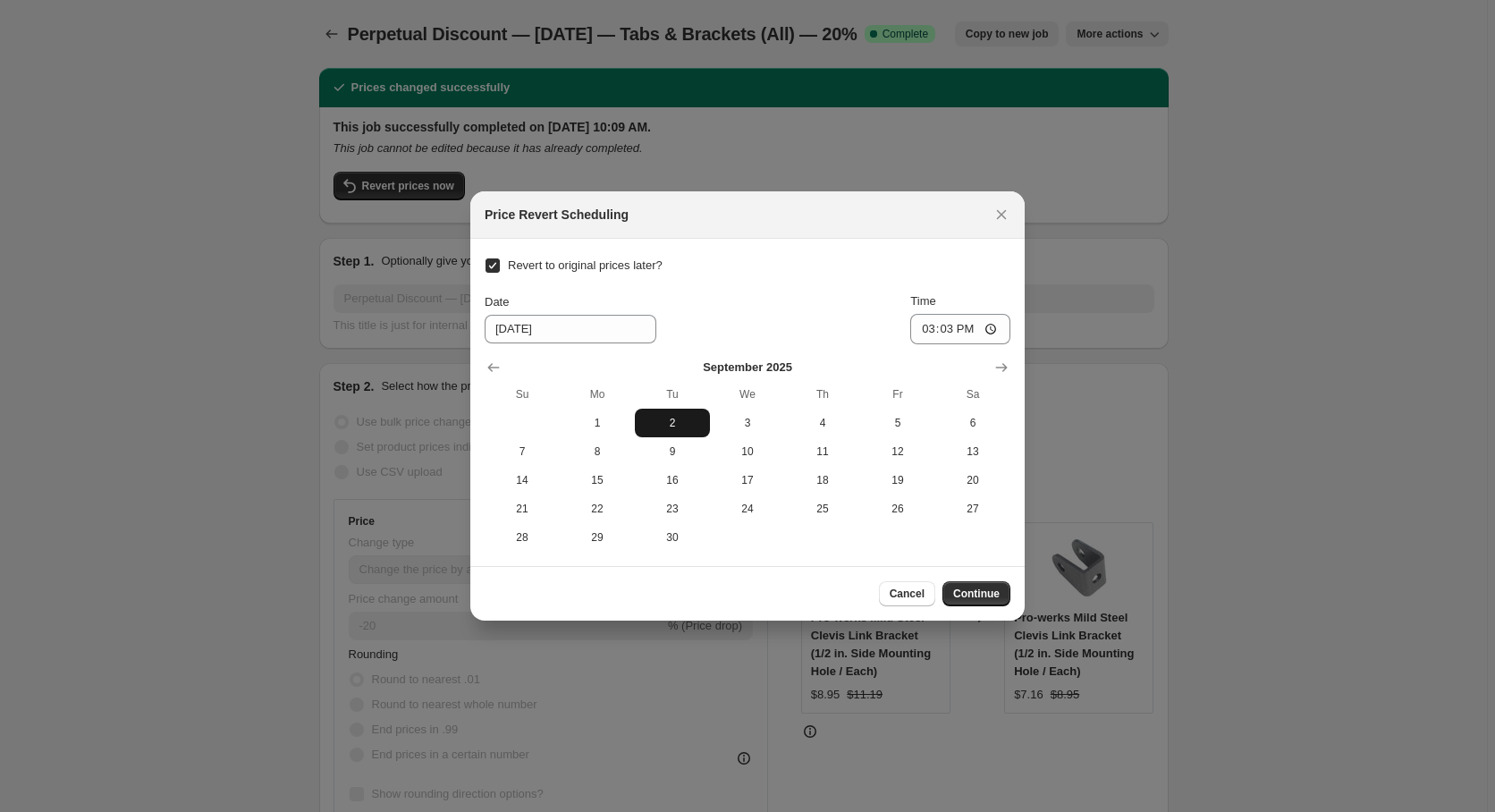
click at [667, 423] on span "2" at bounding box center [672, 423] width 61 height 14
type input "[DATE]"
click at [951, 336] on input "15:03" at bounding box center [960, 329] width 100 height 31
type input "00:00"
click at [980, 588] on span "Continue" at bounding box center [976, 593] width 46 height 14
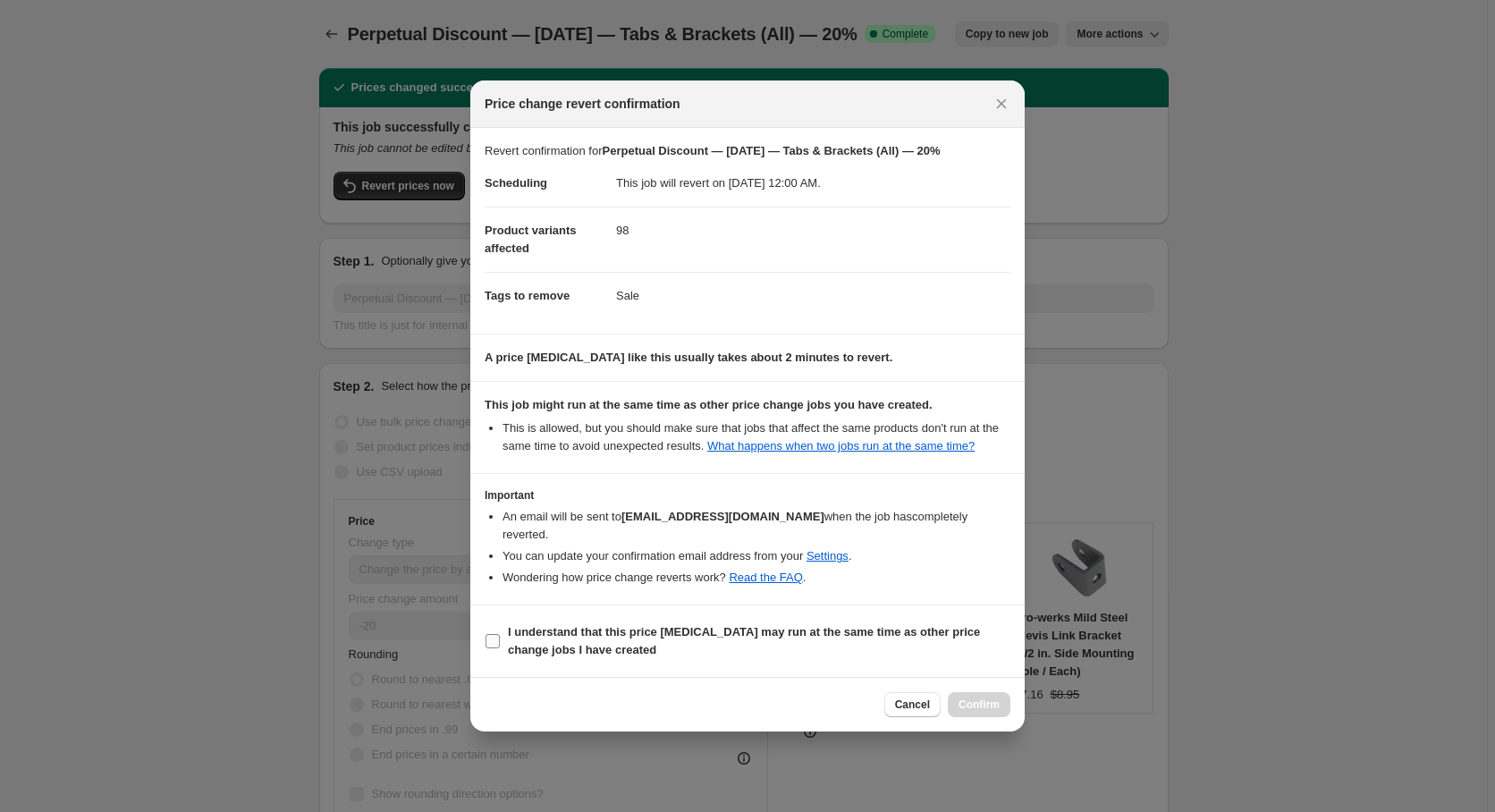
click at [700, 625] on b "I understand that this price [MEDICAL_DATA] may run at the same time as other p…" at bounding box center [744, 640] width 472 height 32
click at [500, 634] on input "I understand that this price [MEDICAL_DATA] may run at the same time as other p…" at bounding box center [493, 641] width 14 height 14
checkbox input "true"
click at [972, 697] on span "Confirm" at bounding box center [979, 704] width 41 height 14
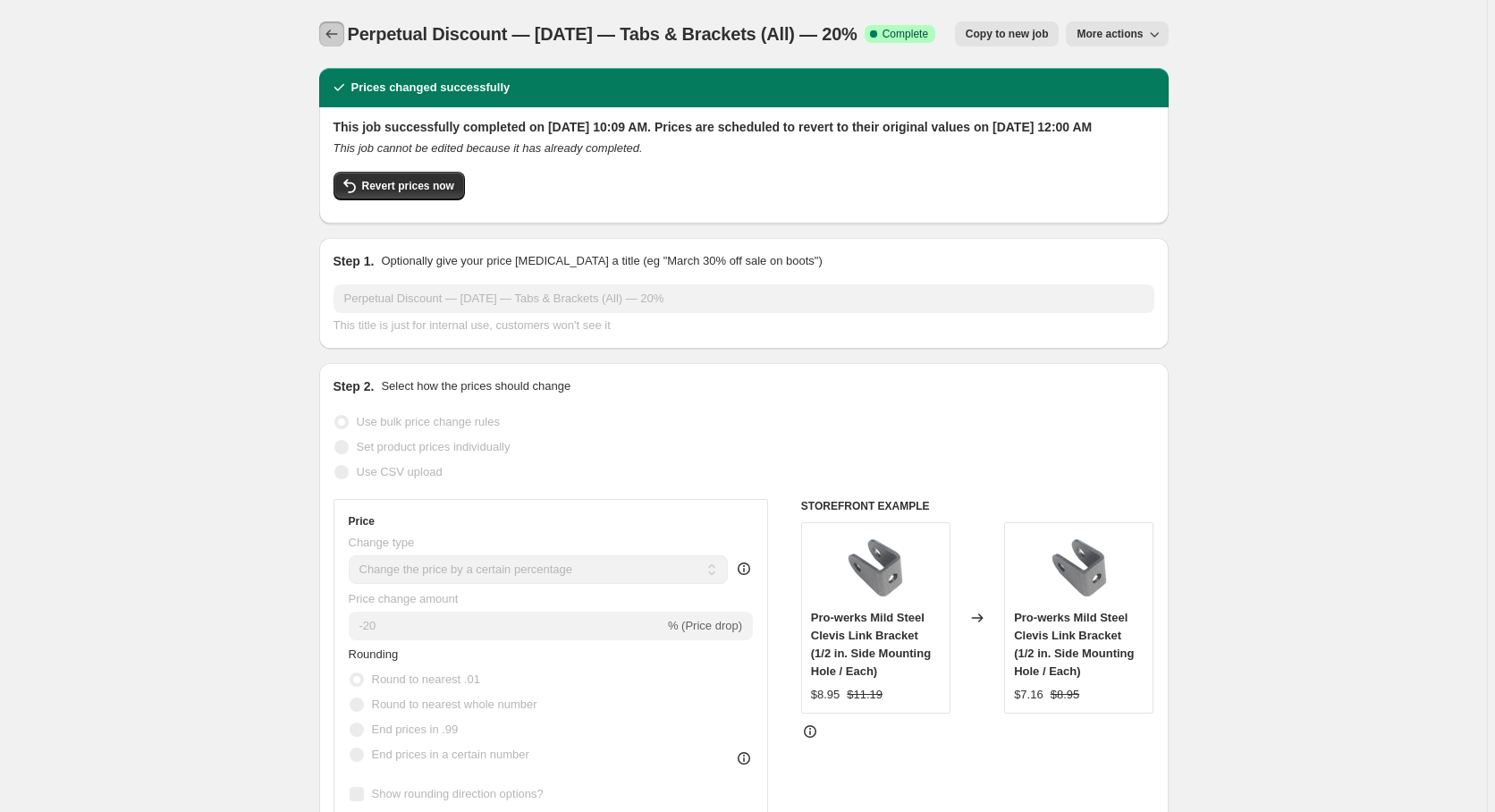
click at [336, 30] on icon "Price change jobs" at bounding box center [332, 34] width 18 height 18
